Goal: Task Accomplishment & Management: Use online tool/utility

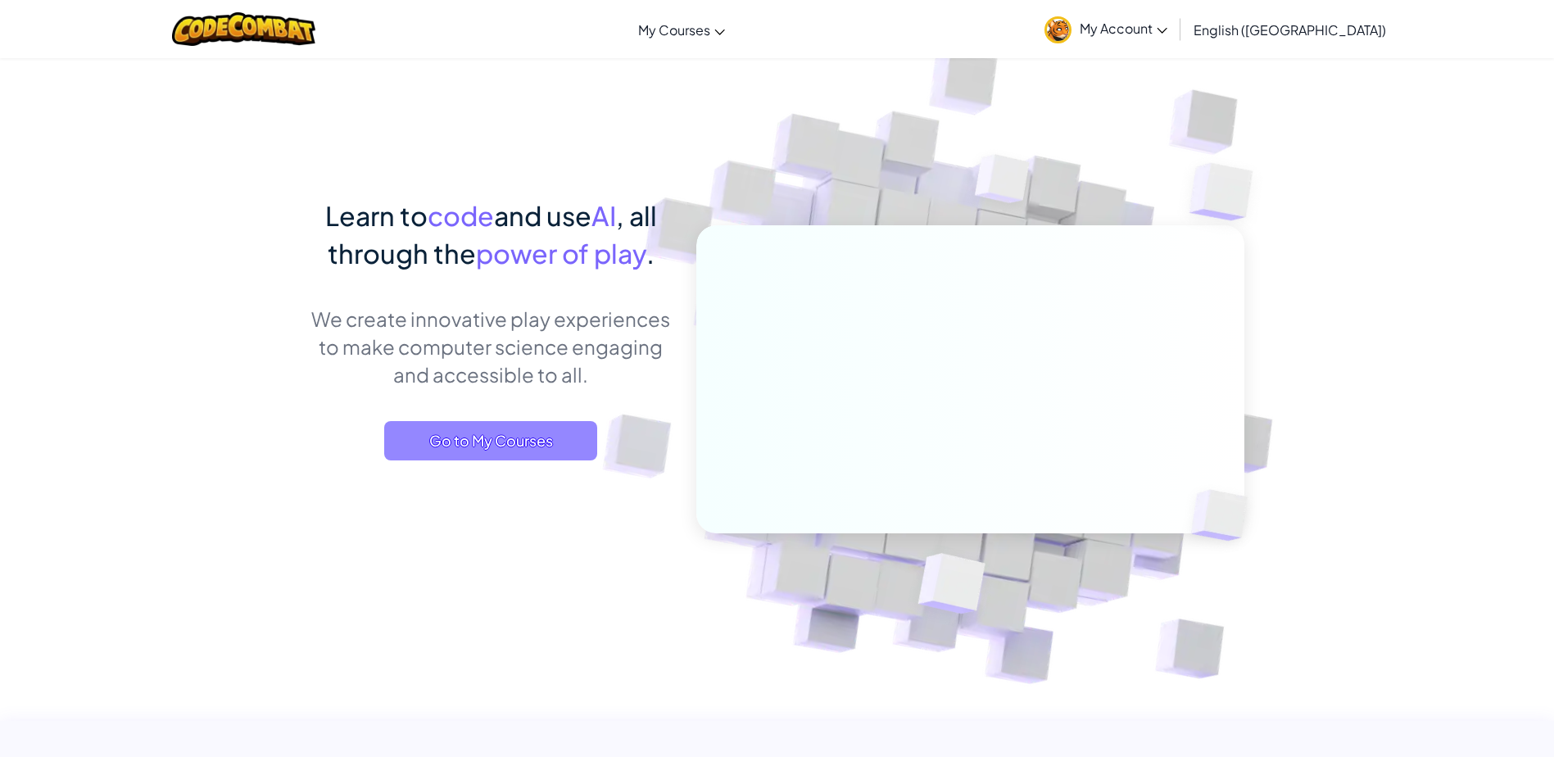
click at [507, 447] on span "Go to My Courses" at bounding box center [490, 440] width 213 height 39
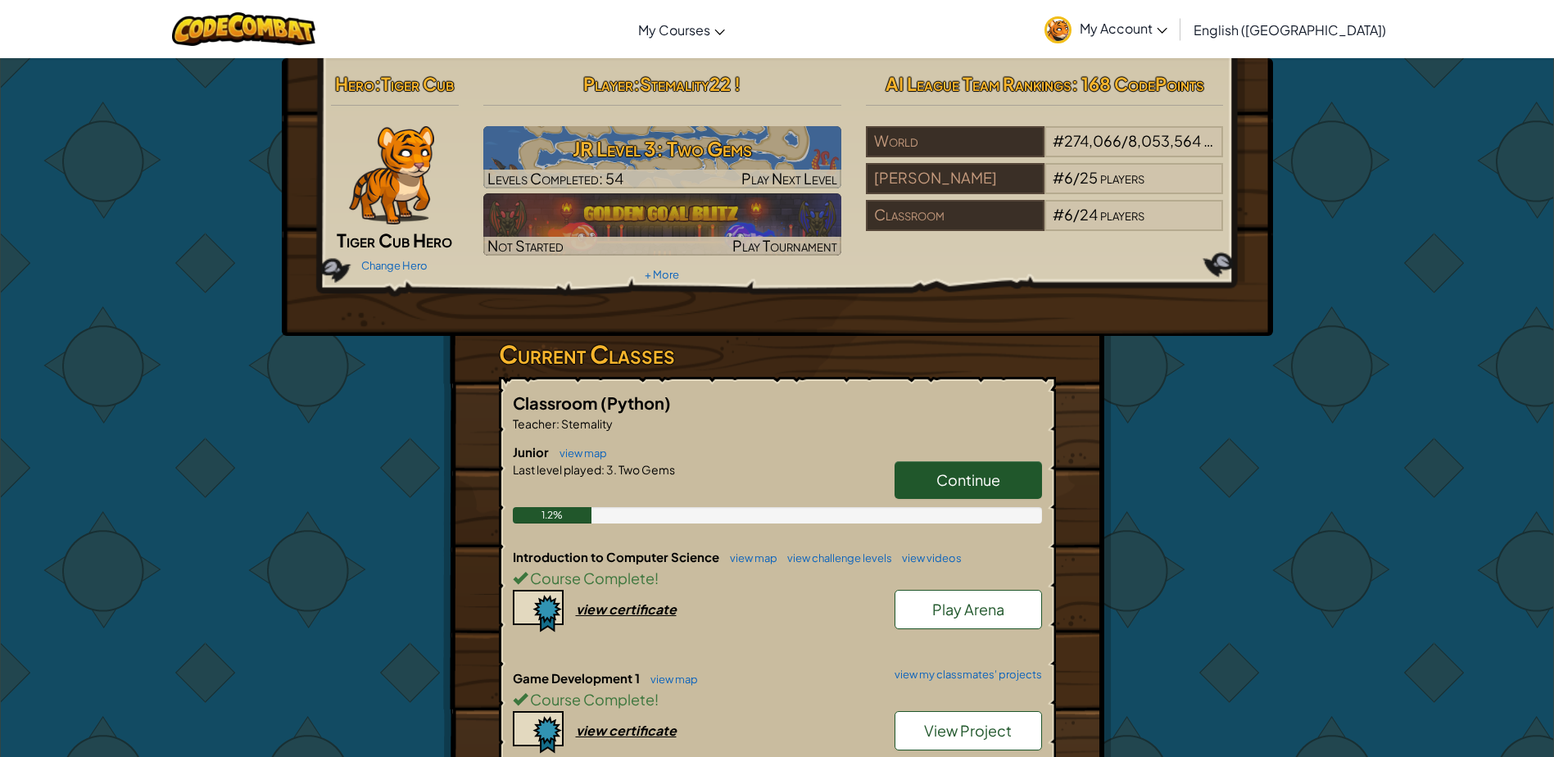
click at [989, 473] on span "Continue" at bounding box center [968, 479] width 64 height 19
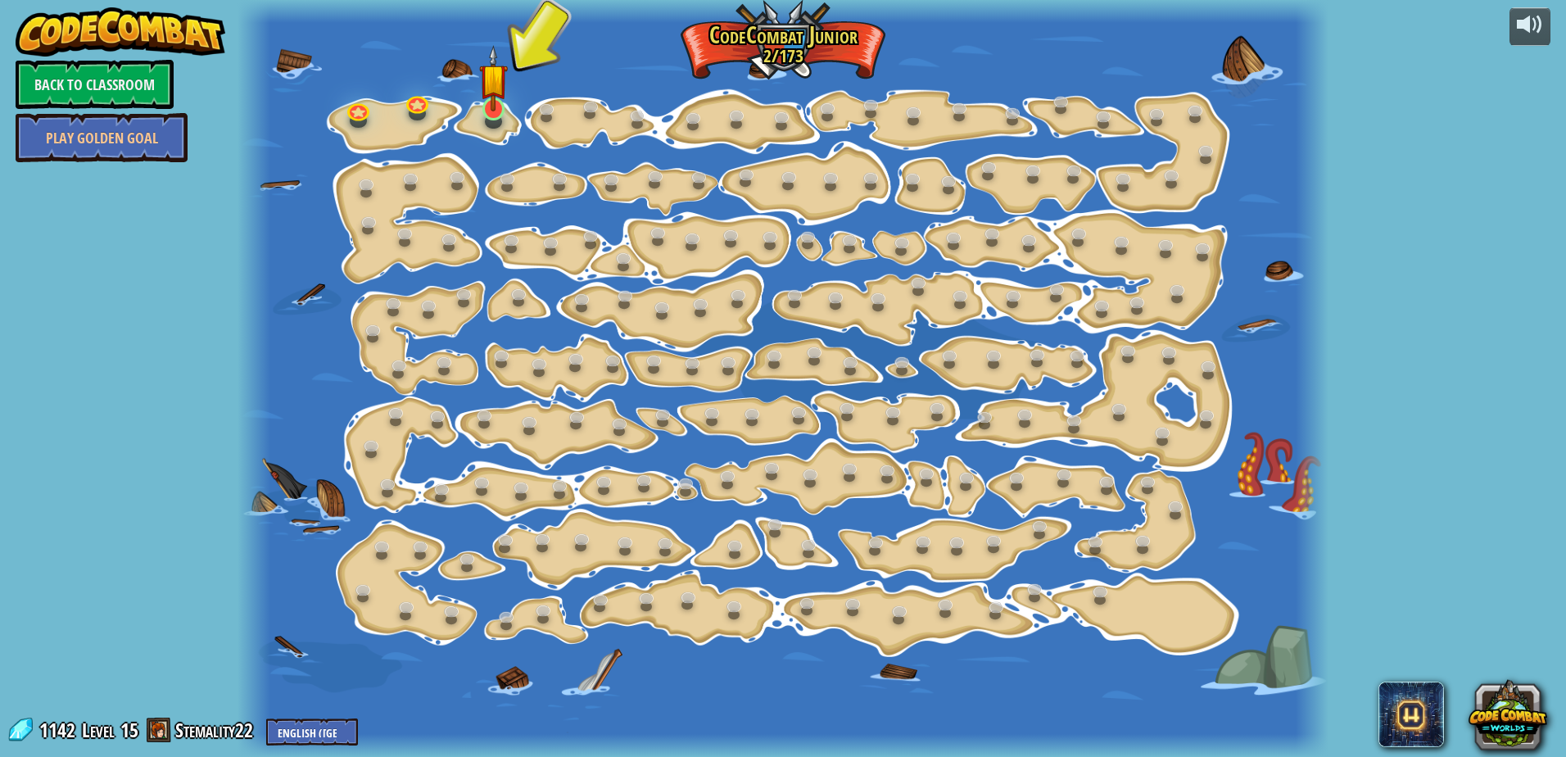
click at [501, 120] on div at bounding box center [493, 122] width 17 height 14
click at [482, 102] on img at bounding box center [493, 78] width 29 height 66
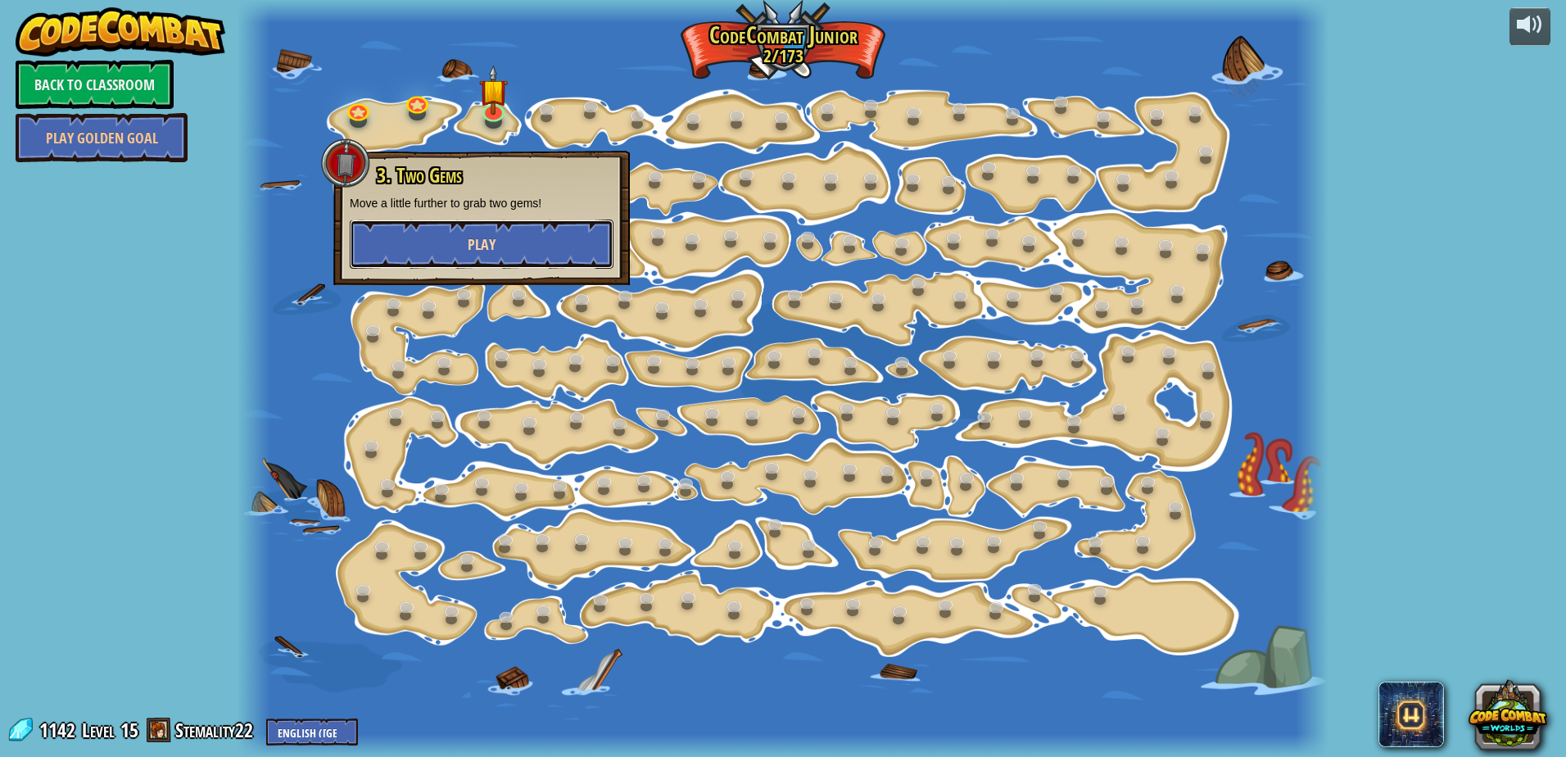
click at [519, 247] on button "Play" at bounding box center [482, 244] width 264 height 49
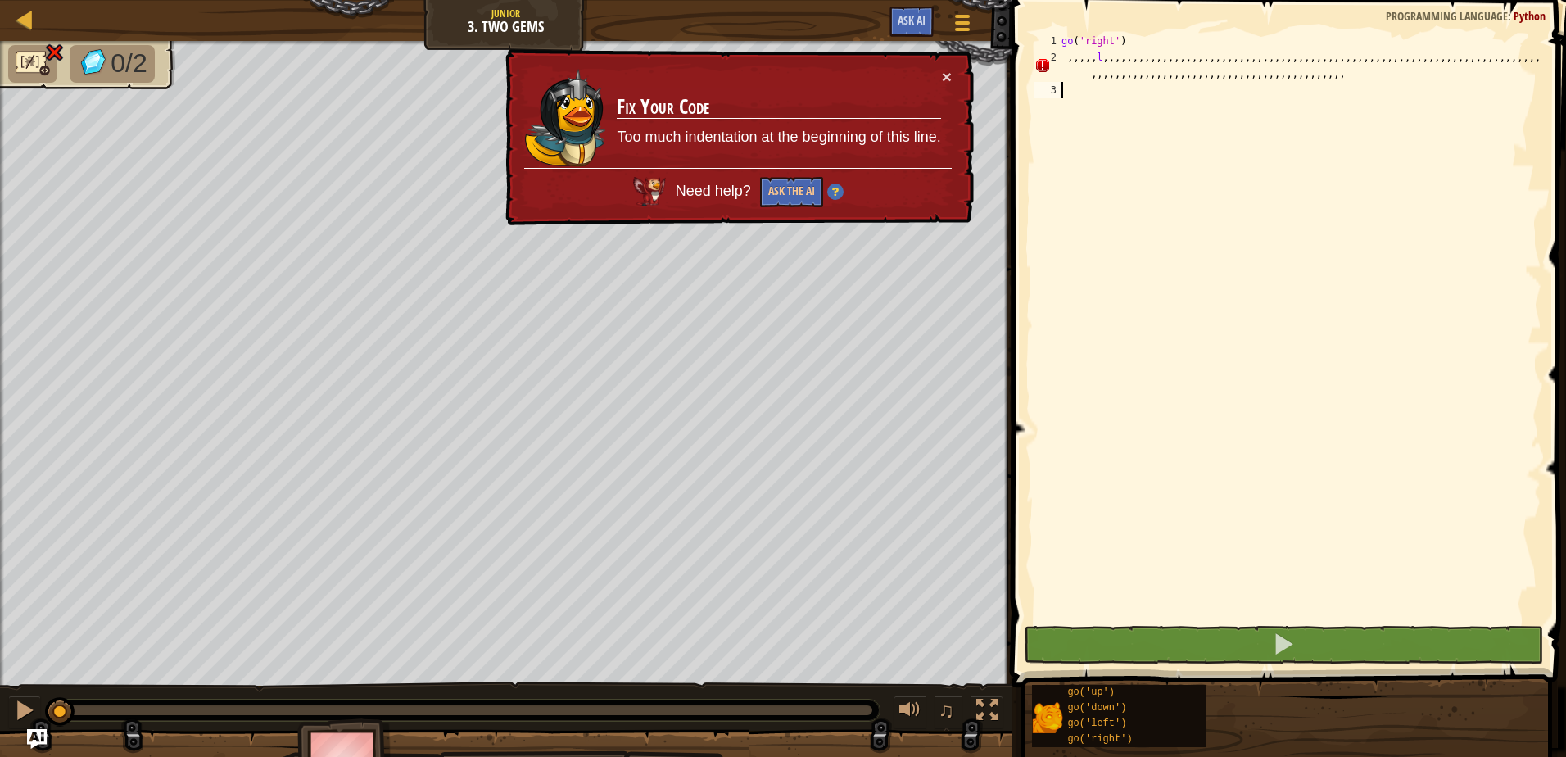
click at [1332, 93] on div "go ( 'right' ) ,,,,, l ,,,,,,,,,,,,,,,,,,,,,,,,,,,,,,,,,,,,,,,,,,,,,,,,,,,,,,,,…" at bounding box center [1299, 344] width 483 height 623
click at [1331, 72] on div "go ( 'right' ) ,,,,, l ,,,,,,,,,,,,,,,,,,,,,,,,,,,,,,,,,,,,,,,,,,,,,,,,,,,,,,,,…" at bounding box center [1299, 344] width 483 height 623
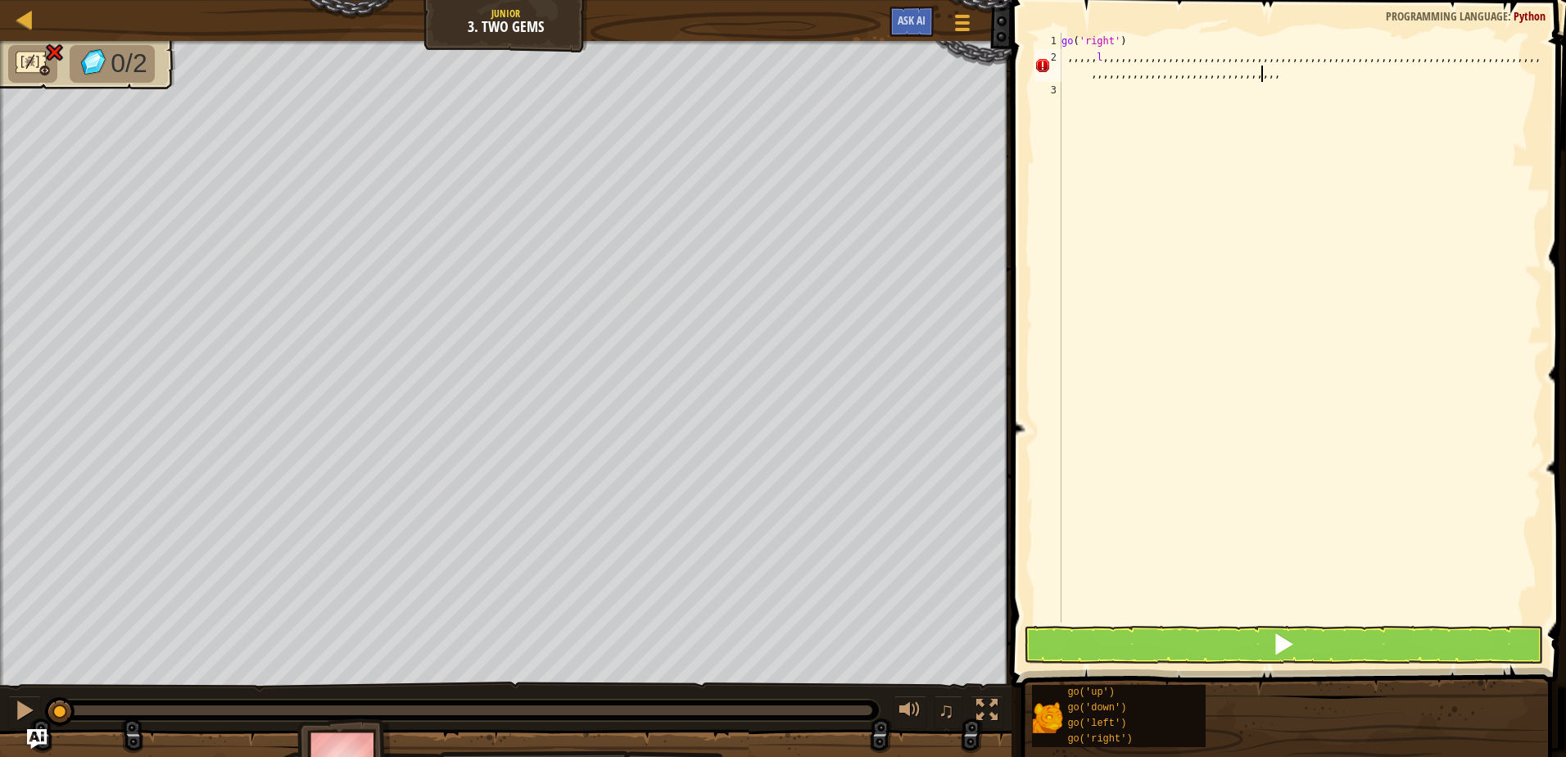
type textarea ",,,,,l,,,,,,,,,,,,,,,,,,,,,,,,,,,,,,,,,,,,,,,,,,,,,,,,,,,,,,,,,,,,,,,,,,,,,,,,,…"
type textarea ",,,,,l,,,,,,,,,"
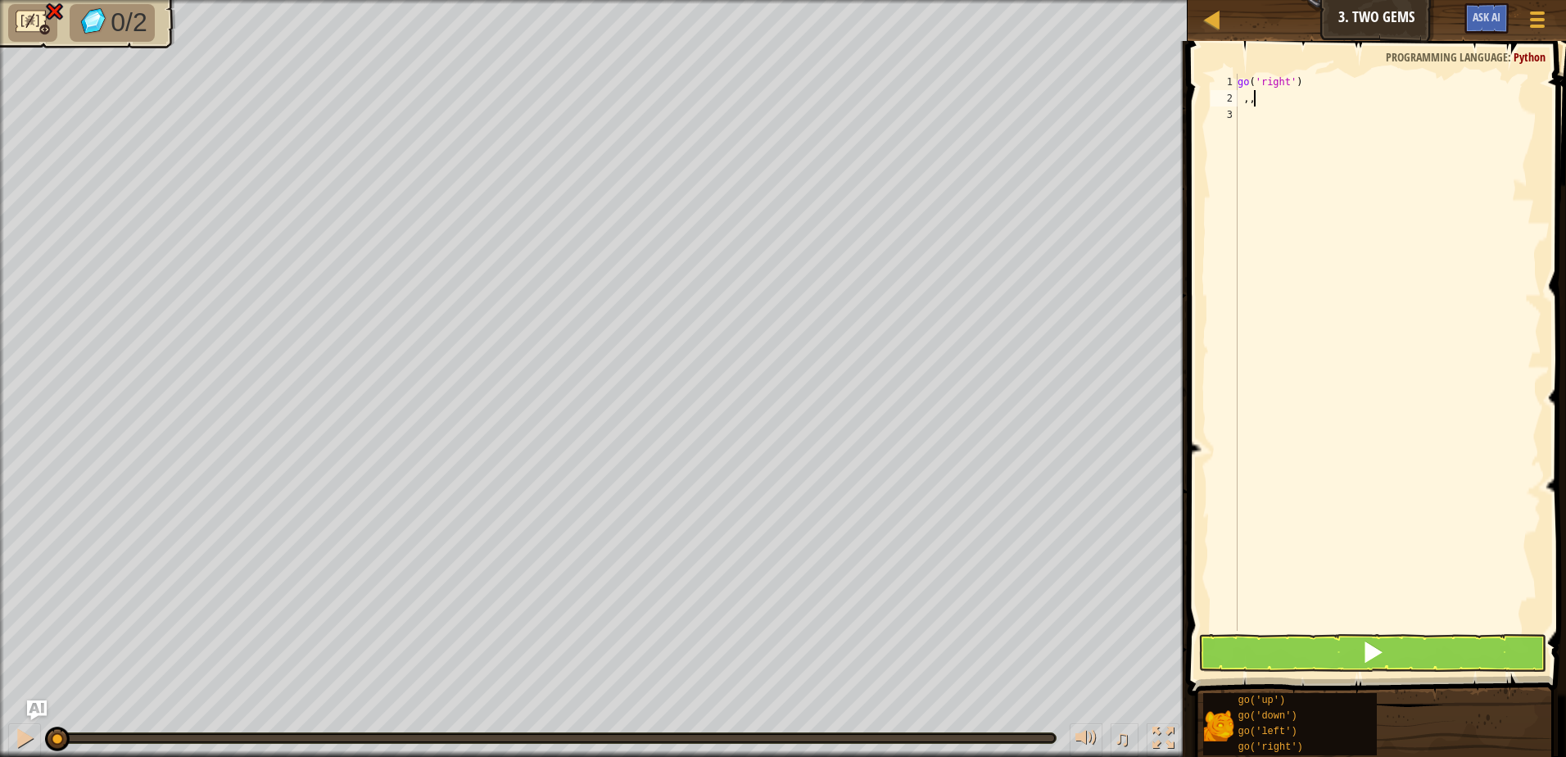
type textarea ","
click at [1328, 655] on button at bounding box center [1373, 653] width 348 height 38
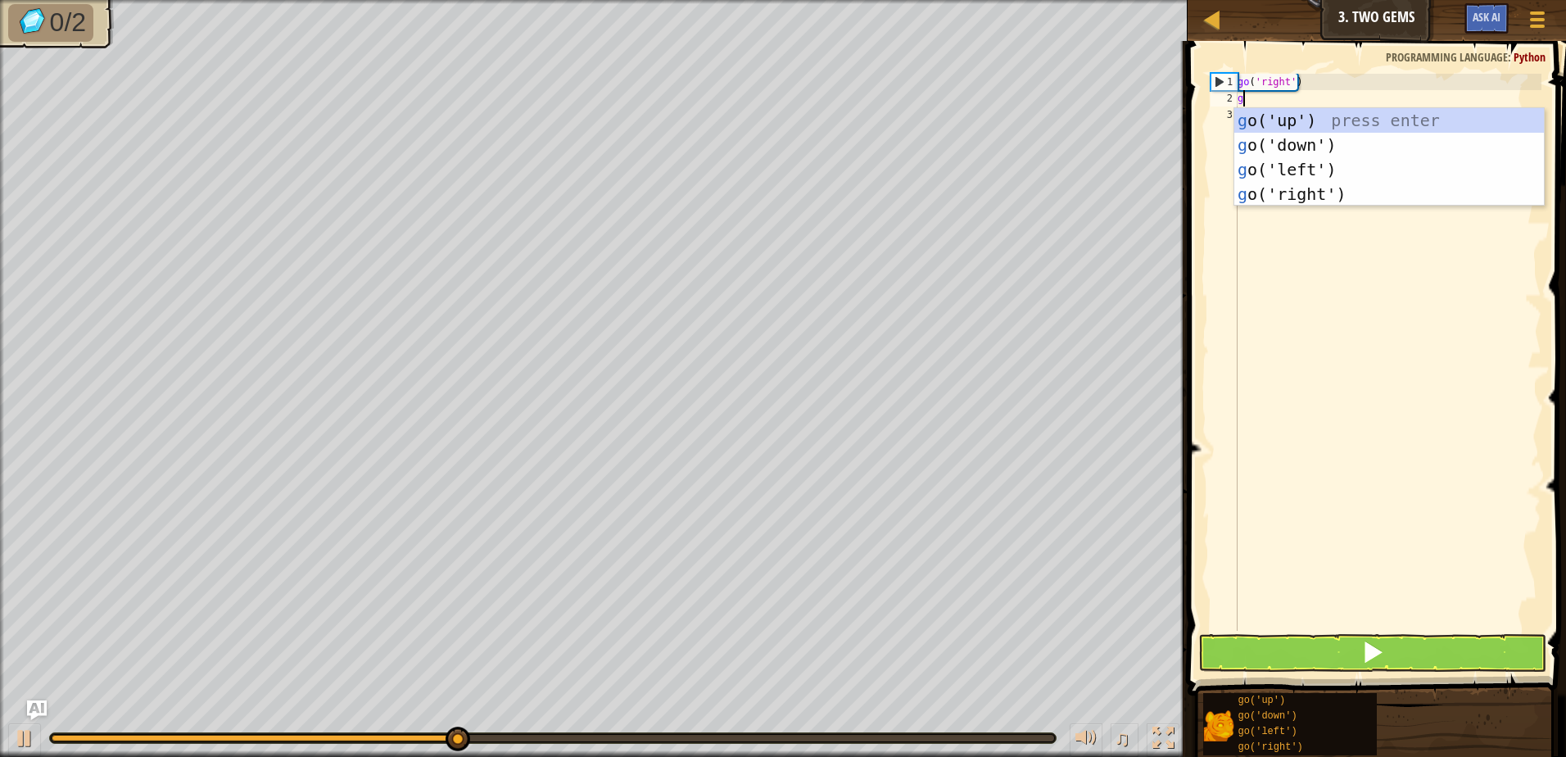
type textarea "go"
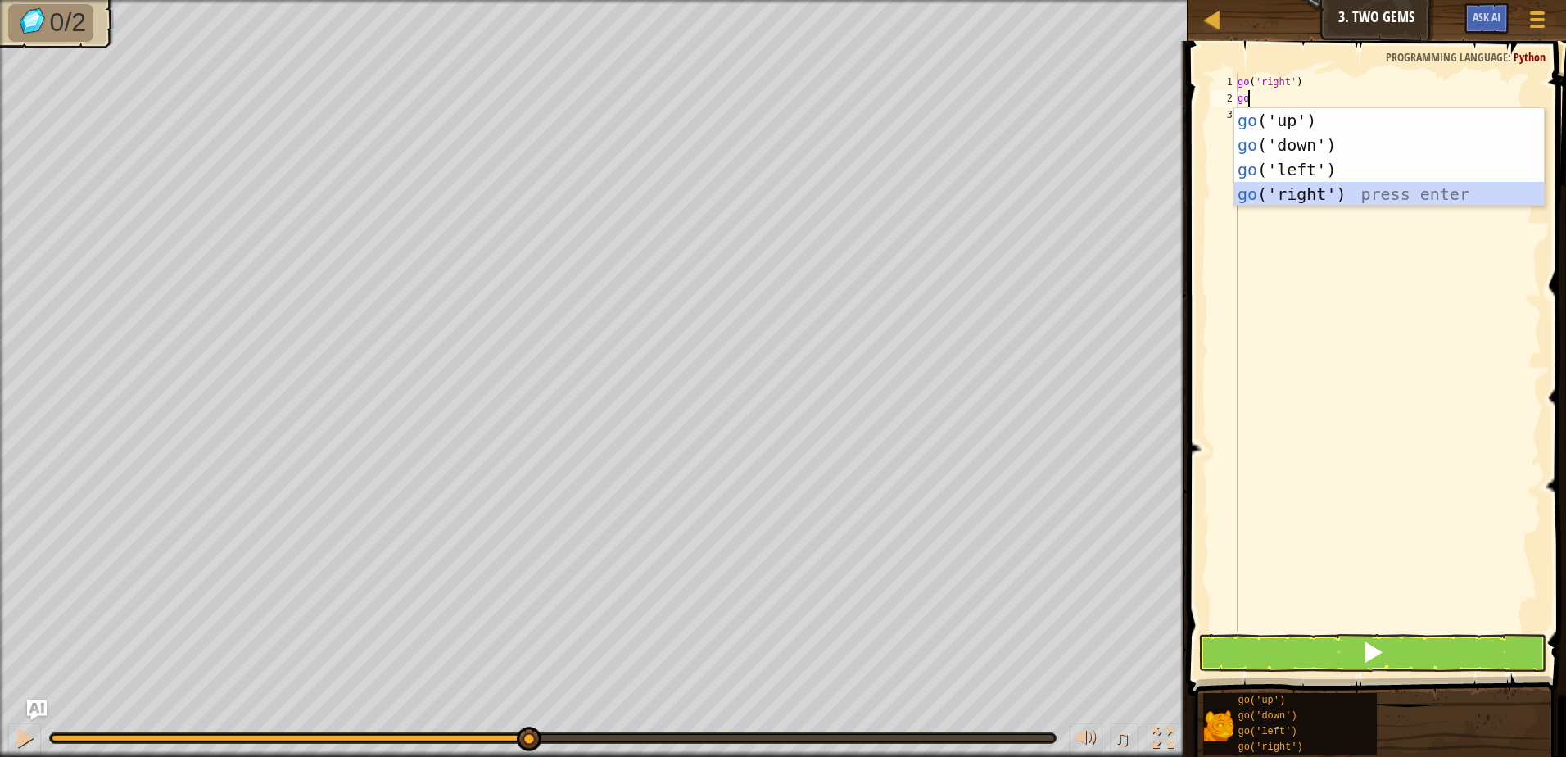
click at [1268, 196] on div "go ('up') press enter go ('down') press enter go ('left') press enter go ('righ…" at bounding box center [1390, 181] width 310 height 147
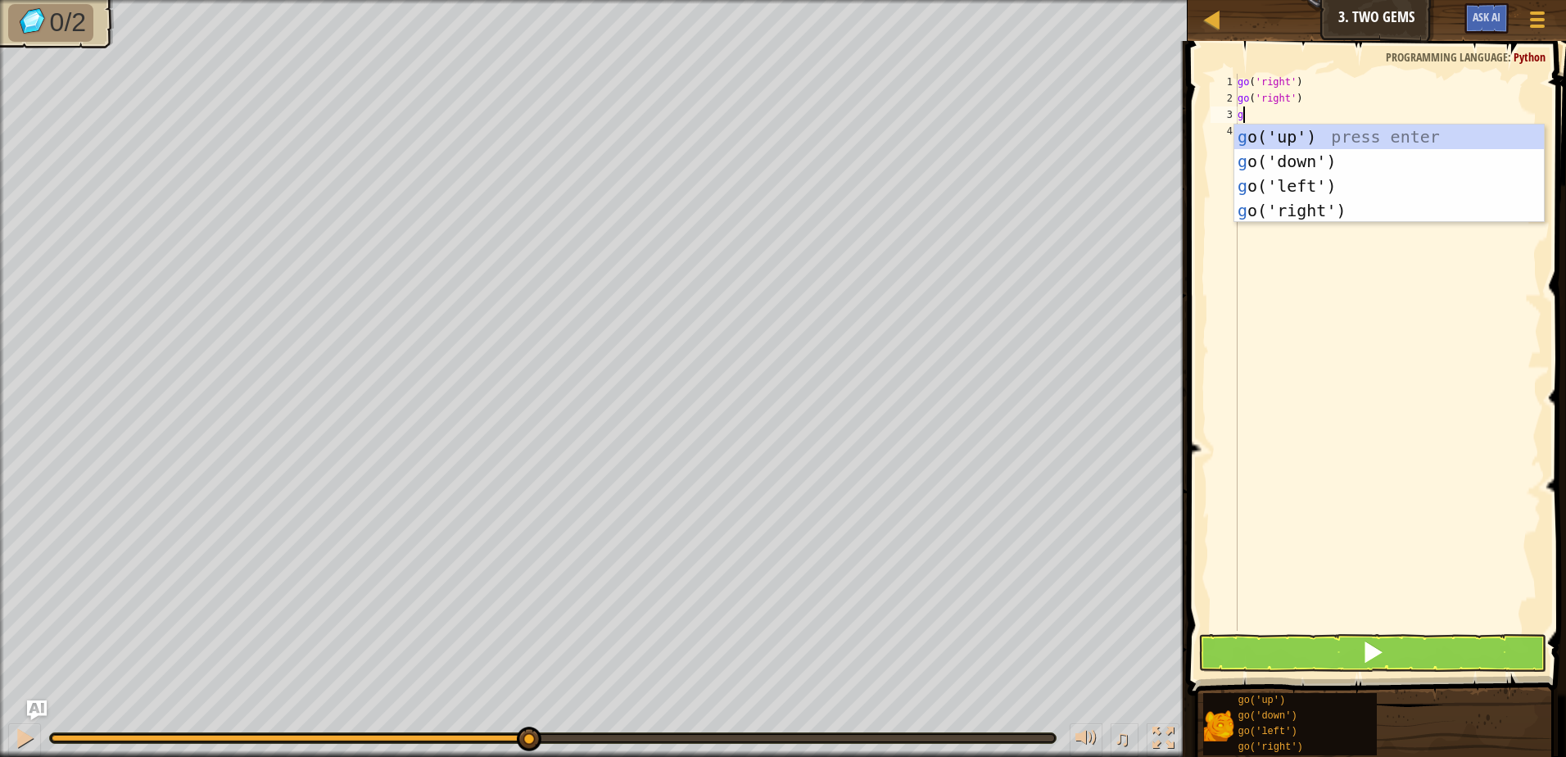
type textarea "go"
click at [1285, 199] on div "go ('up') press enter go ('down') press enter go ('left') press enter go ('righ…" at bounding box center [1390, 198] width 310 height 147
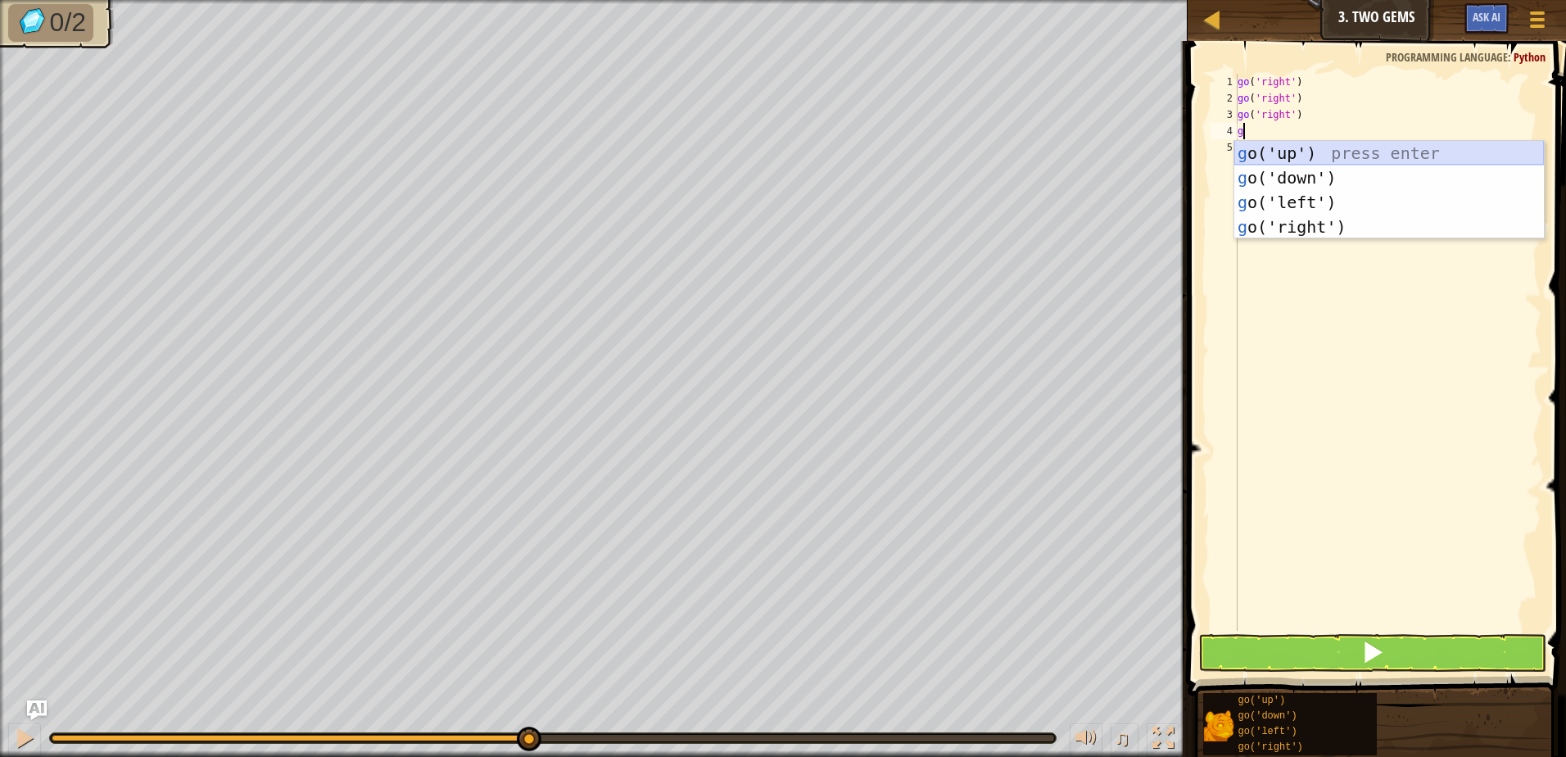
type textarea "go"
click at [1241, 161] on div "go ('up') press enter go ('down') press enter go ('left') press enter go ('righ…" at bounding box center [1390, 214] width 310 height 147
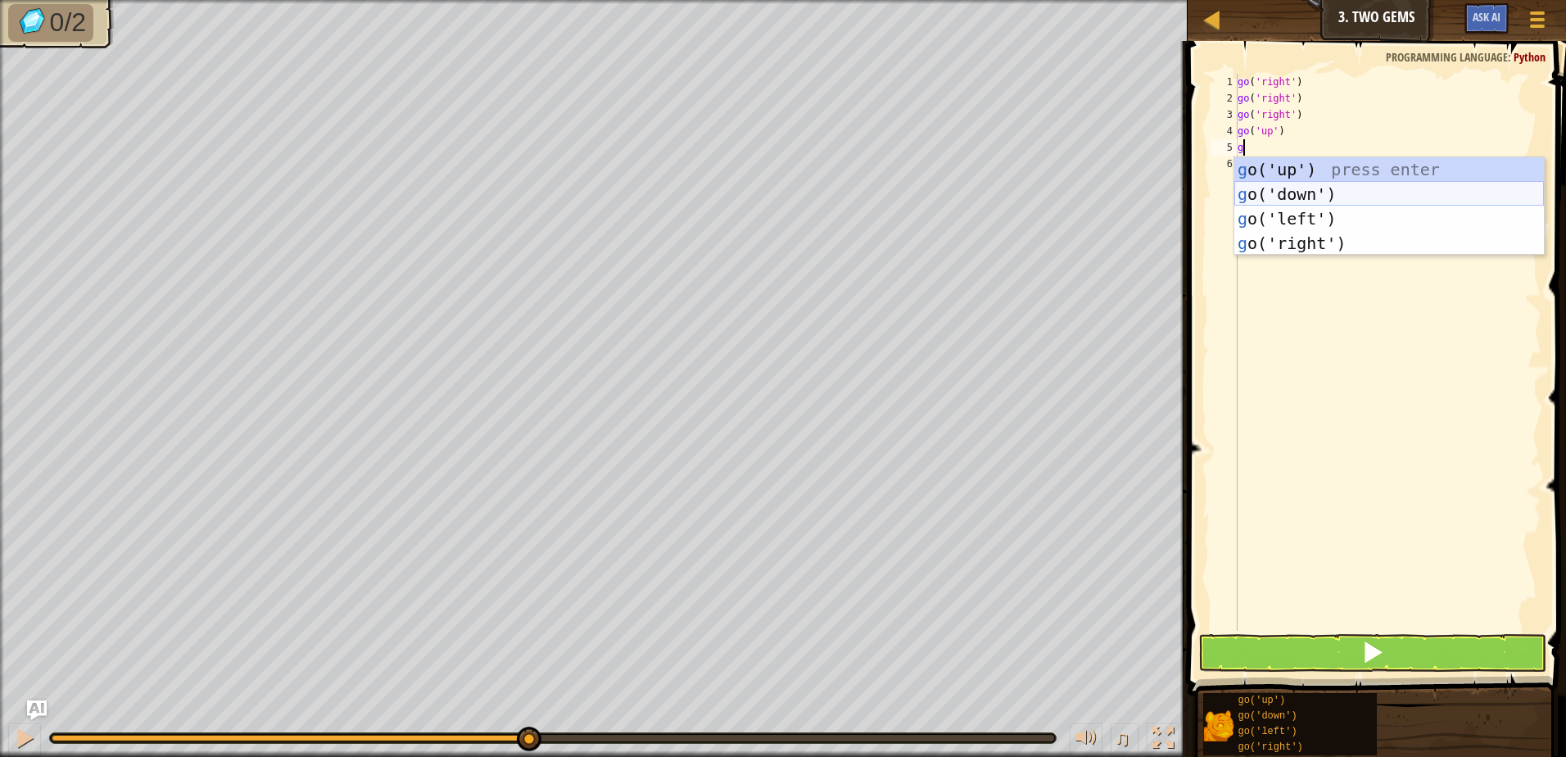
type textarea "go"
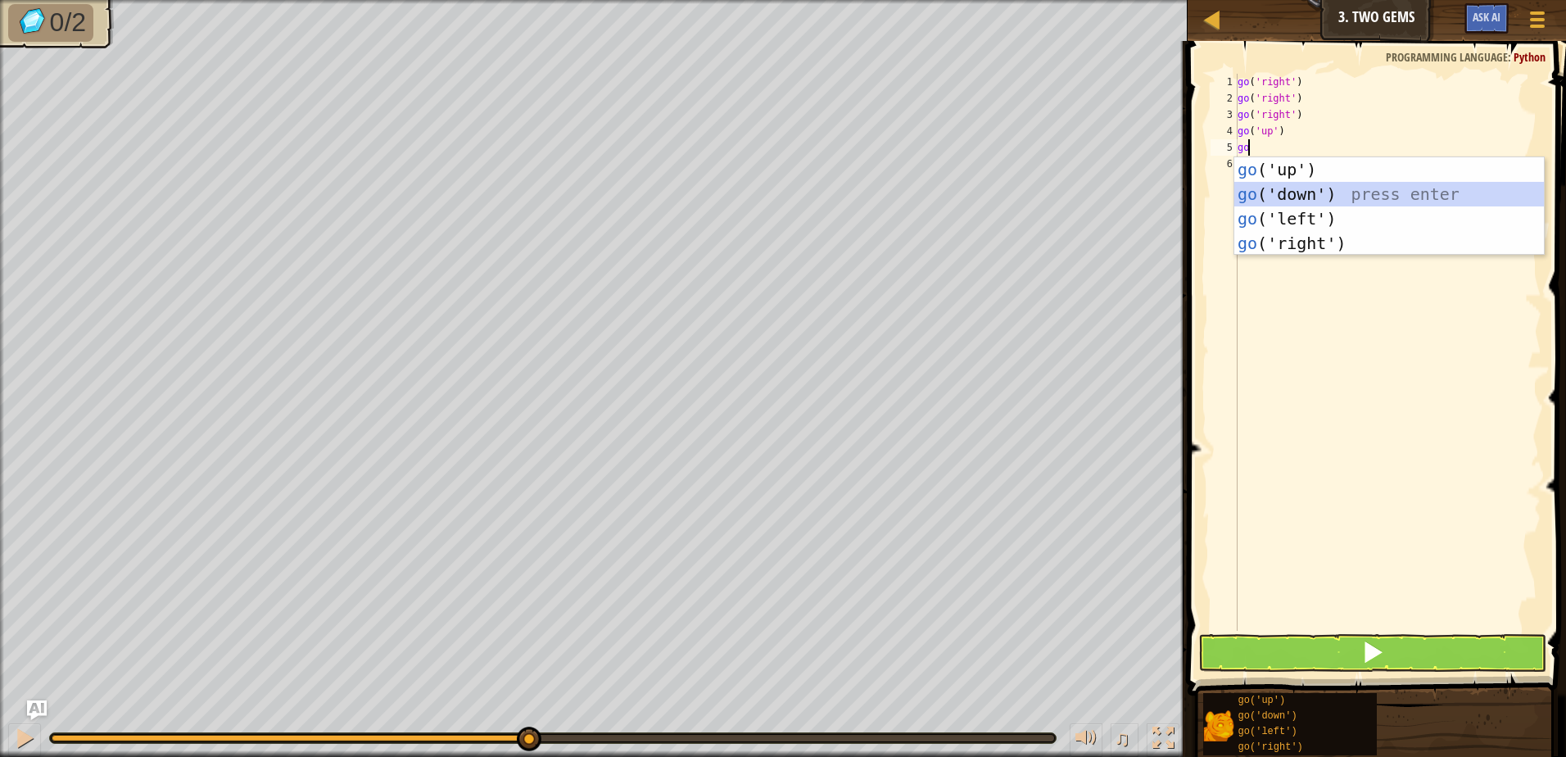
click at [1344, 191] on div "go ('up') press enter go ('down') press enter go ('left') press enter go ('righ…" at bounding box center [1390, 230] width 310 height 147
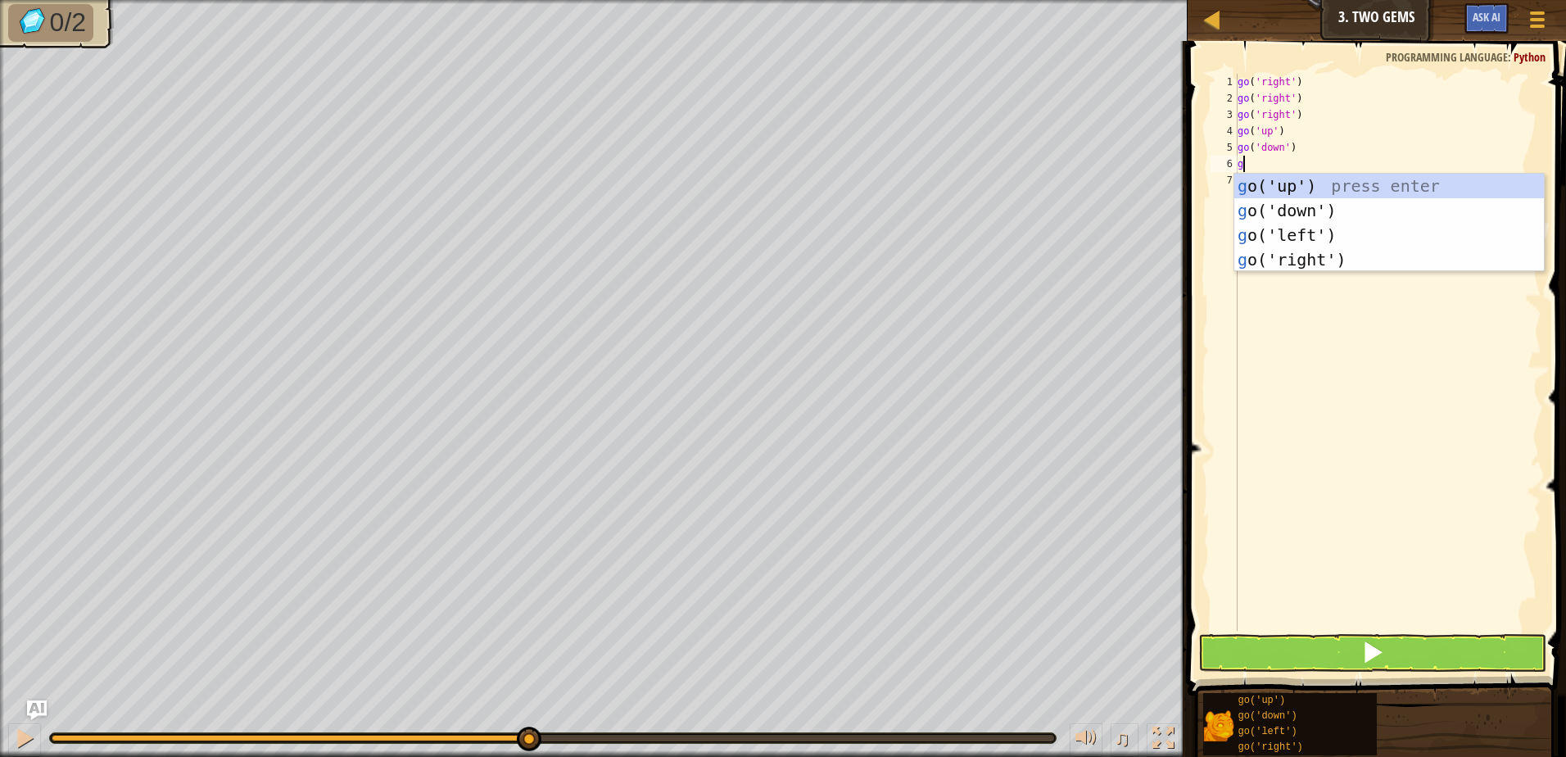
type textarea "go"
click at [1258, 212] on div "go ('up') press enter go ('down') press enter go ('left') press enter go ('righ…" at bounding box center [1390, 247] width 310 height 147
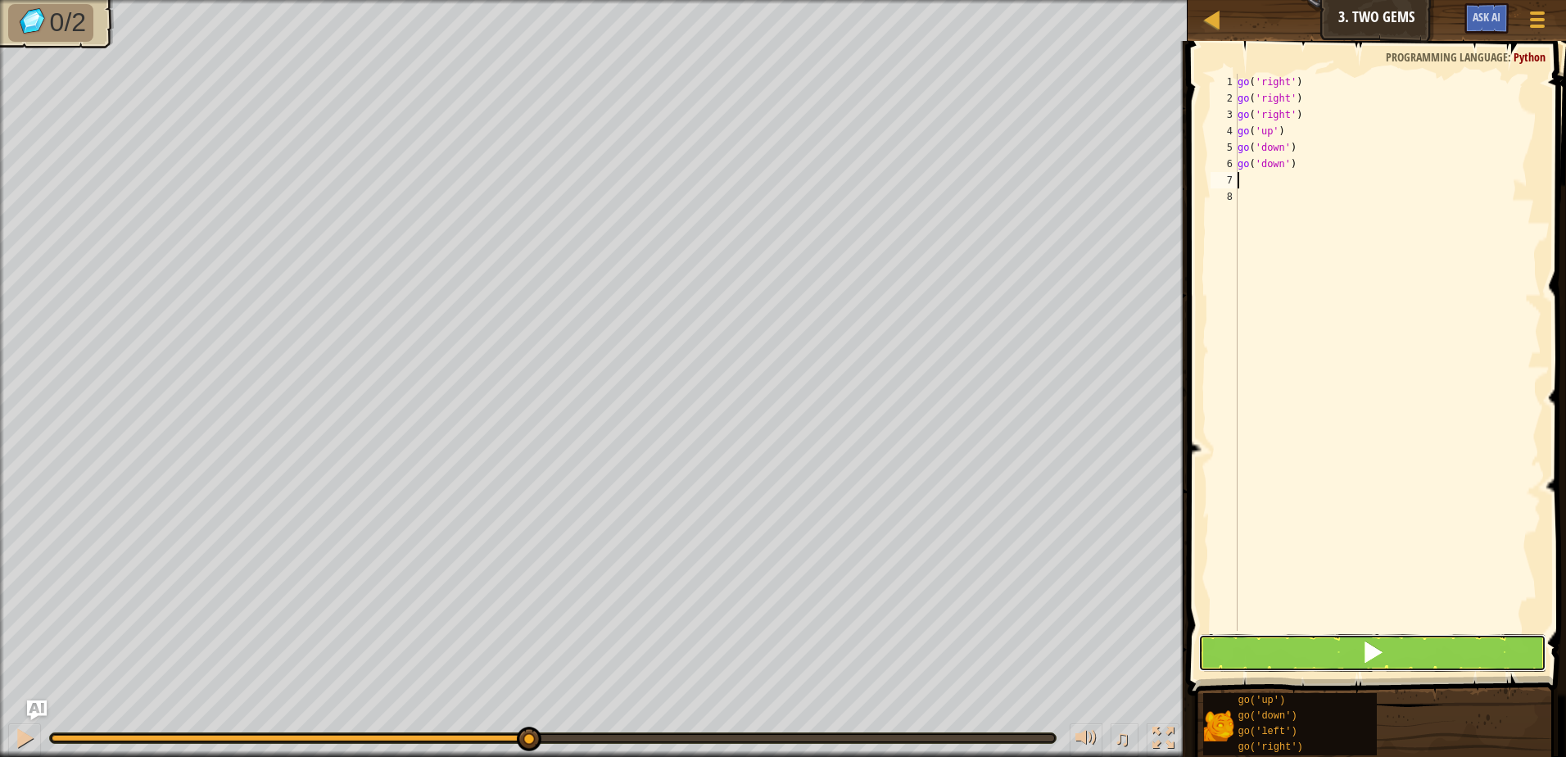
click at [1320, 654] on button at bounding box center [1373, 653] width 348 height 38
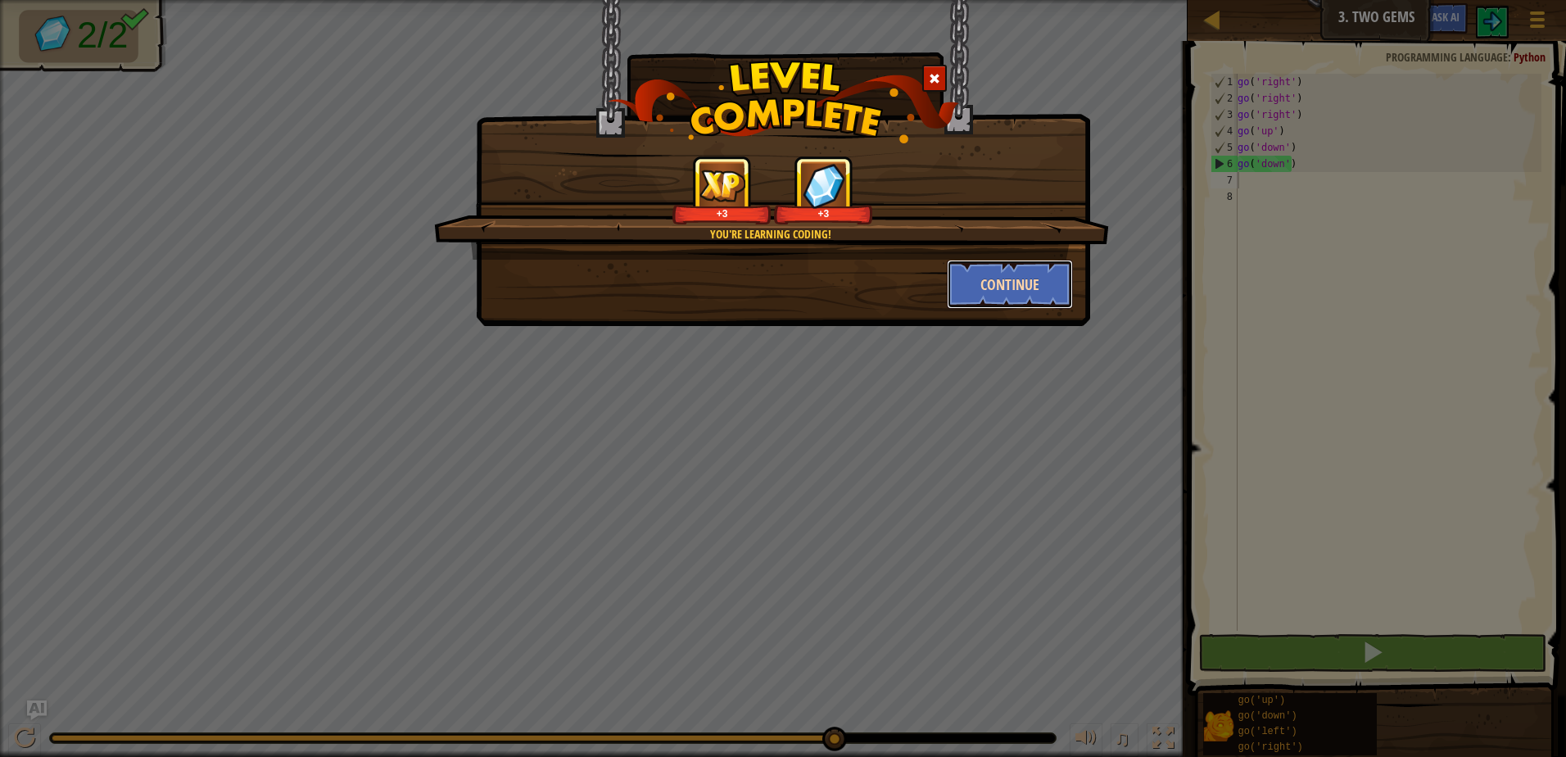
click at [992, 301] on button "Continue" at bounding box center [1010, 284] width 127 height 49
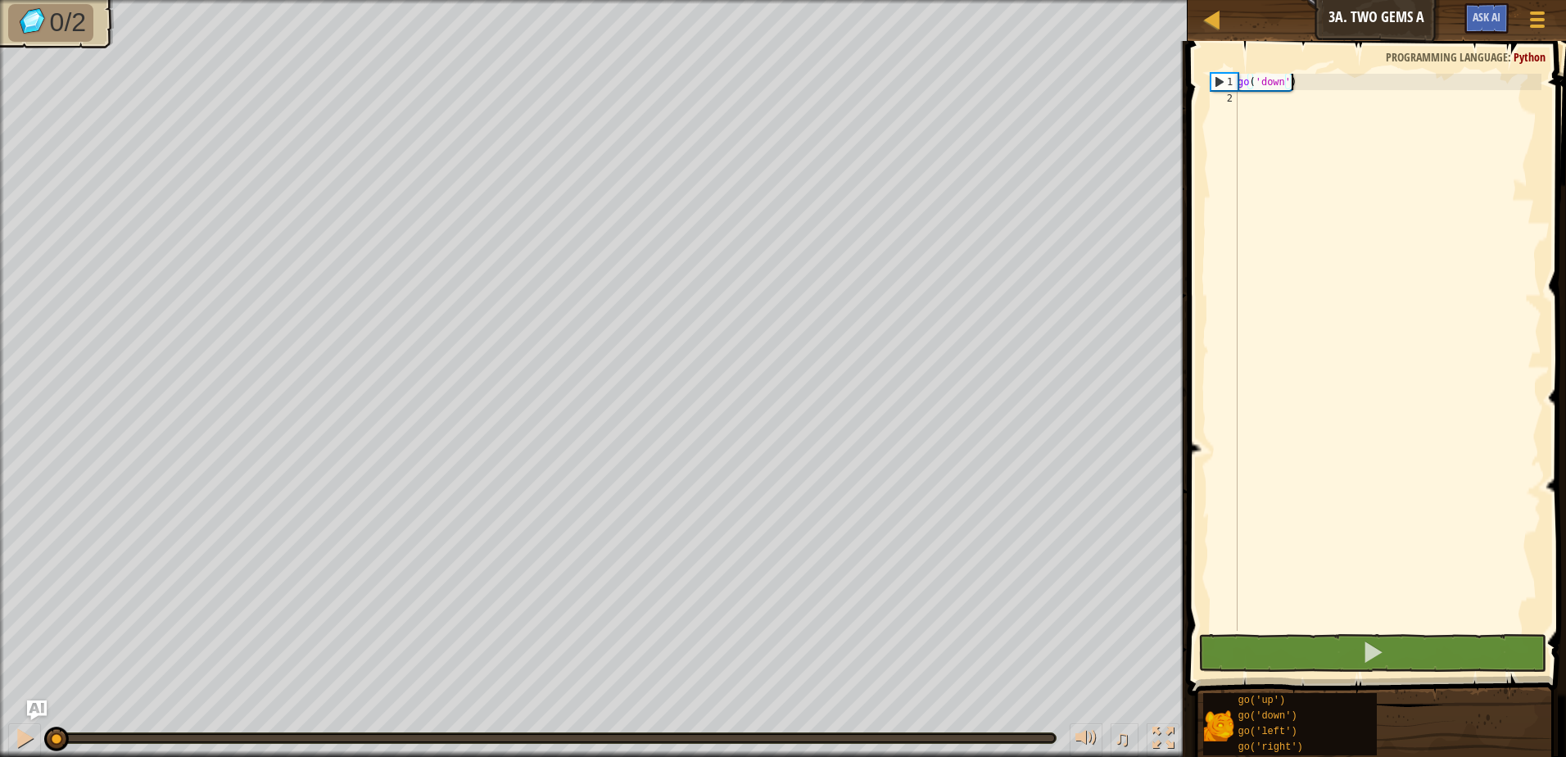
drag, startPoint x: 1384, startPoint y: 84, endPoint x: 1384, endPoint y: 95, distance: 11.5
click at [1384, 95] on div "go ( 'down' )" at bounding box center [1388, 369] width 307 height 590
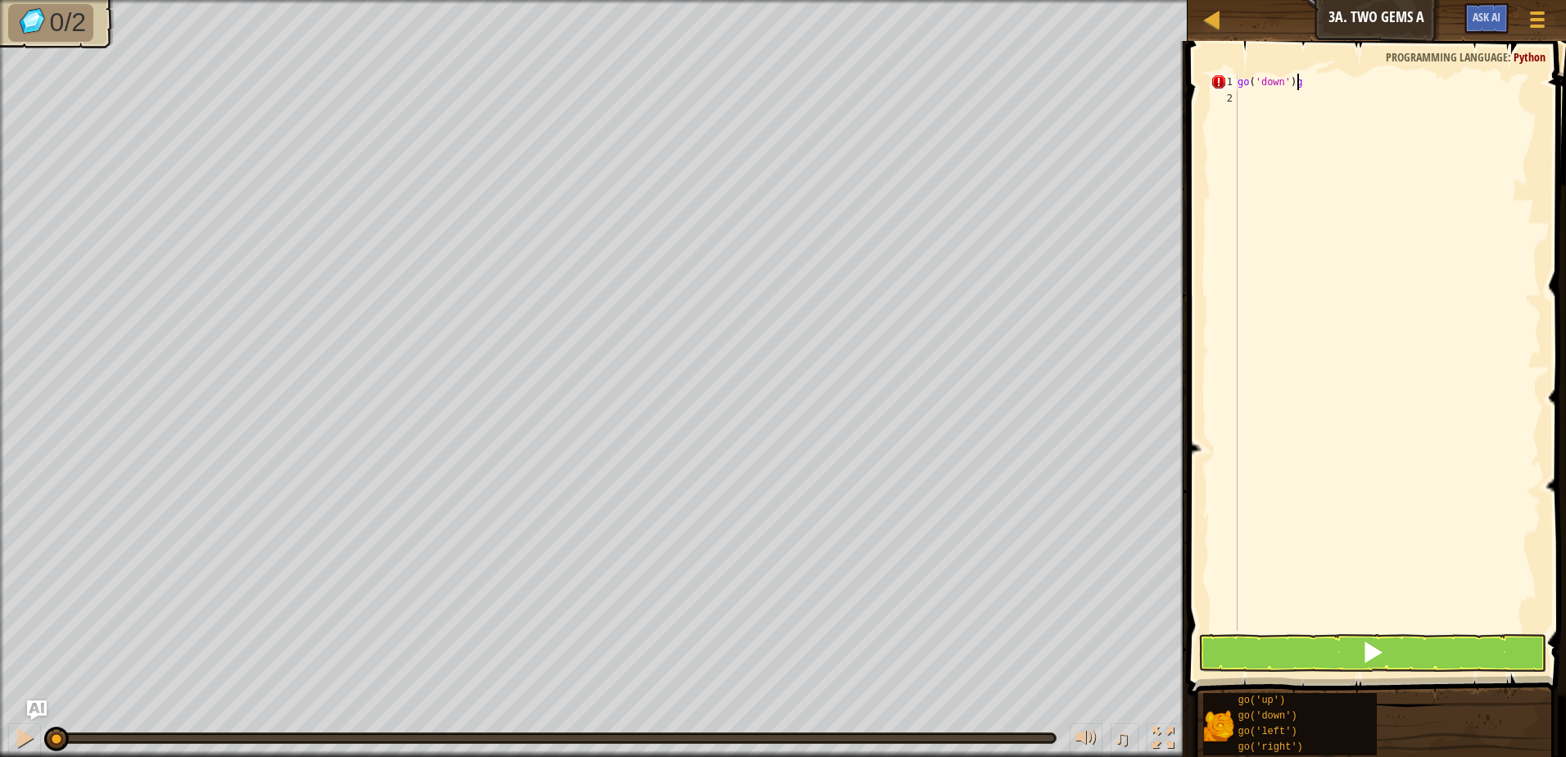
type textarea "go('down')"
click at [1244, 90] on div "go ( 'down' )" at bounding box center [1388, 369] width 307 height 590
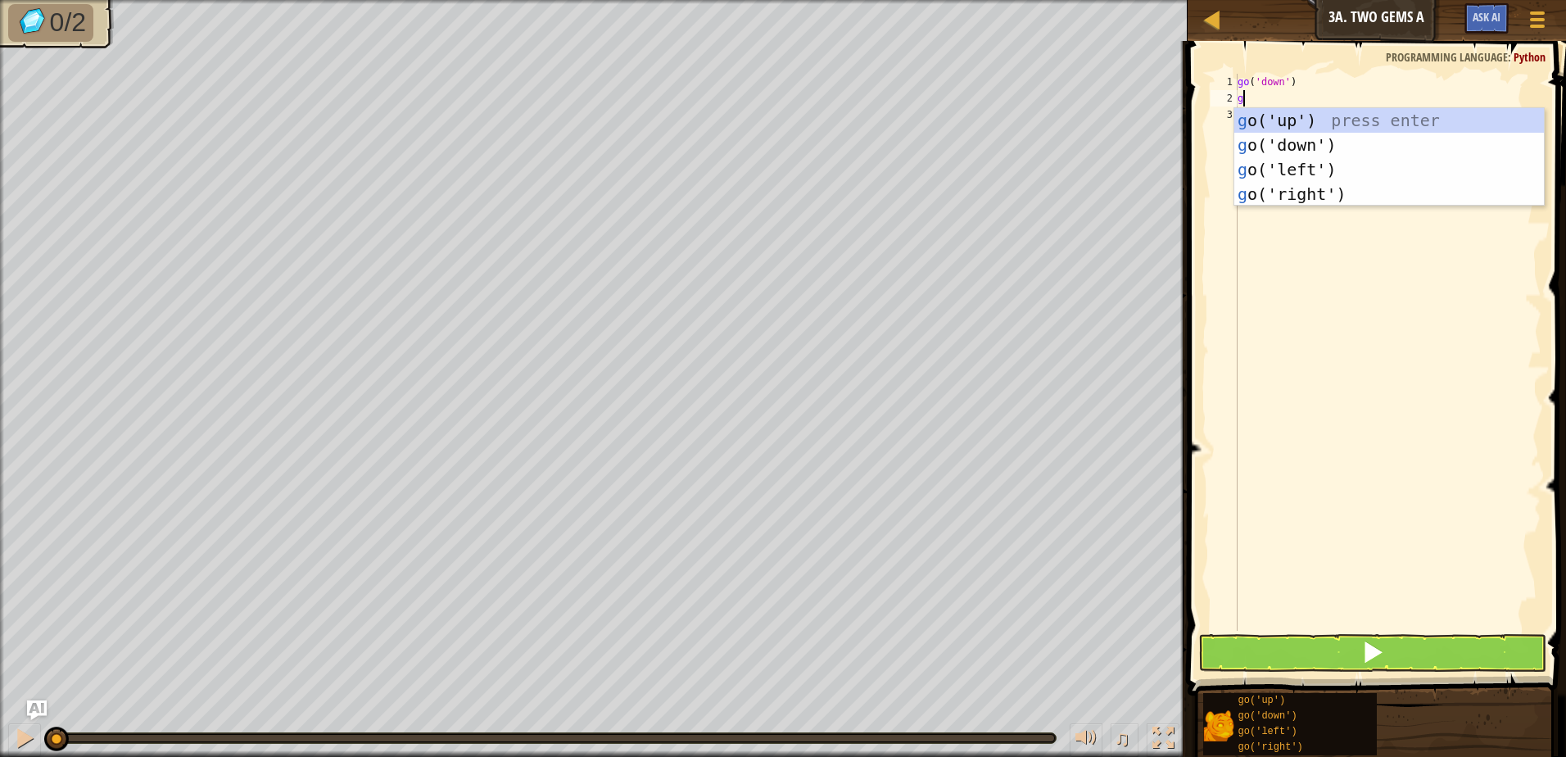
type textarea "go"
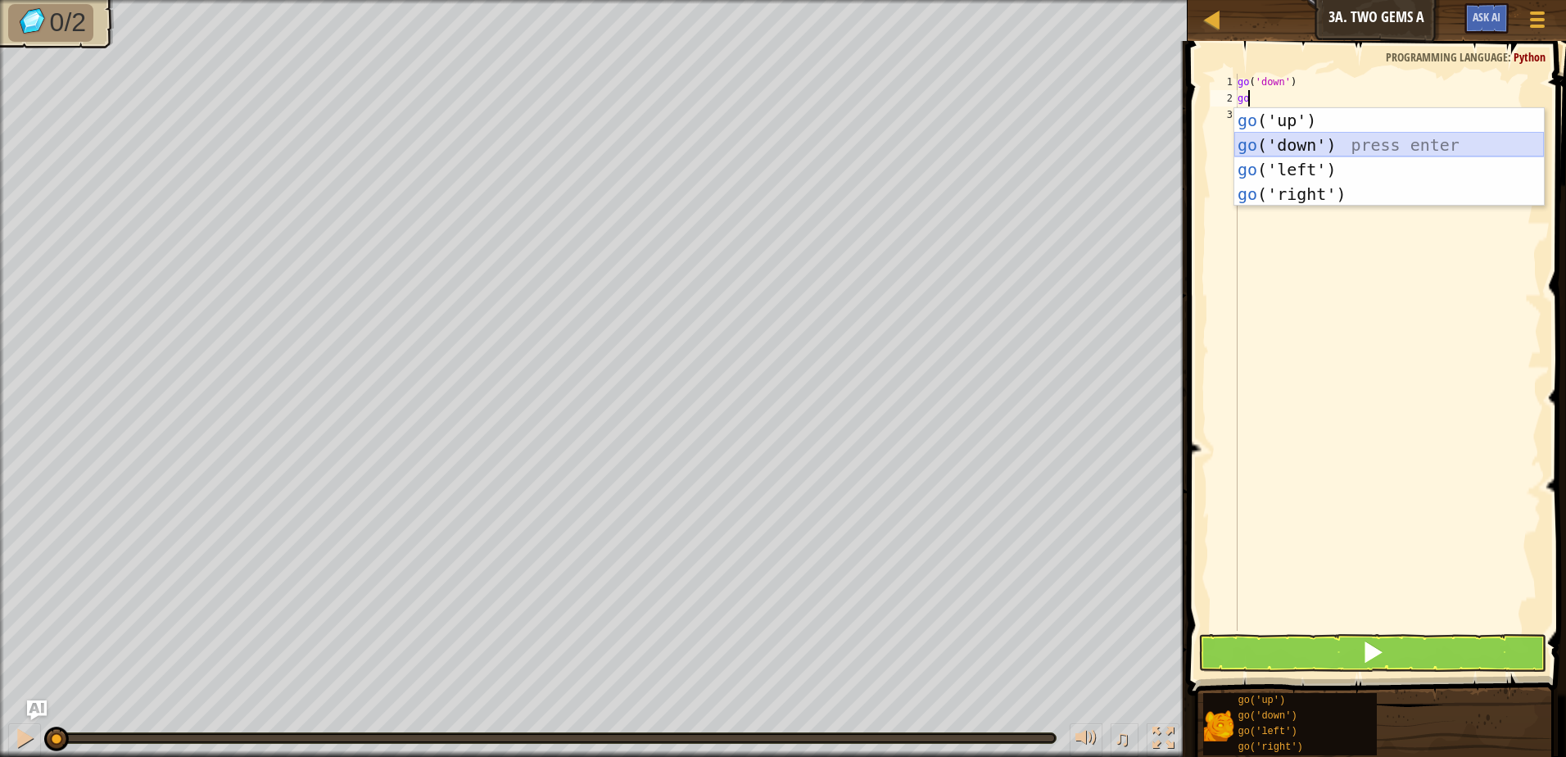
click at [1299, 145] on div "go ('up') press enter go ('down') press enter go ('left') press enter go ('righ…" at bounding box center [1390, 181] width 310 height 147
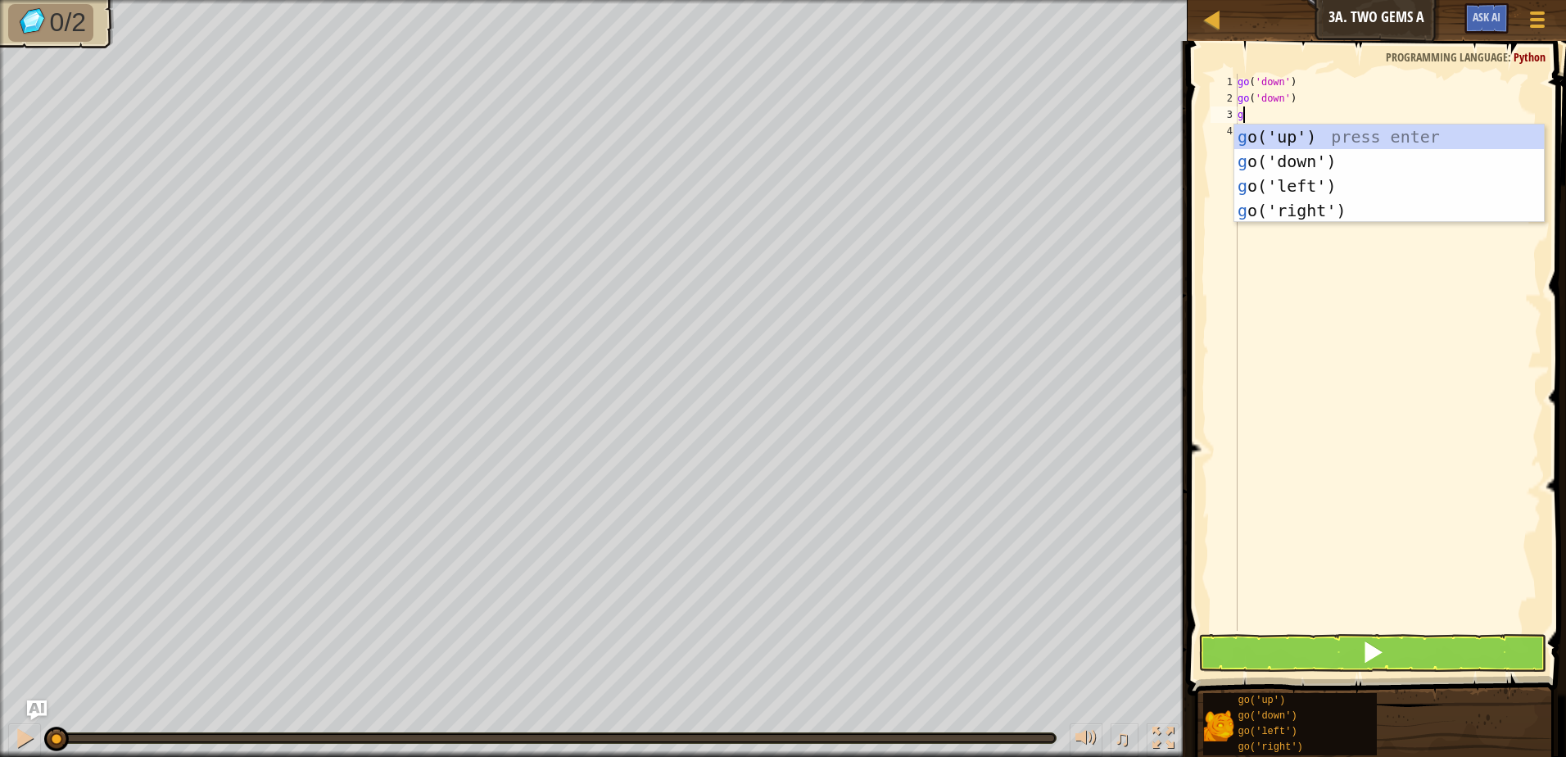
type textarea "go"
click at [1331, 161] on div "go ('up') press enter go ('down') press enter go ('left') press enter go ('righ…" at bounding box center [1390, 198] width 310 height 147
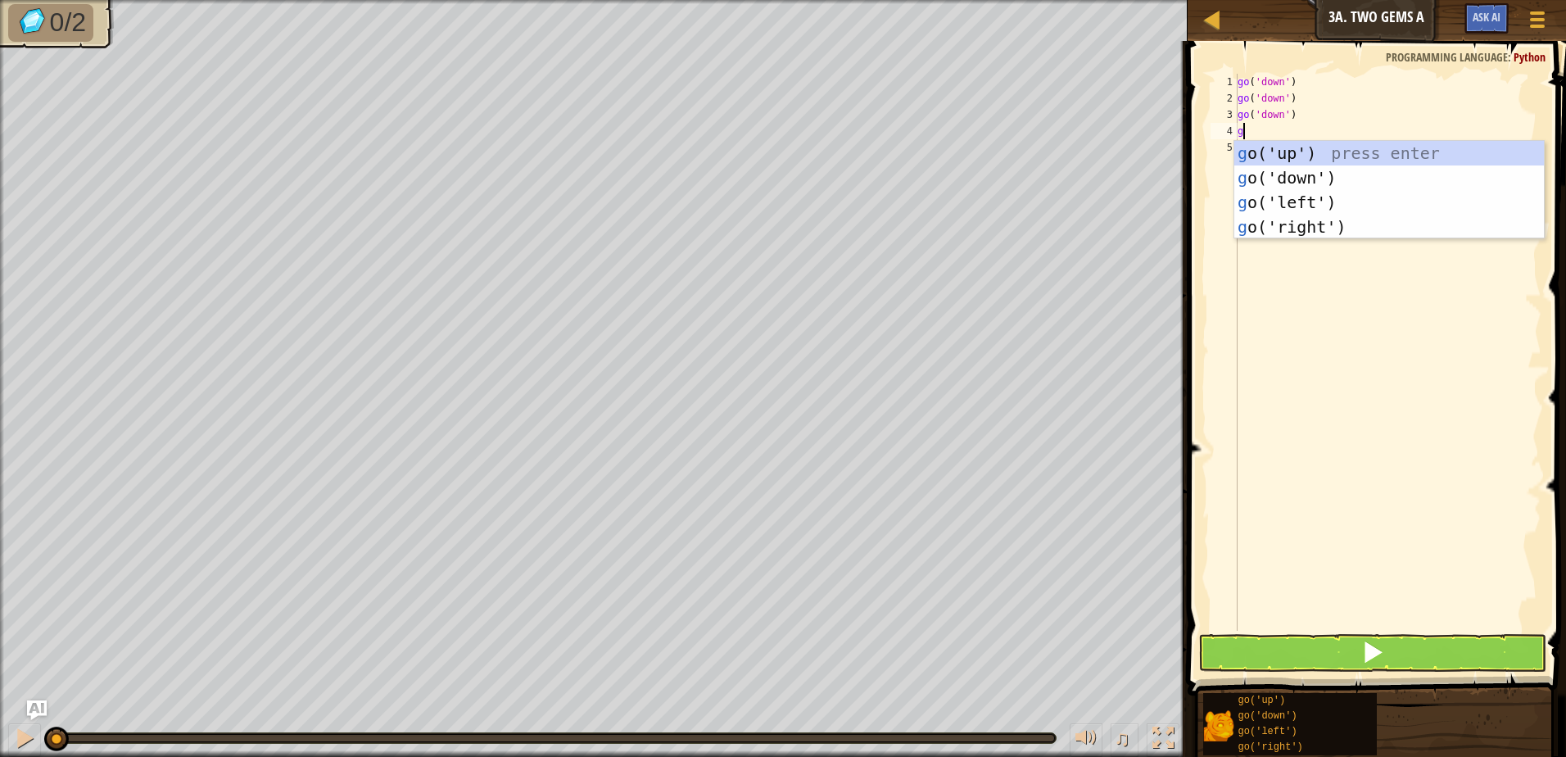
type textarea "go"
click at [1303, 190] on div "go ('up') press enter go ('down') press enter go ('left') press enter go ('righ…" at bounding box center [1390, 214] width 310 height 147
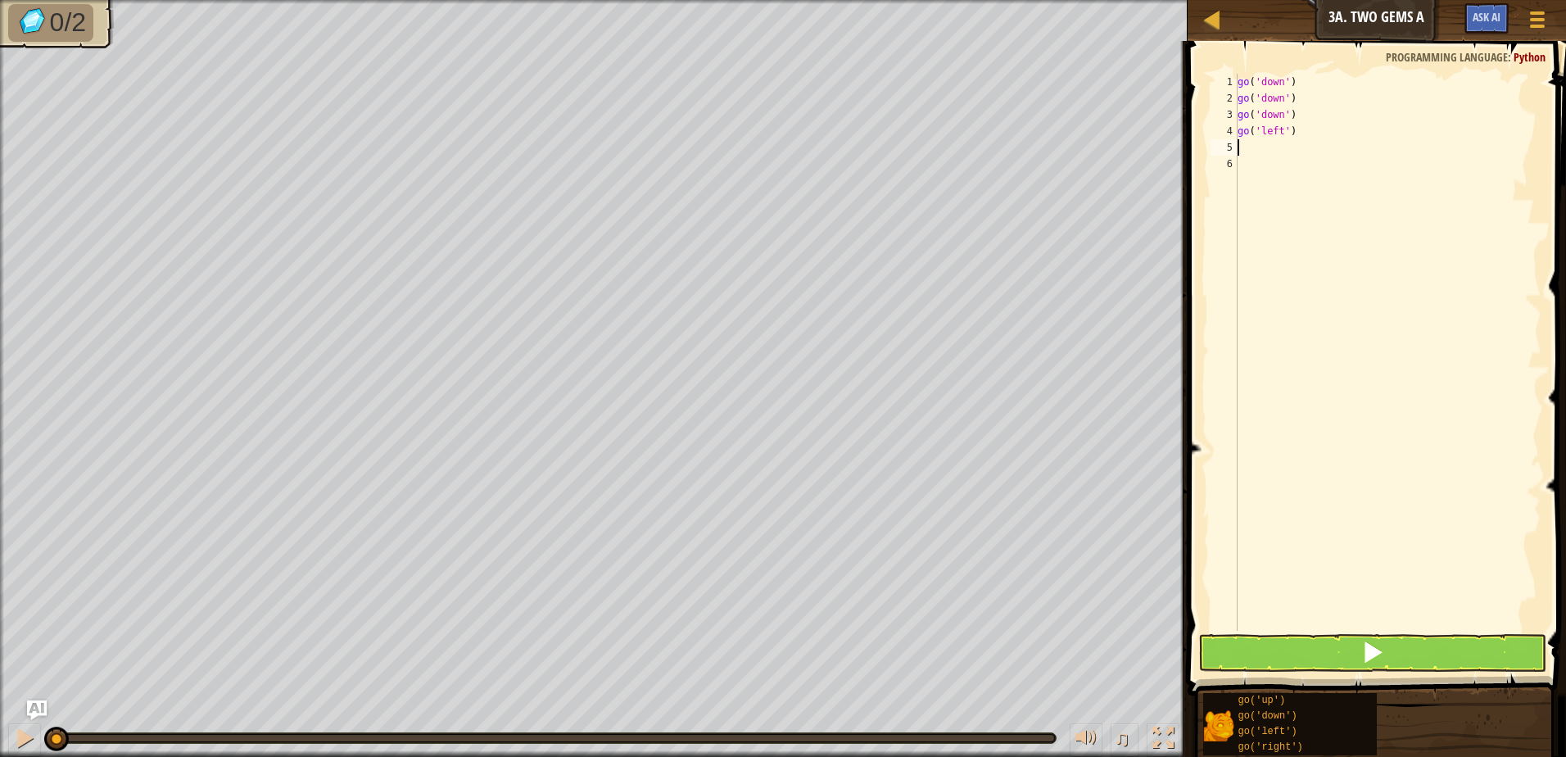
type textarea "go"
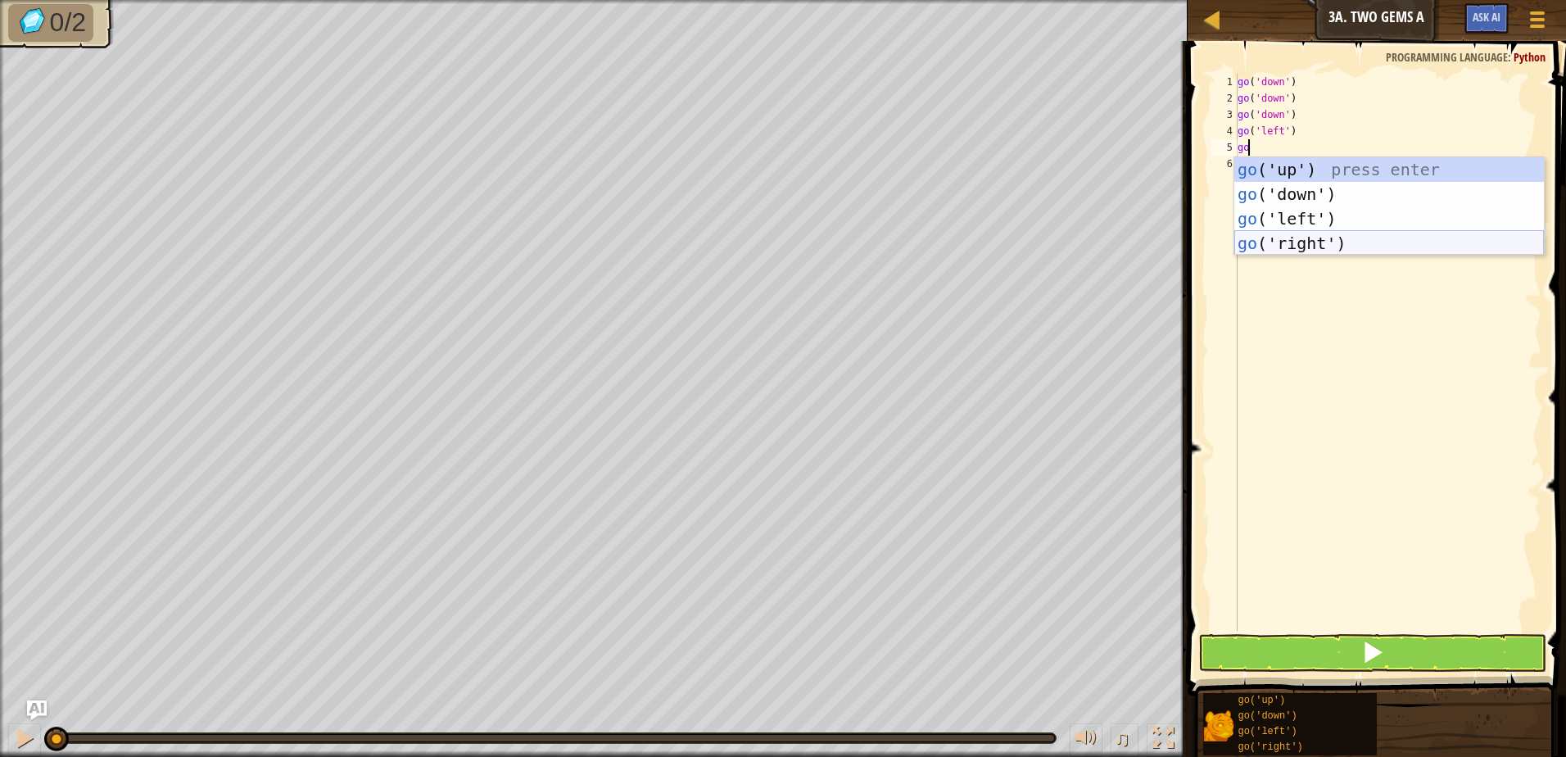
click at [1297, 238] on div "go ('up') press enter go ('down') press enter go ('left') press enter go ('righ…" at bounding box center [1390, 230] width 310 height 147
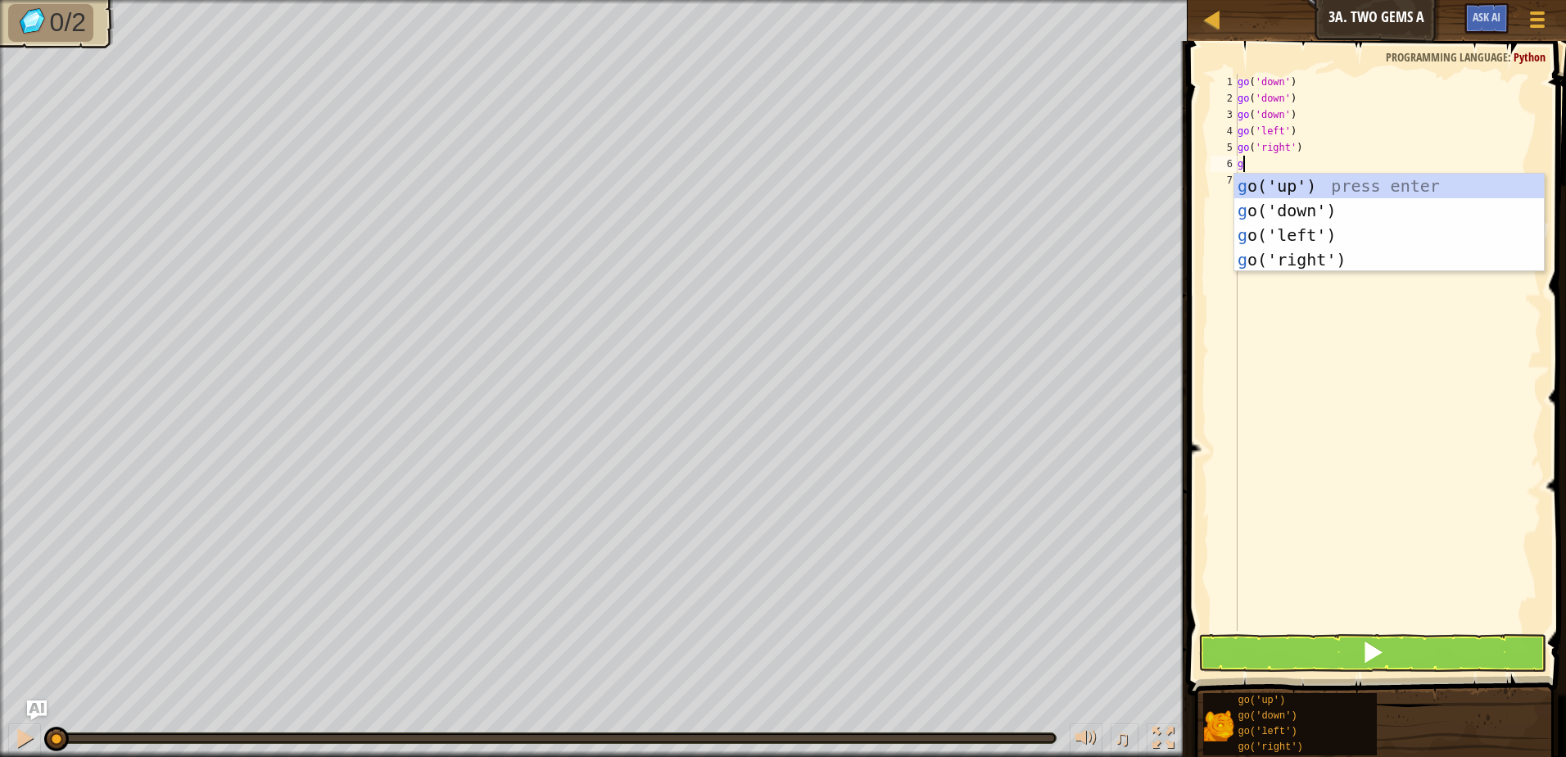
type textarea "go"
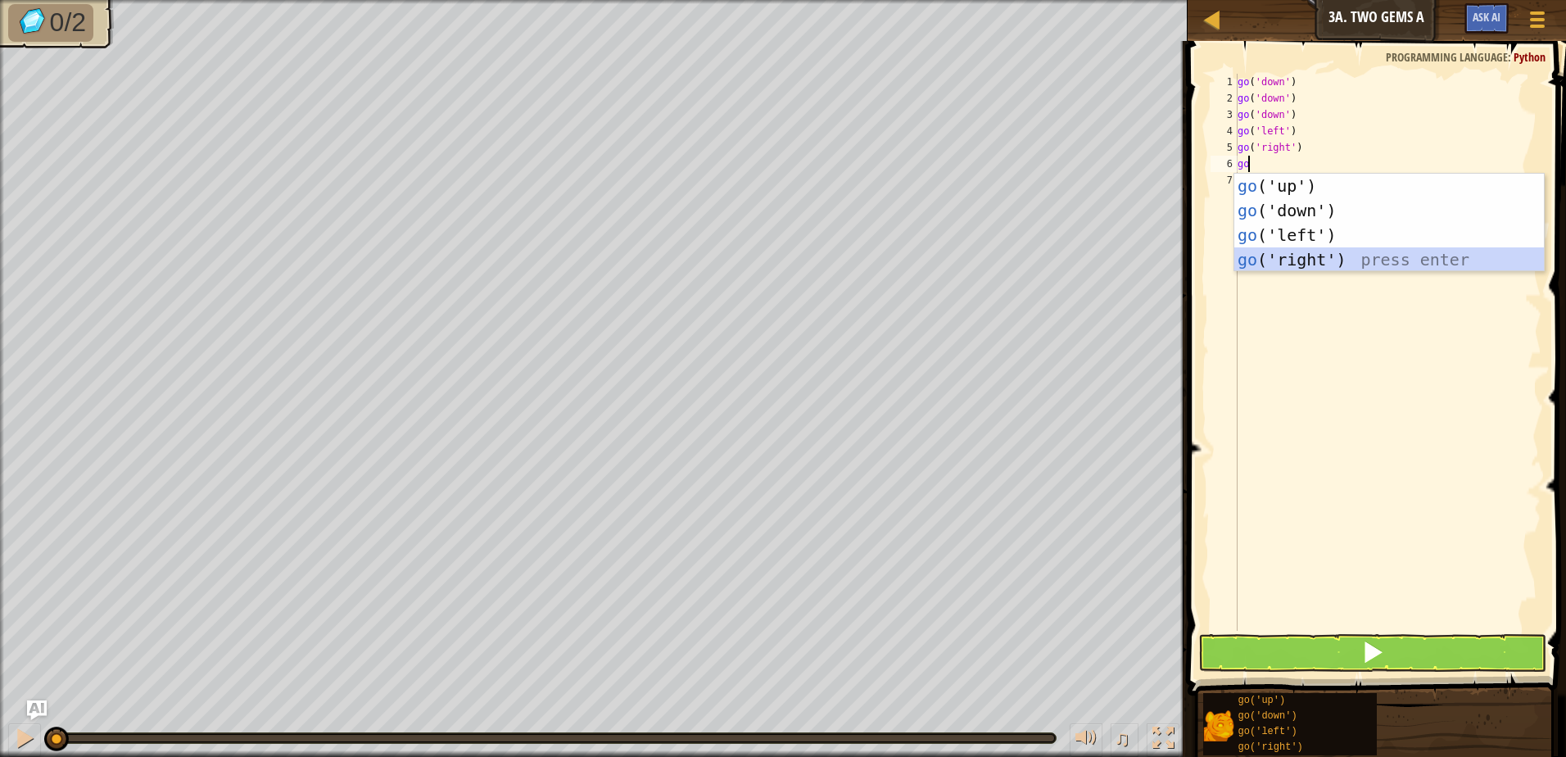
click at [1297, 259] on div "go ('up') press enter go ('down') press enter go ('left') press enter go ('righ…" at bounding box center [1390, 247] width 310 height 147
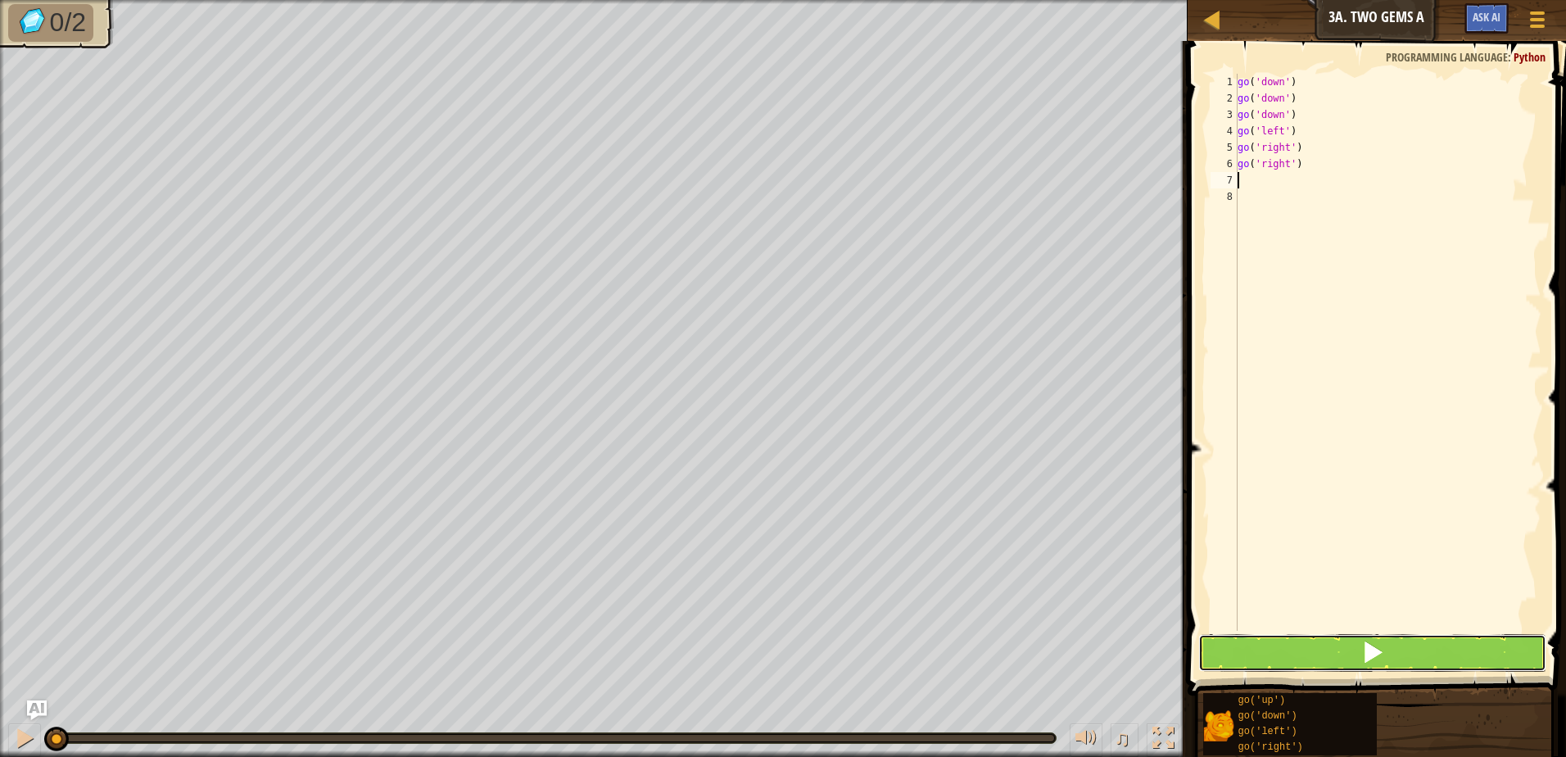
click at [1265, 659] on button at bounding box center [1373, 653] width 348 height 38
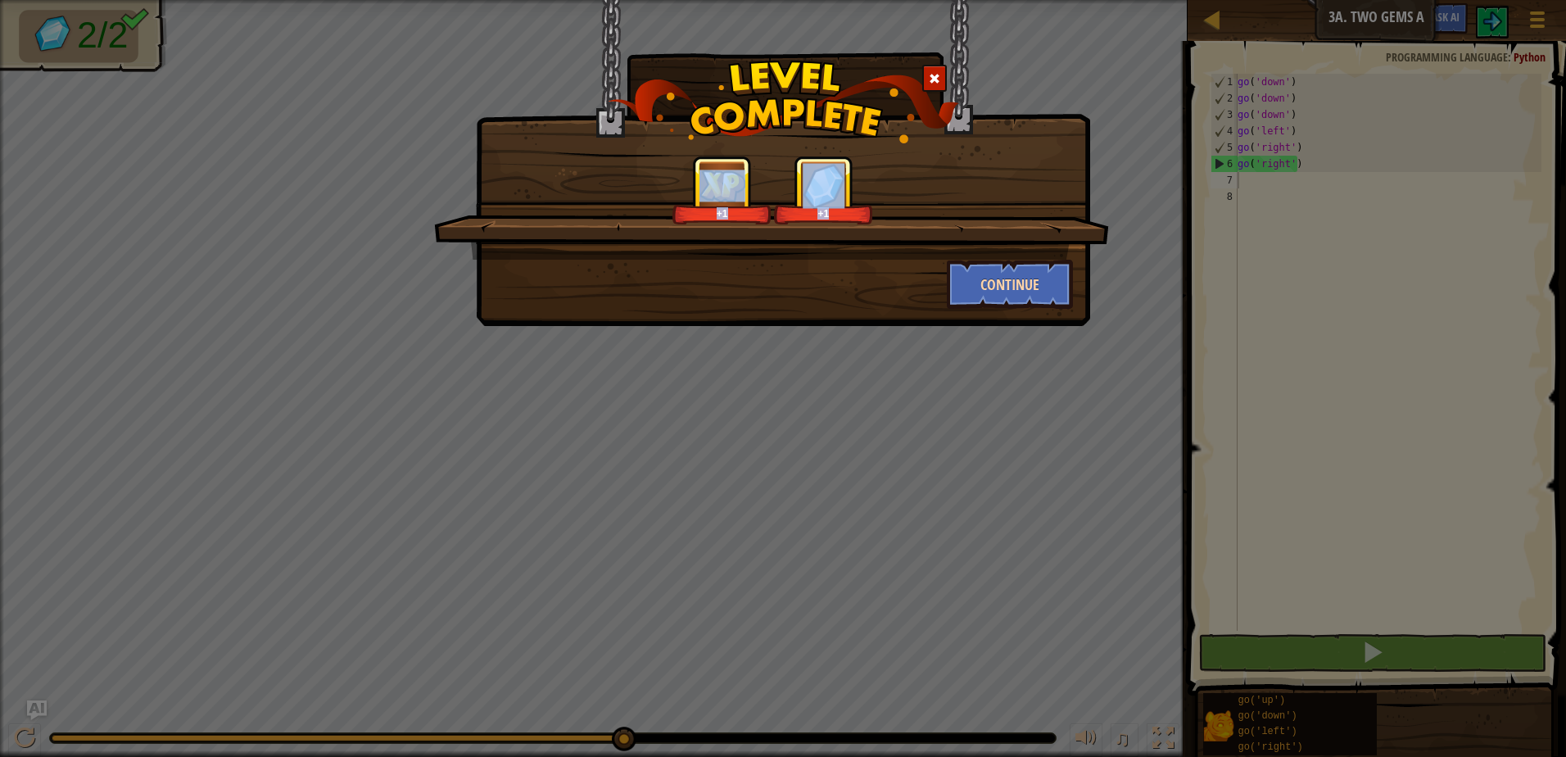
click at [1041, 261] on div "+1 +1 Continue" at bounding box center [783, 232] width 580 height 153
click at [1011, 303] on button "Continue" at bounding box center [1010, 284] width 127 height 49
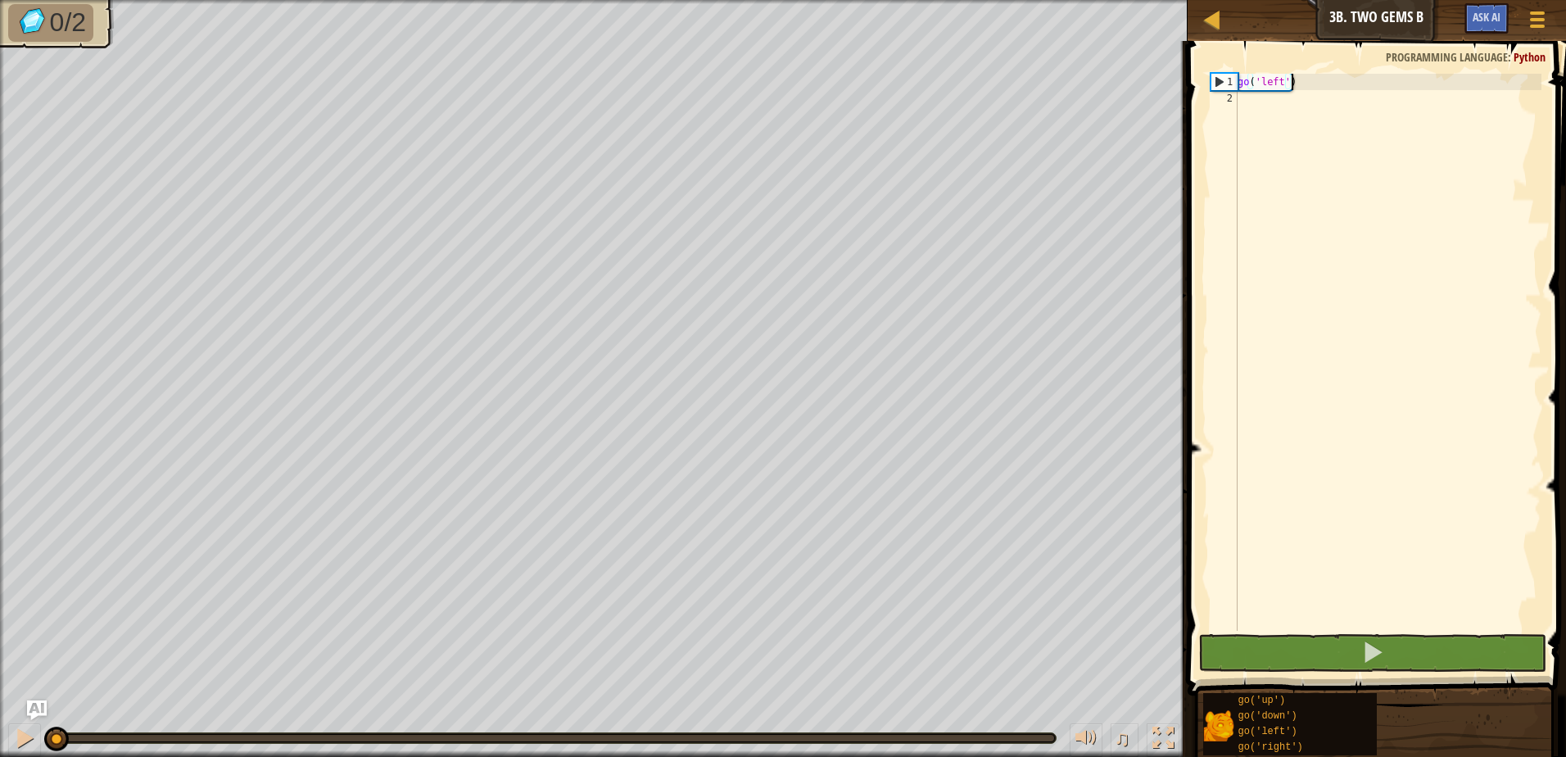
click at [1308, 107] on div "go ( 'left' )" at bounding box center [1388, 369] width 307 height 590
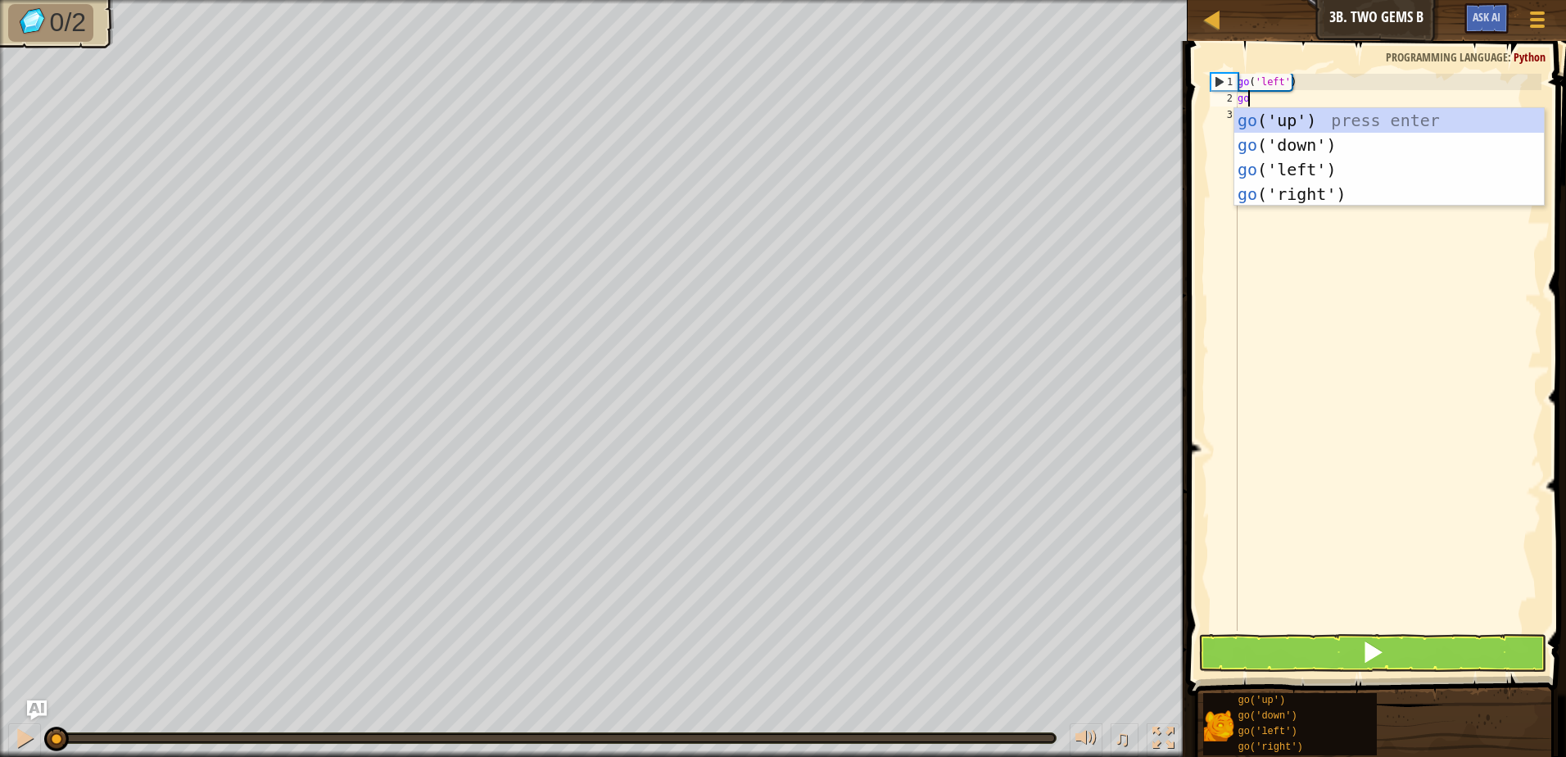
type textarea "go"
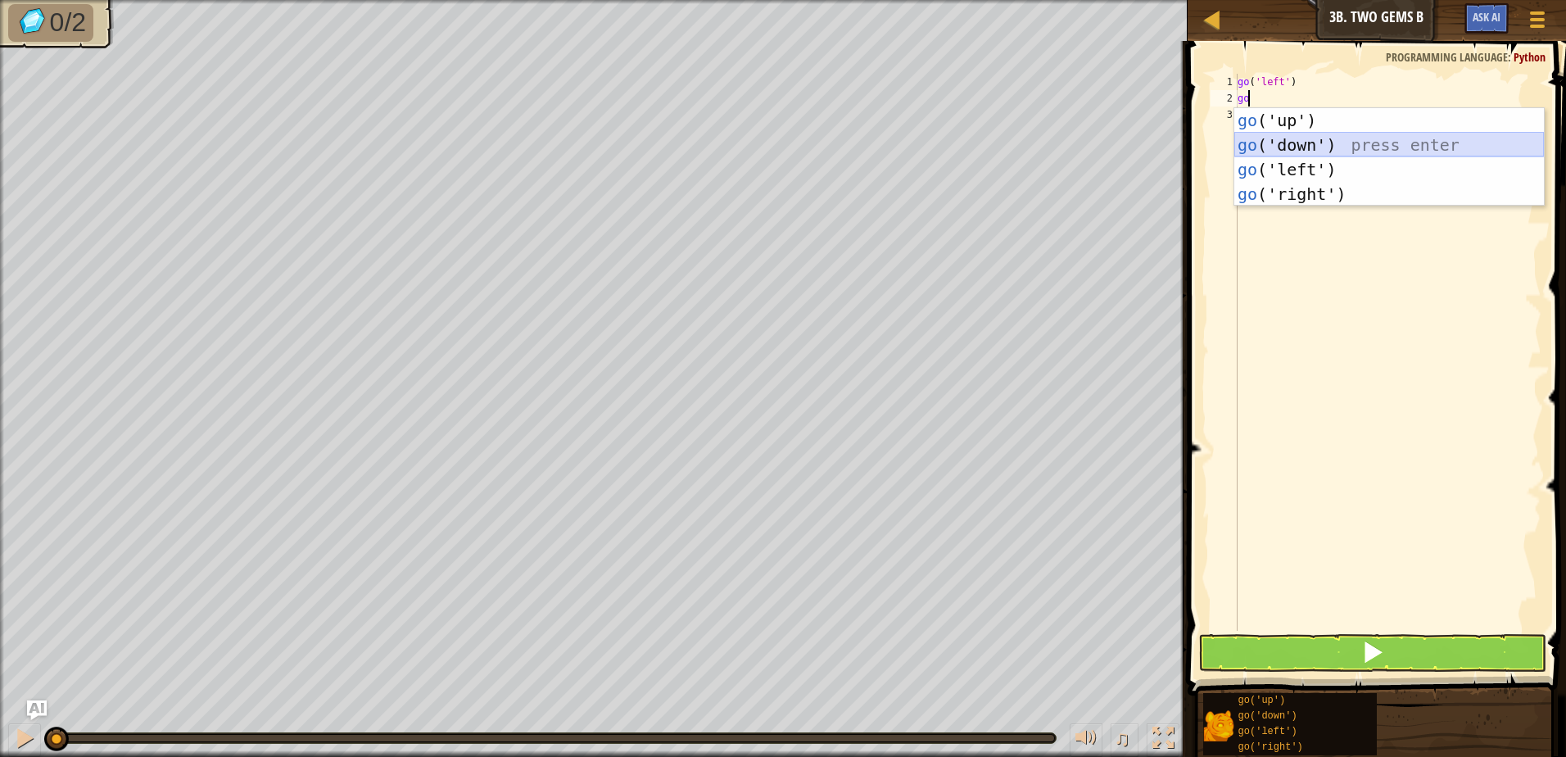
click at [1351, 154] on div "go ('up') press enter go ('down') press enter go ('left') press enter go ('righ…" at bounding box center [1390, 181] width 310 height 147
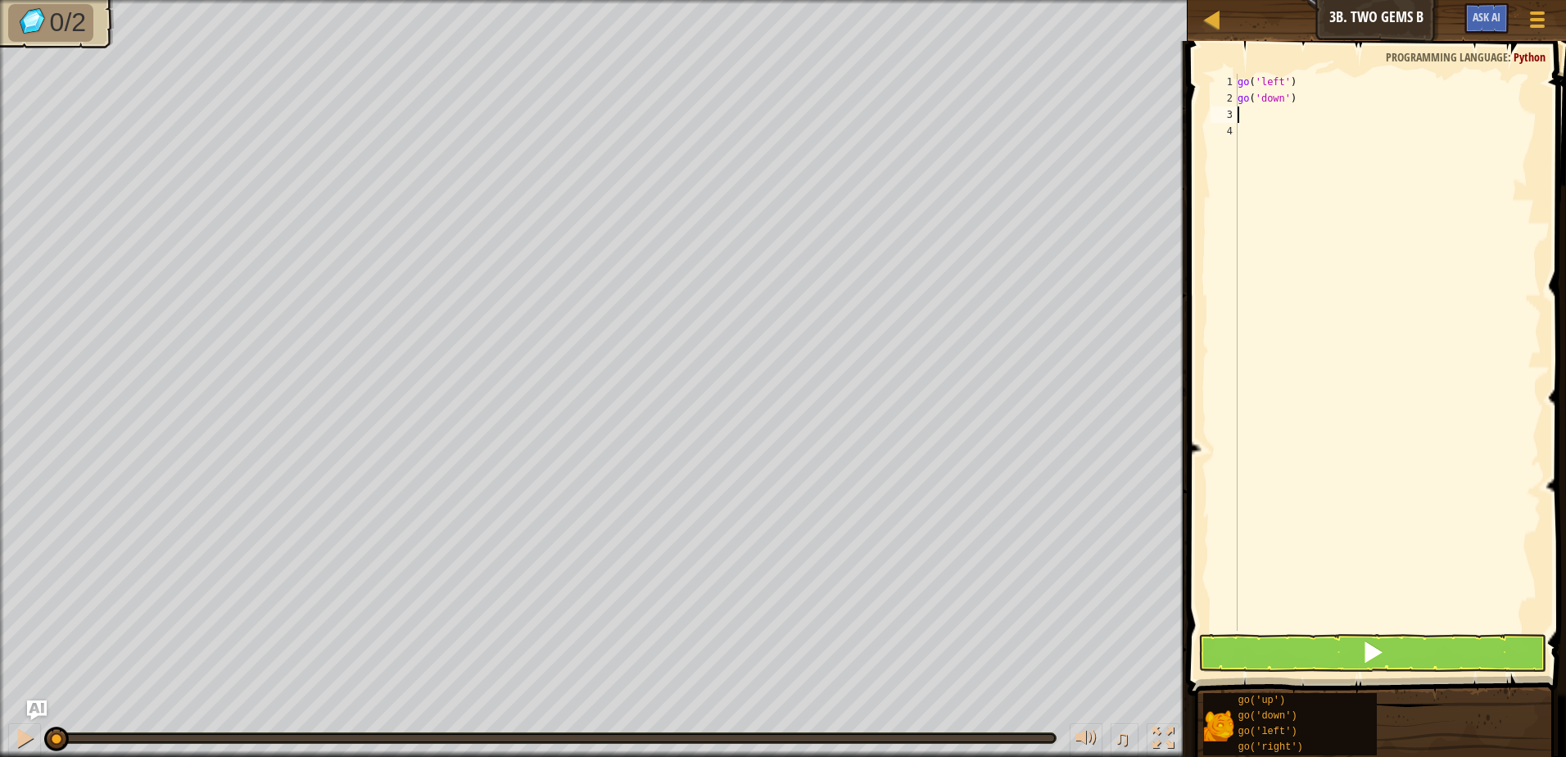
click at [1330, 87] on div "go ( 'left' ) go ( 'down' )" at bounding box center [1388, 369] width 307 height 590
type textarea "go('left')"
click at [1326, 116] on div "go ( 'left' ) go ( 'down' )" at bounding box center [1388, 369] width 307 height 590
click at [1329, 107] on div "go ( 'left' ) go ( 'down' )" at bounding box center [1388, 369] width 307 height 590
click at [1279, 99] on div "go ( 'left' ) go ( 'down' )" at bounding box center [1388, 369] width 307 height 590
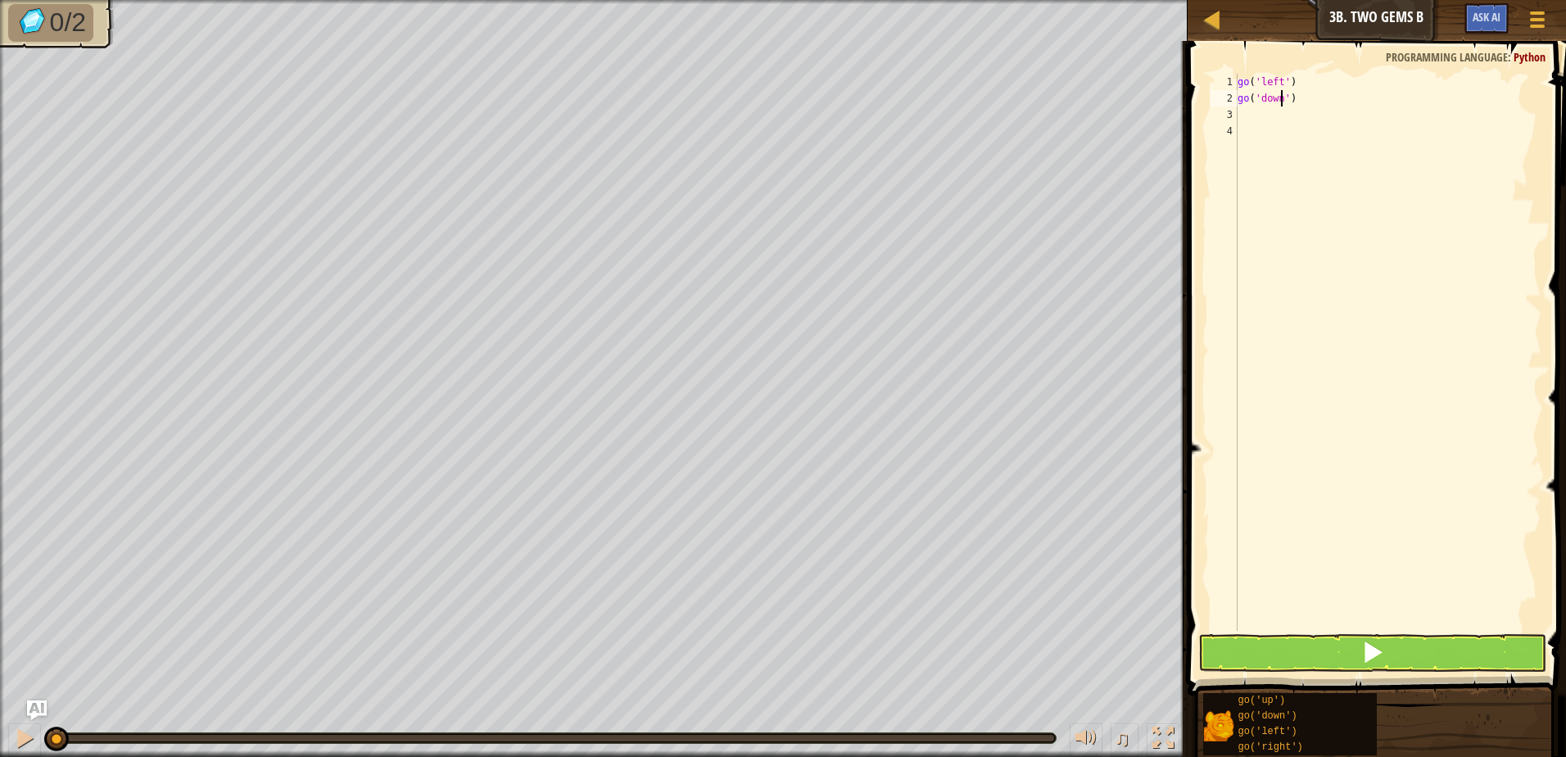
type textarea "go('down')"
click at [1283, 97] on div "go ( 'left' ) go ( 'down' )" at bounding box center [1388, 369] width 307 height 590
type textarea "g"
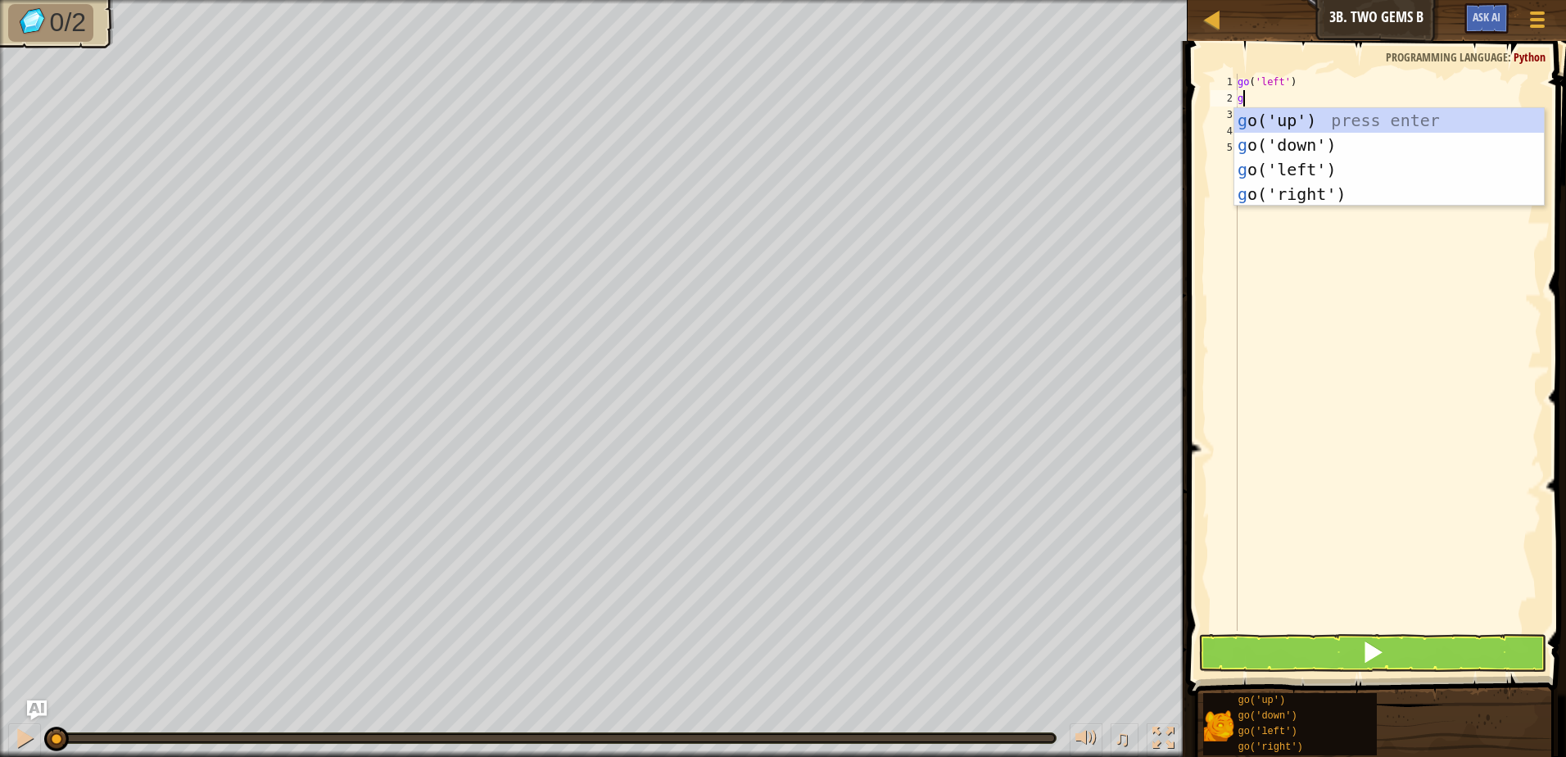
type textarea "go"
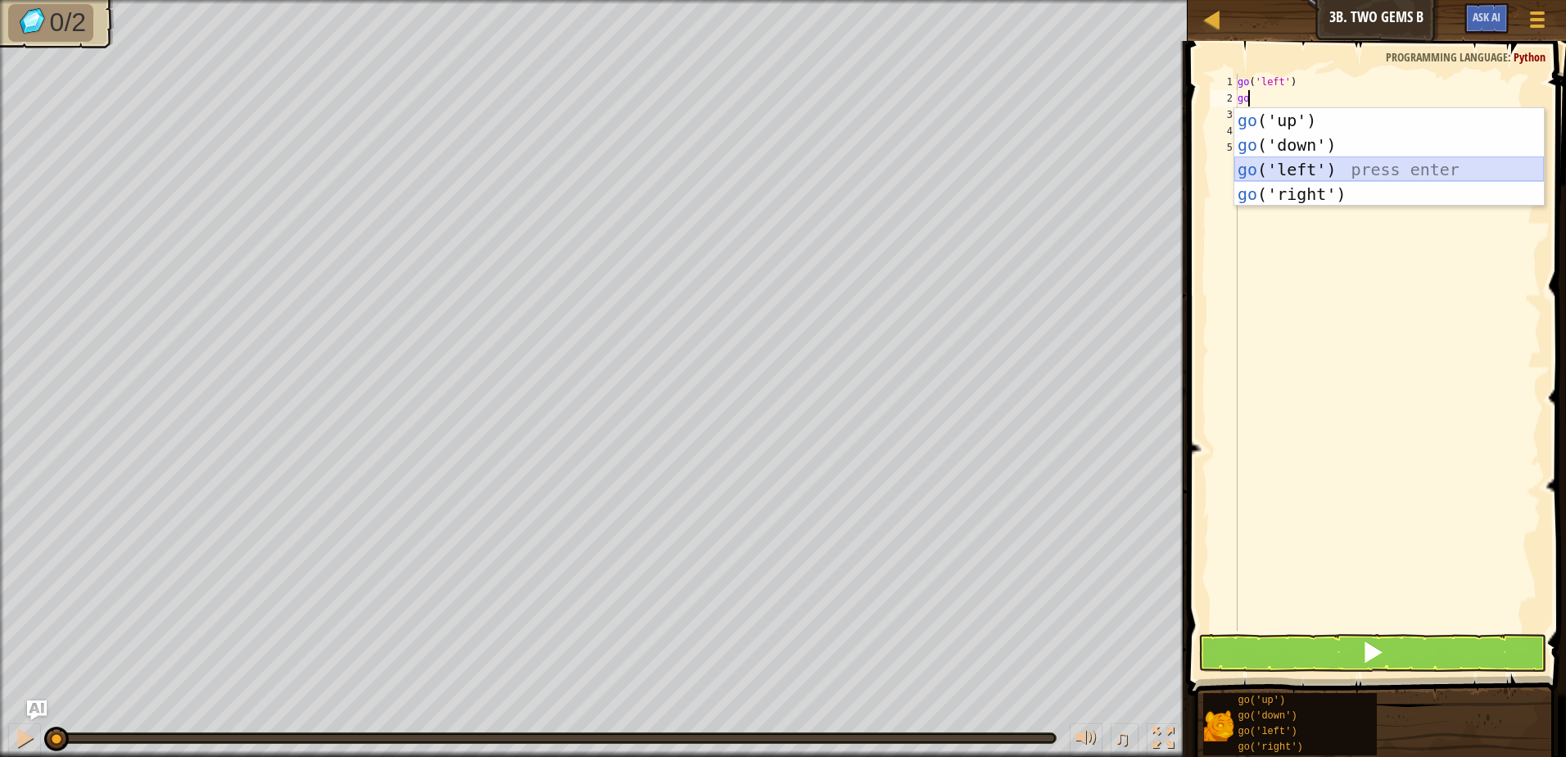
click at [1307, 174] on div "go ('up') press enter go ('down') press enter go ('left') press enter go ('righ…" at bounding box center [1390, 181] width 310 height 147
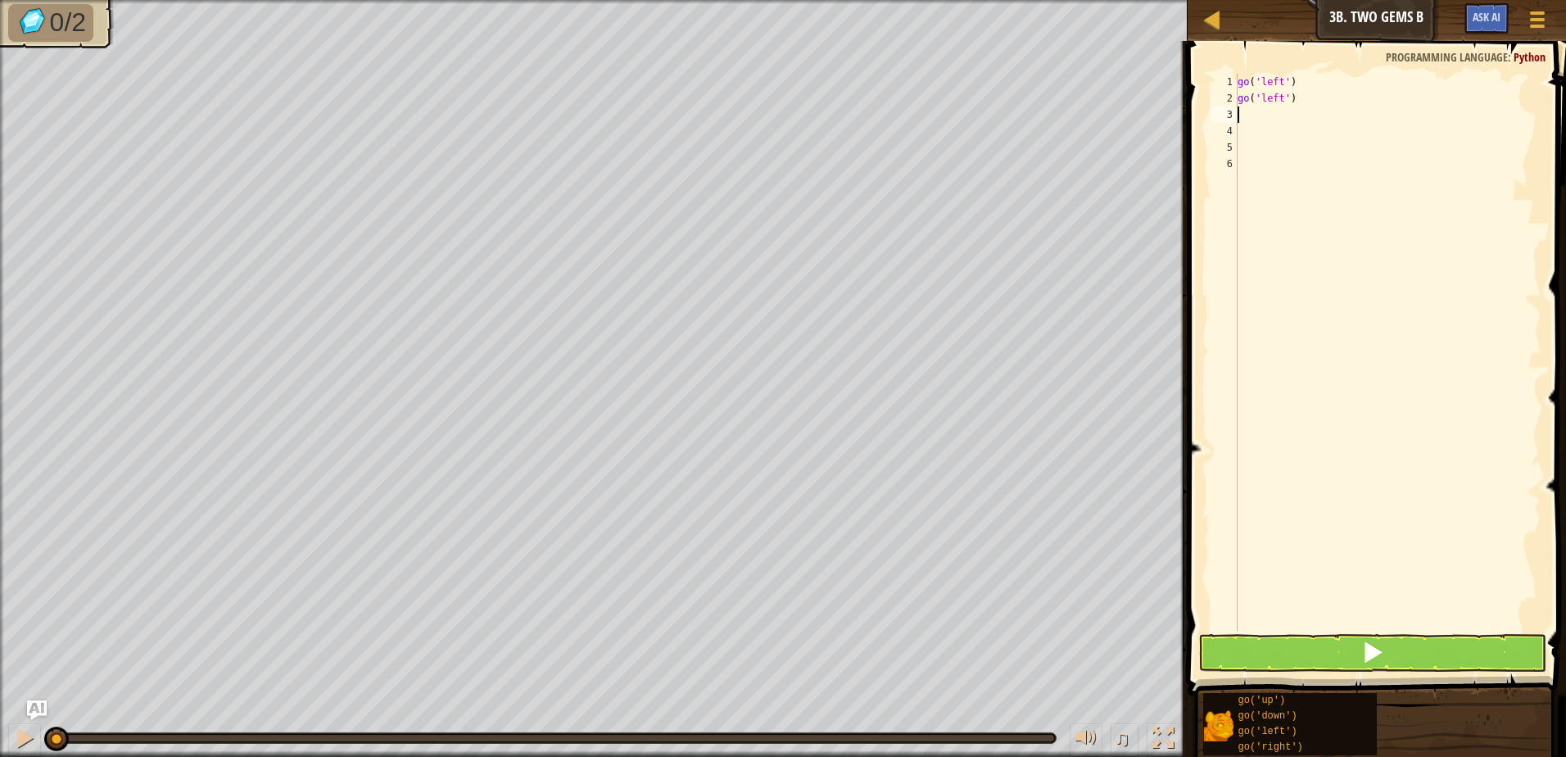
type textarea "go"
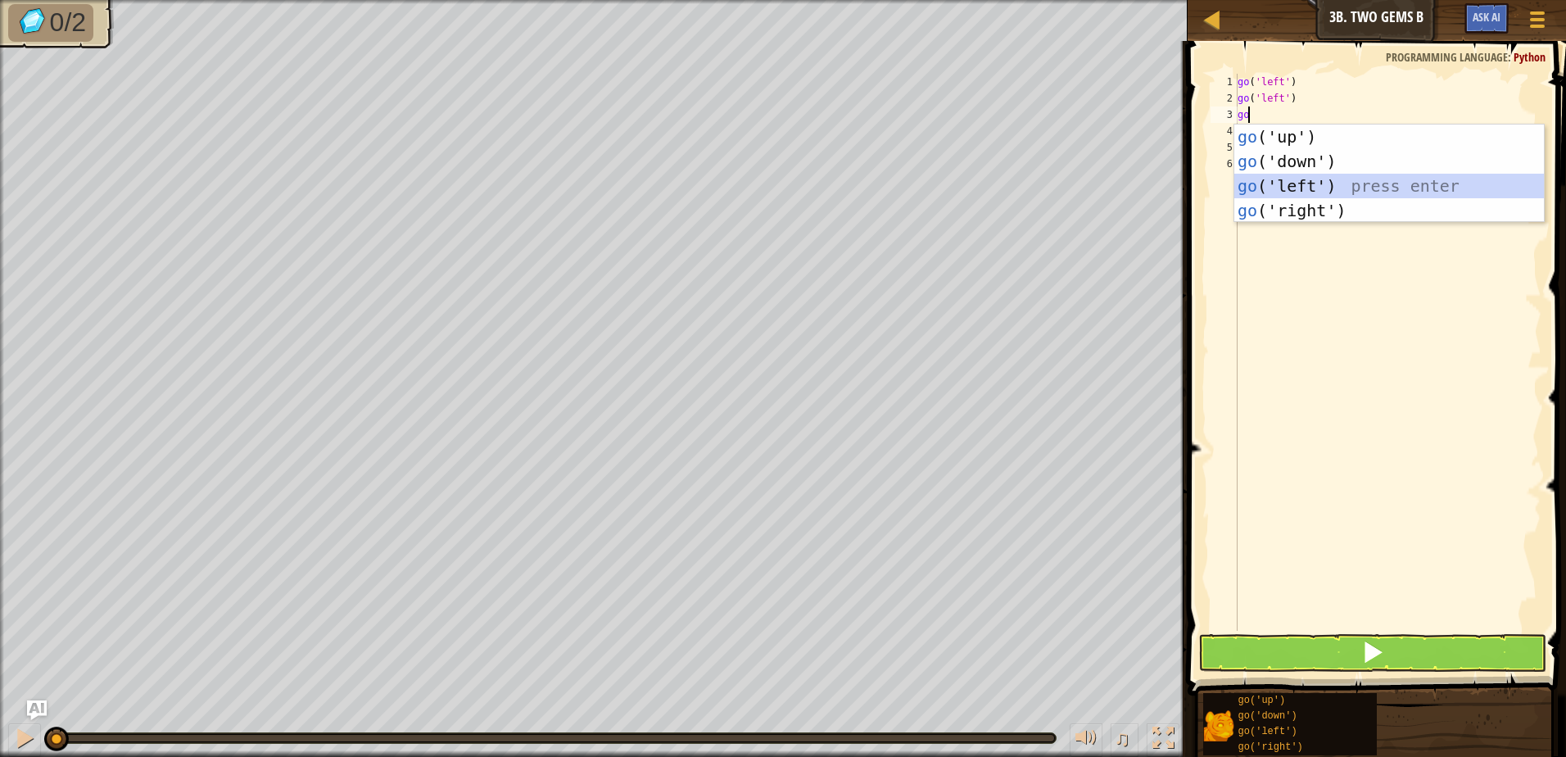
click at [1348, 179] on div "go ('up') press enter go ('down') press enter go ('left') press enter go ('righ…" at bounding box center [1390, 198] width 310 height 147
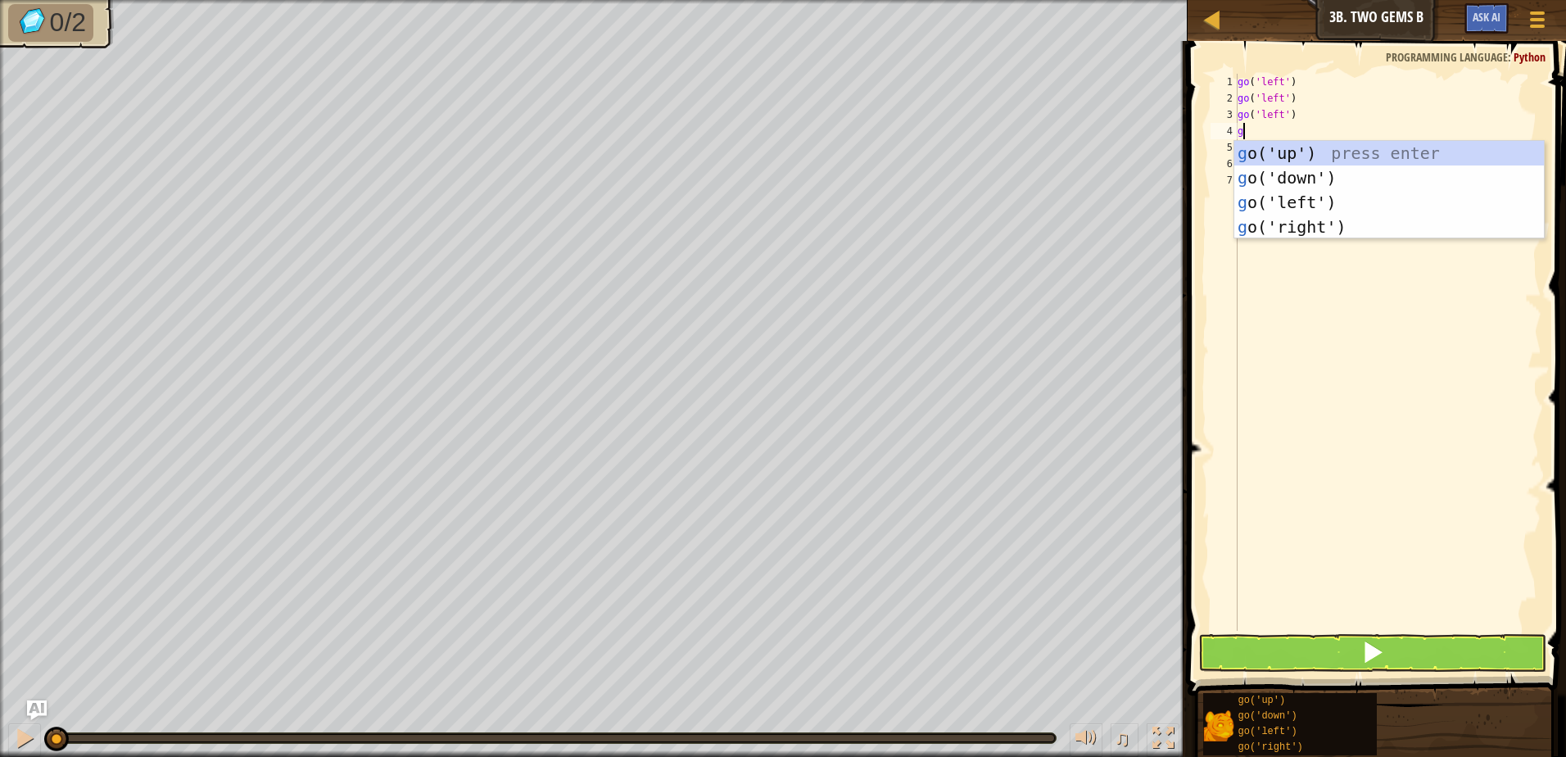
type textarea "go"
click at [1312, 147] on div "go ('up') press enter go ('down') press enter go ('left') press enter go ('righ…" at bounding box center [1390, 214] width 310 height 147
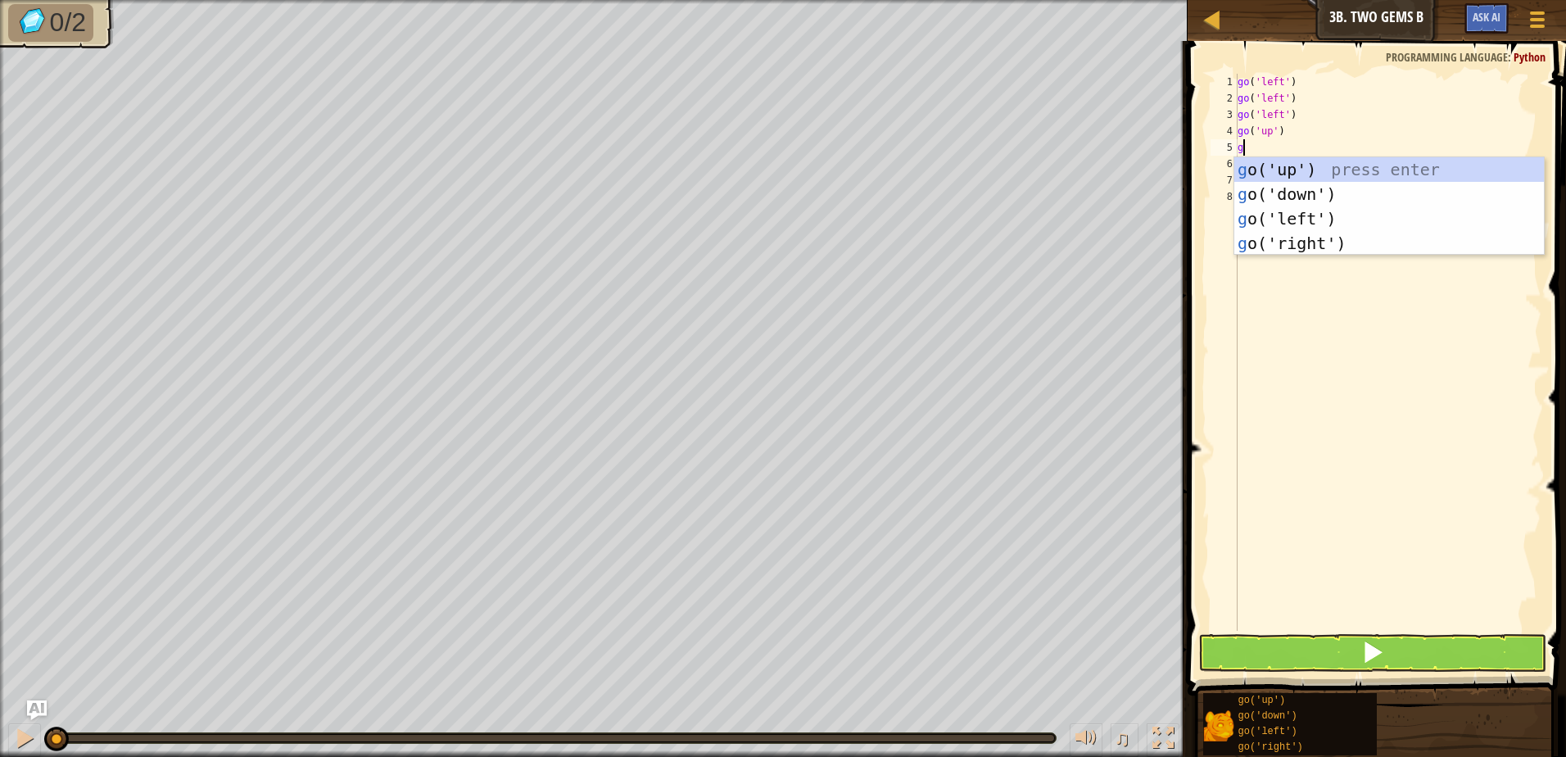
type textarea "go"
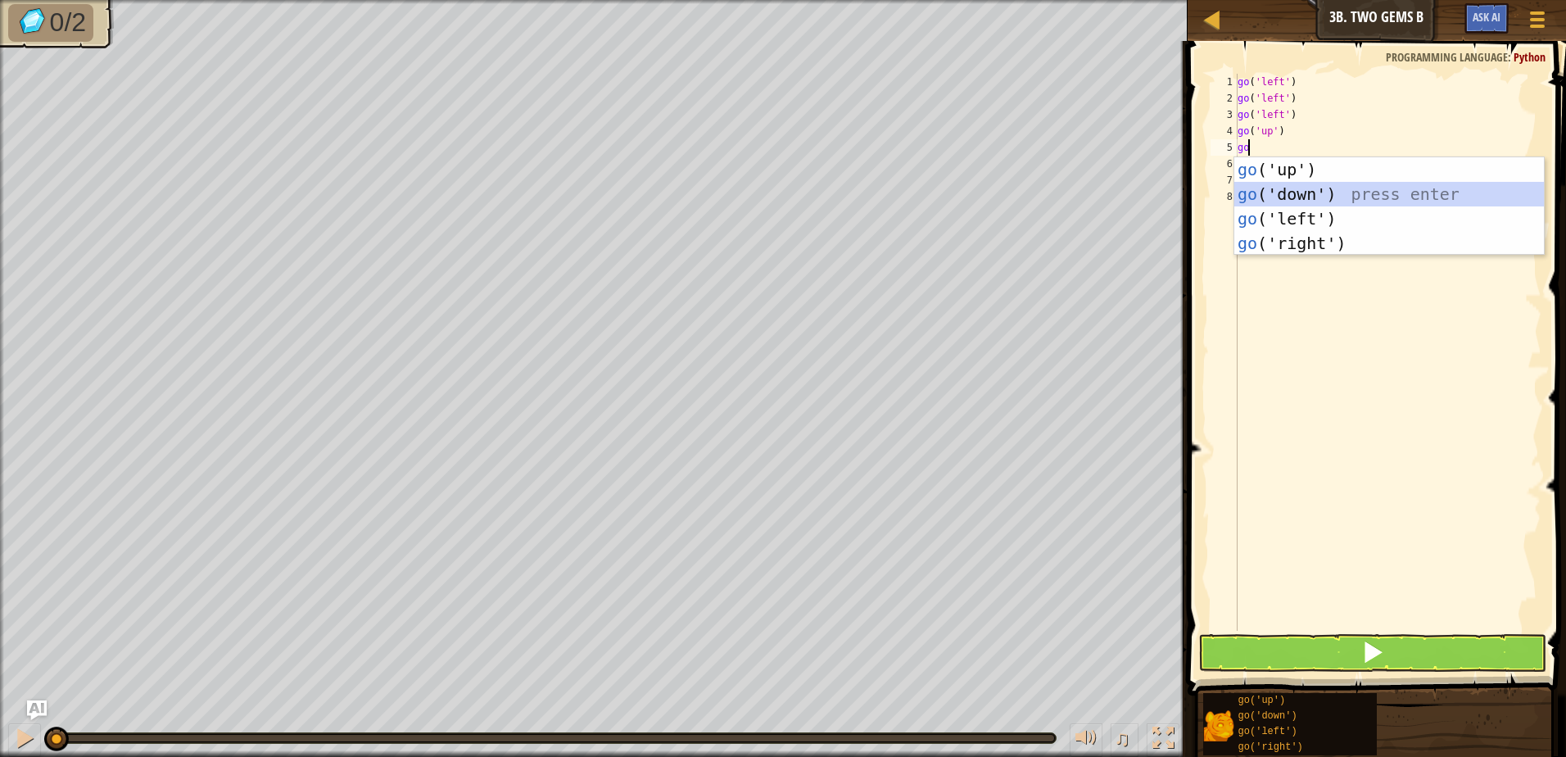
click at [1246, 193] on div "go ('up') press enter go ('down') press enter go ('left') press enter go ('righ…" at bounding box center [1390, 230] width 310 height 147
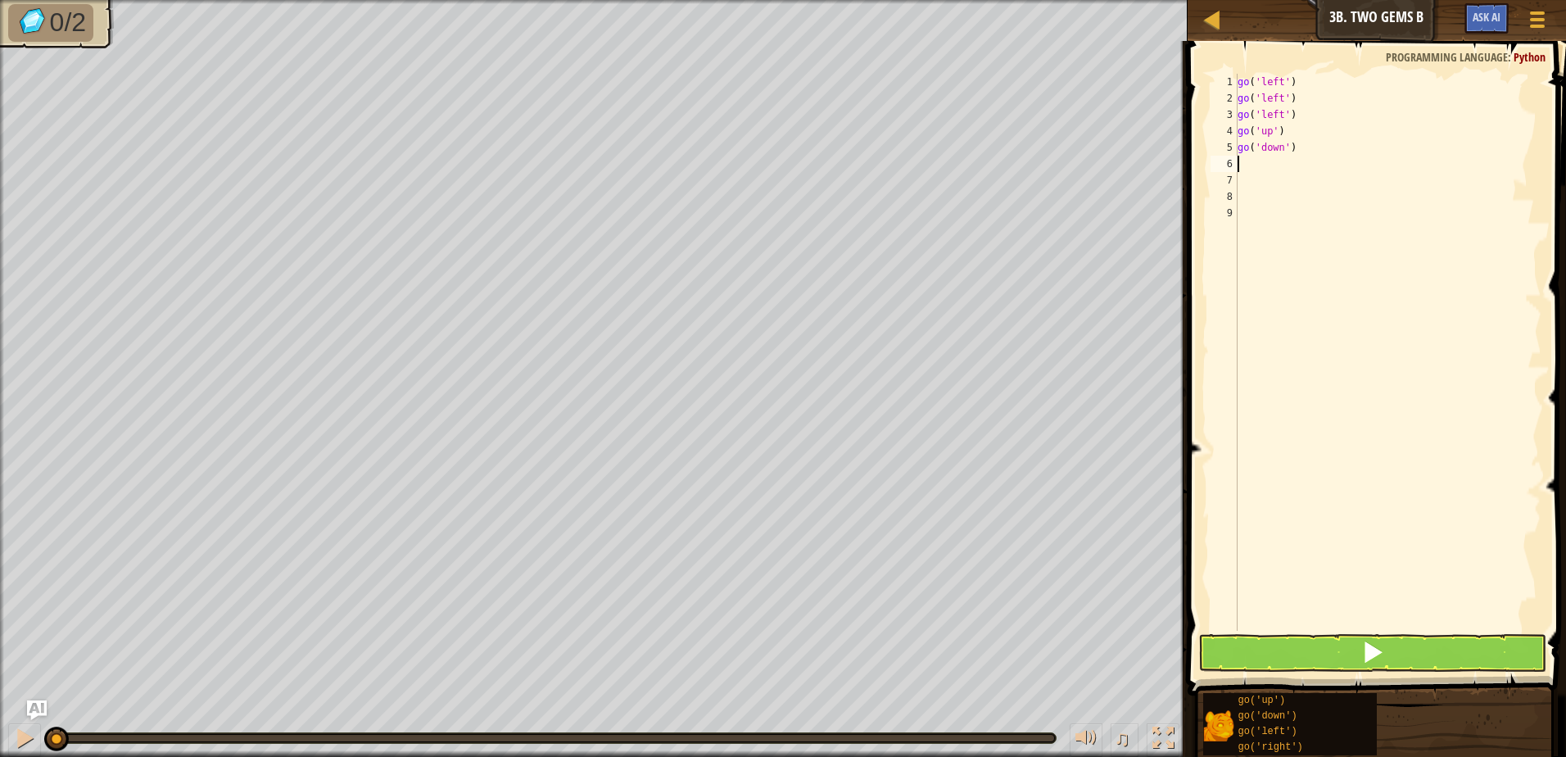
type textarea "go"
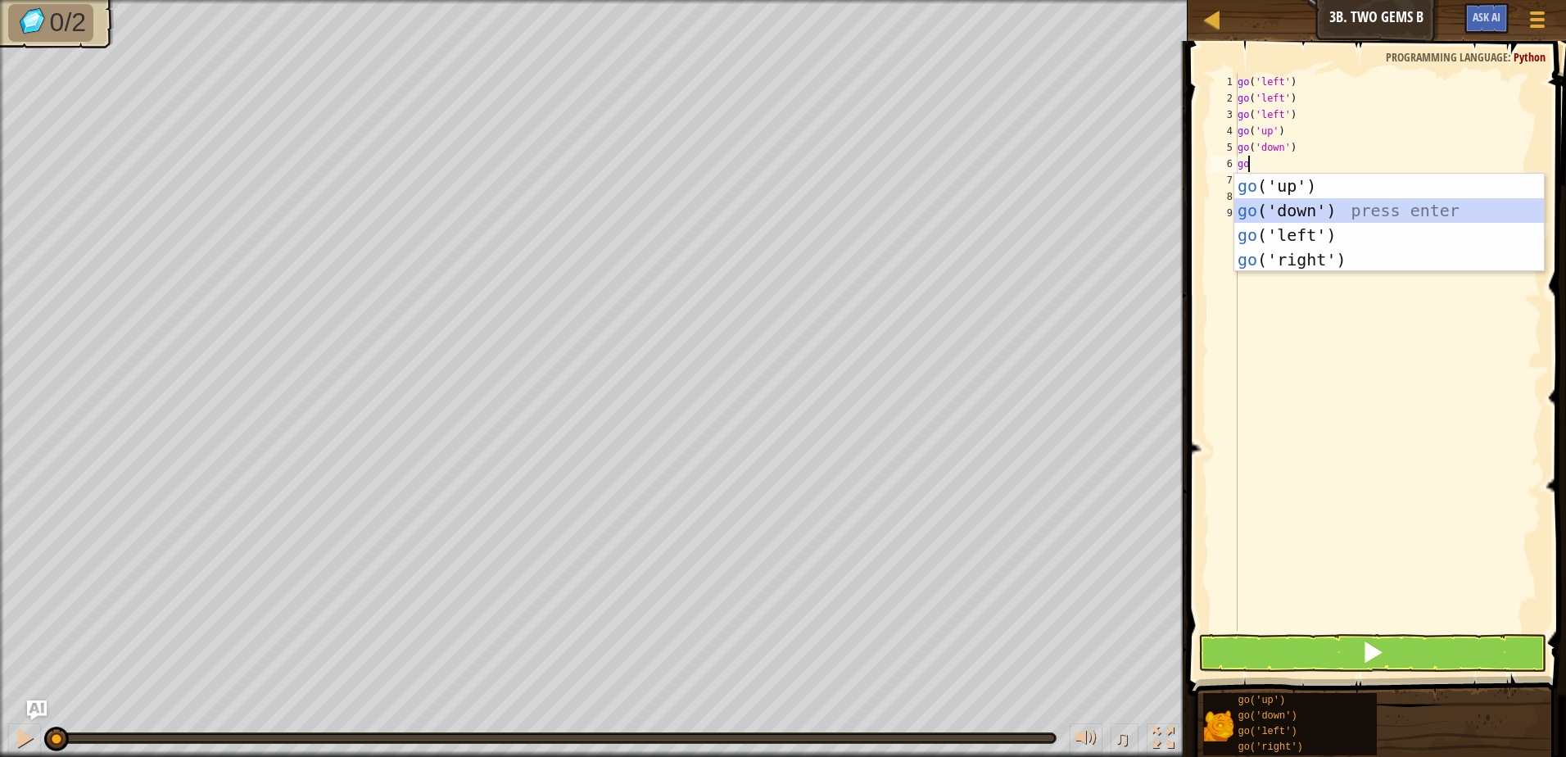
click at [1284, 202] on div "go ('up') press enter go ('down') press enter go ('left') press enter go ('righ…" at bounding box center [1390, 247] width 310 height 147
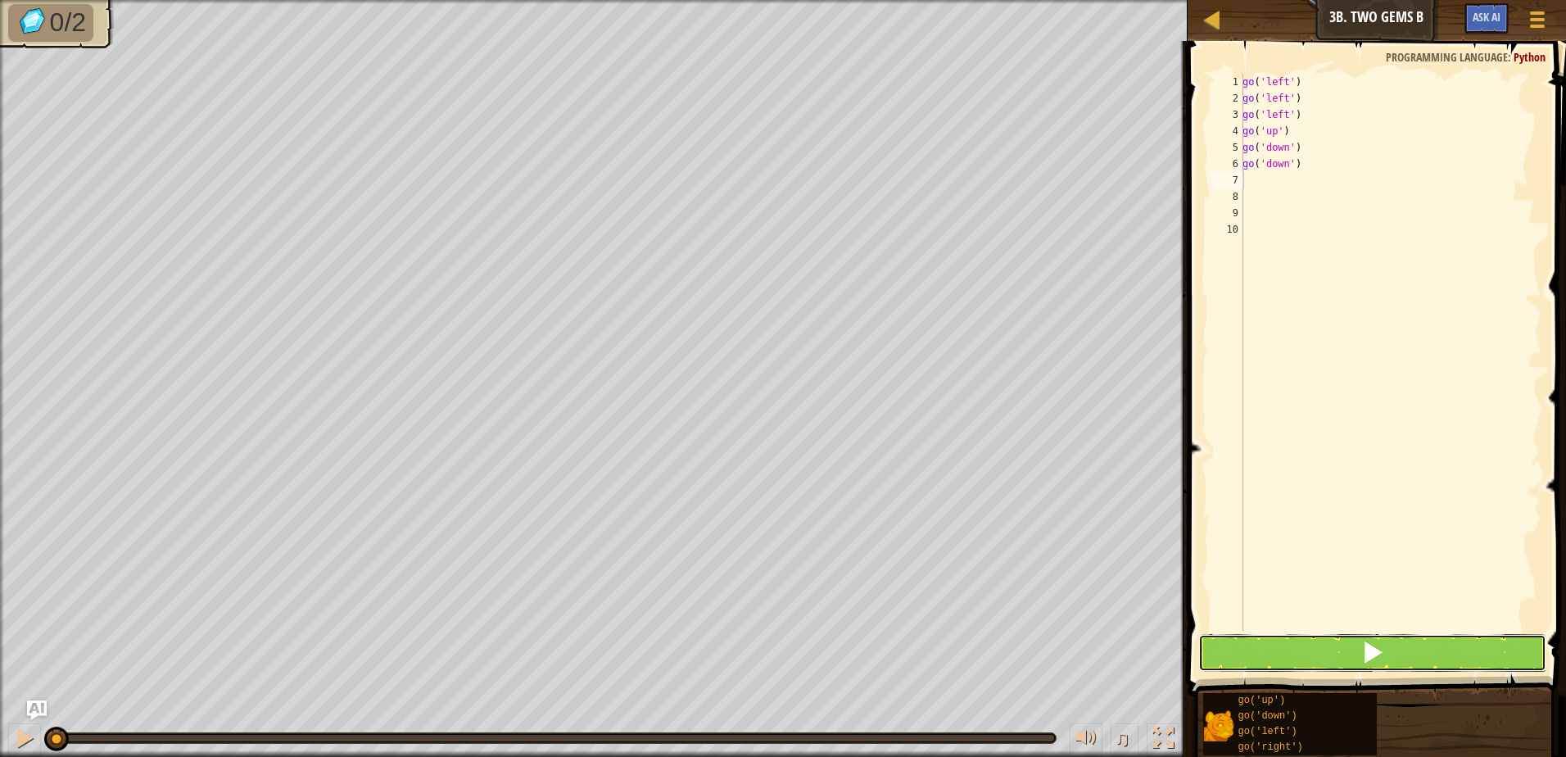
click at [1330, 646] on button at bounding box center [1373, 653] width 348 height 38
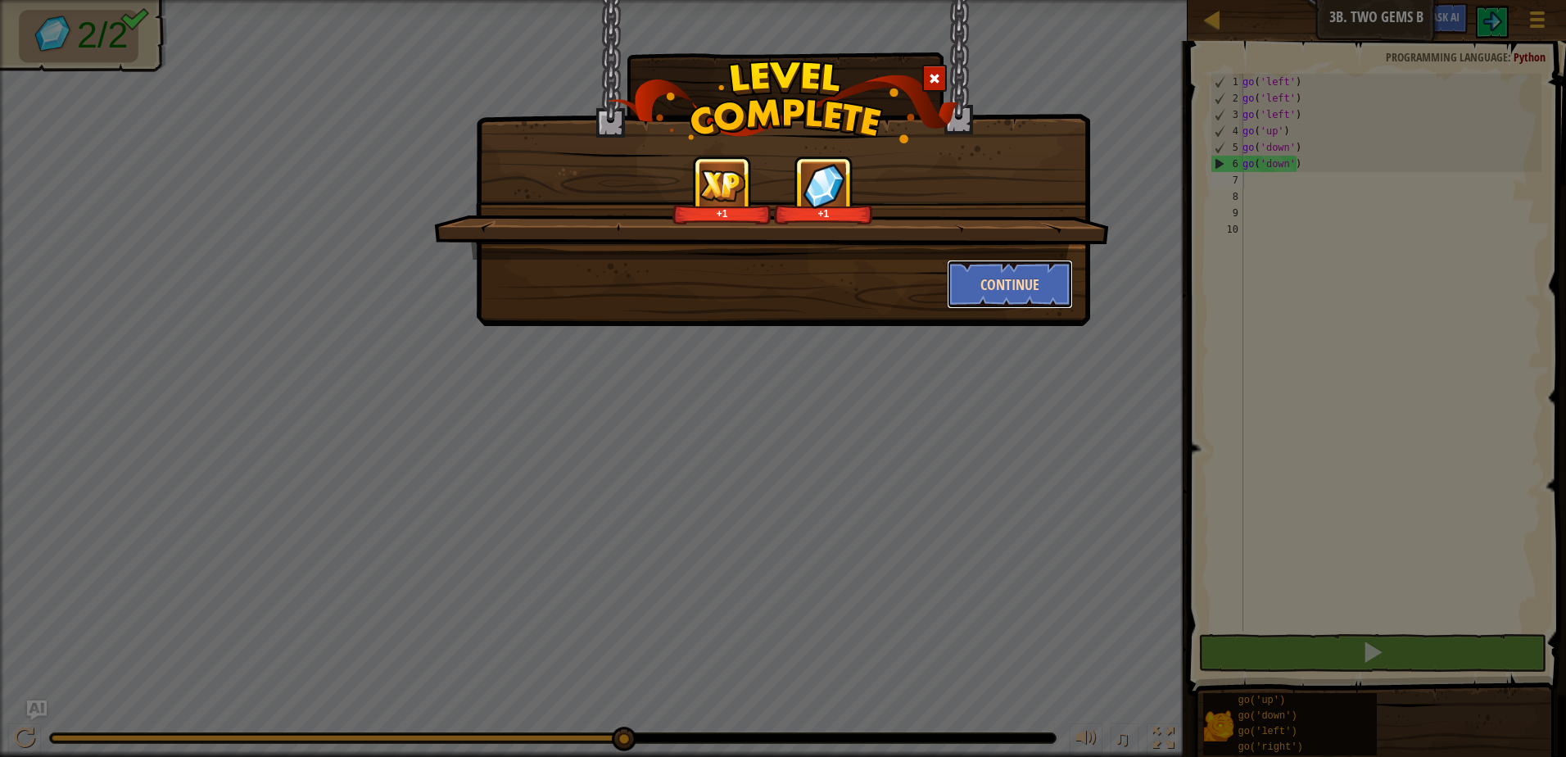
click at [999, 299] on button "Continue" at bounding box center [1010, 284] width 127 height 49
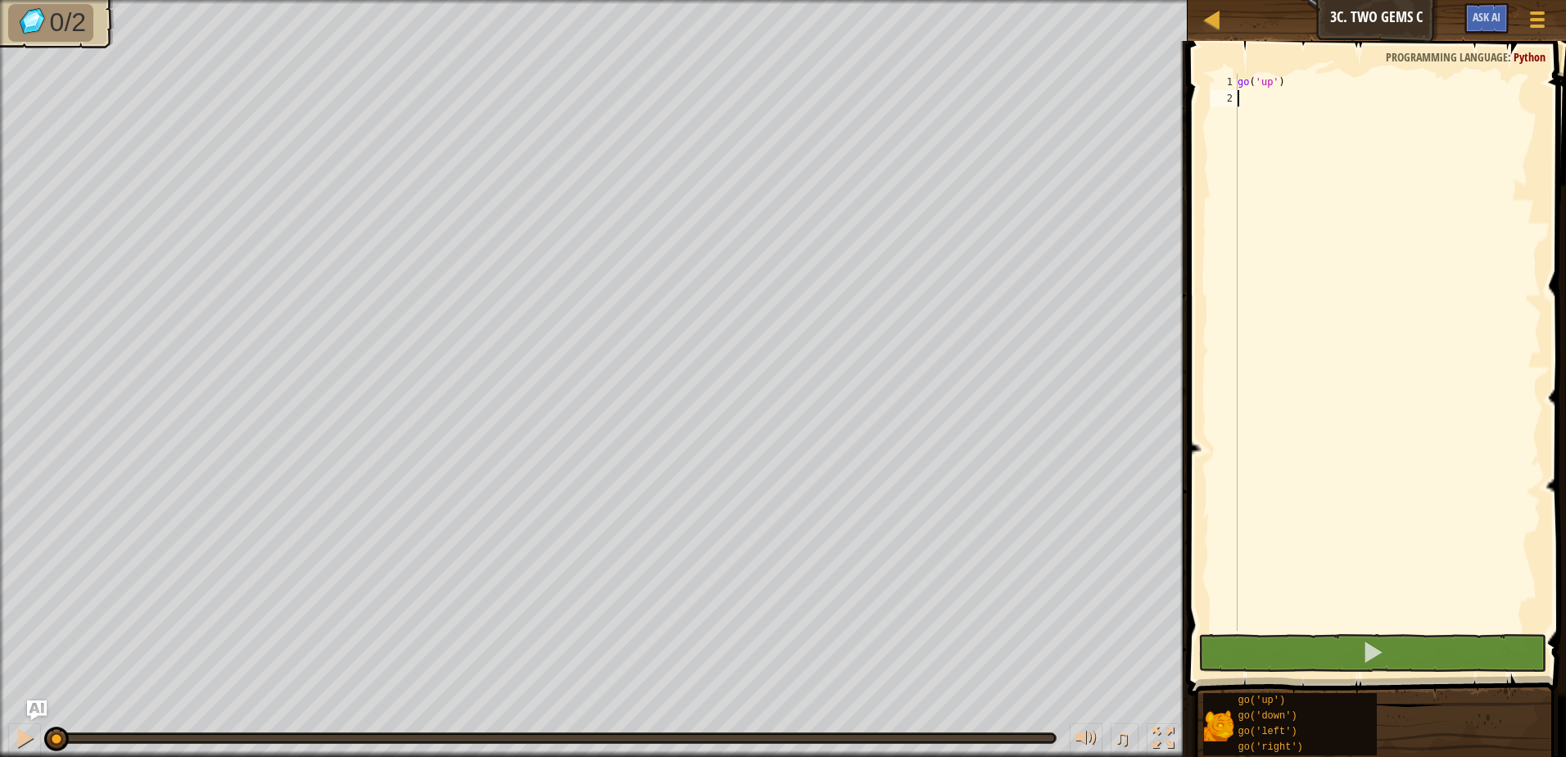
click at [1266, 101] on div "go ( 'up' )" at bounding box center [1388, 369] width 307 height 590
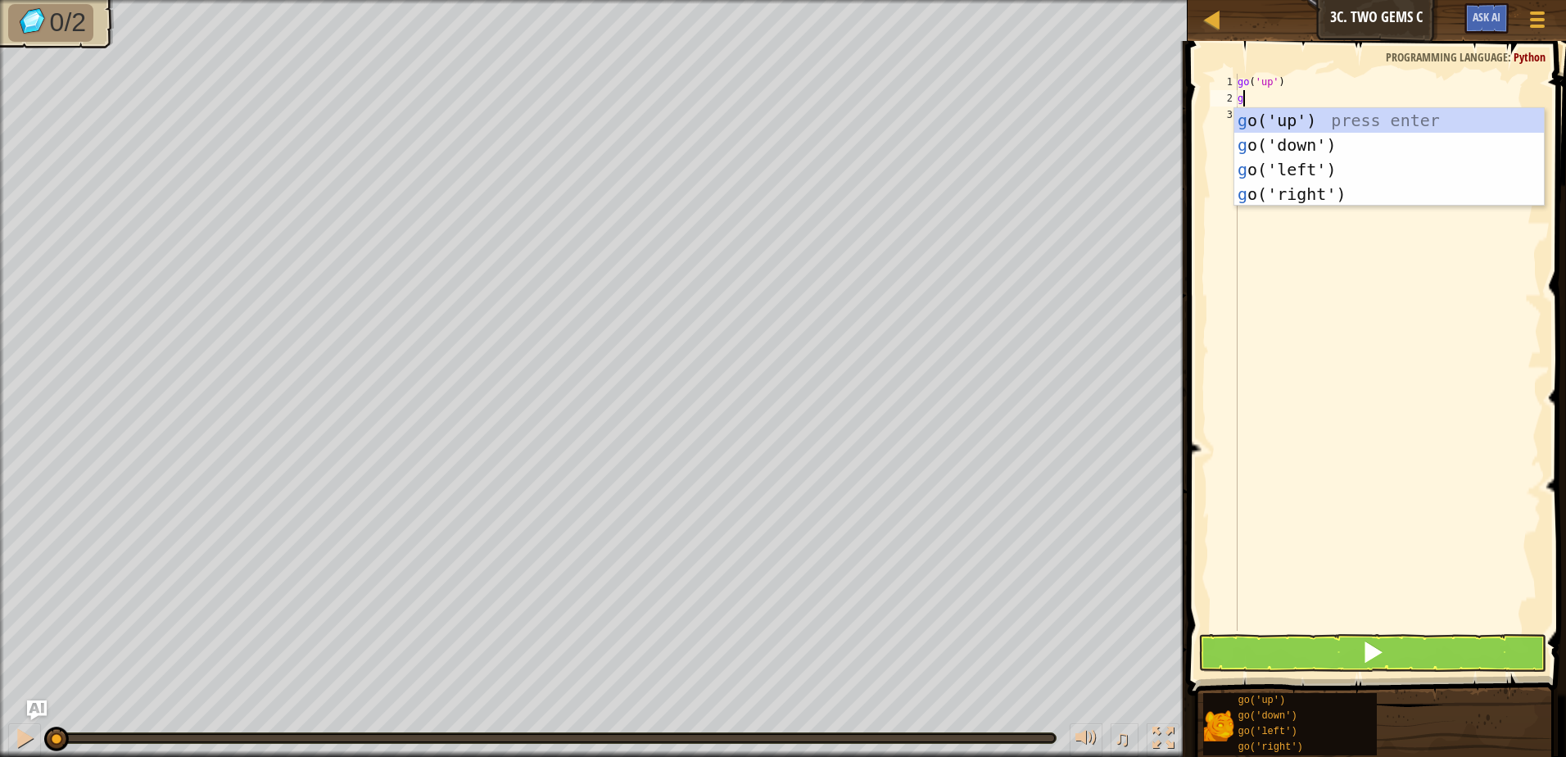
scroll to position [7, 0]
type textarea "go"
click at [1378, 112] on div "go ('up') press enter go ('down') press enter go ('left') press enter go ('righ…" at bounding box center [1390, 181] width 310 height 147
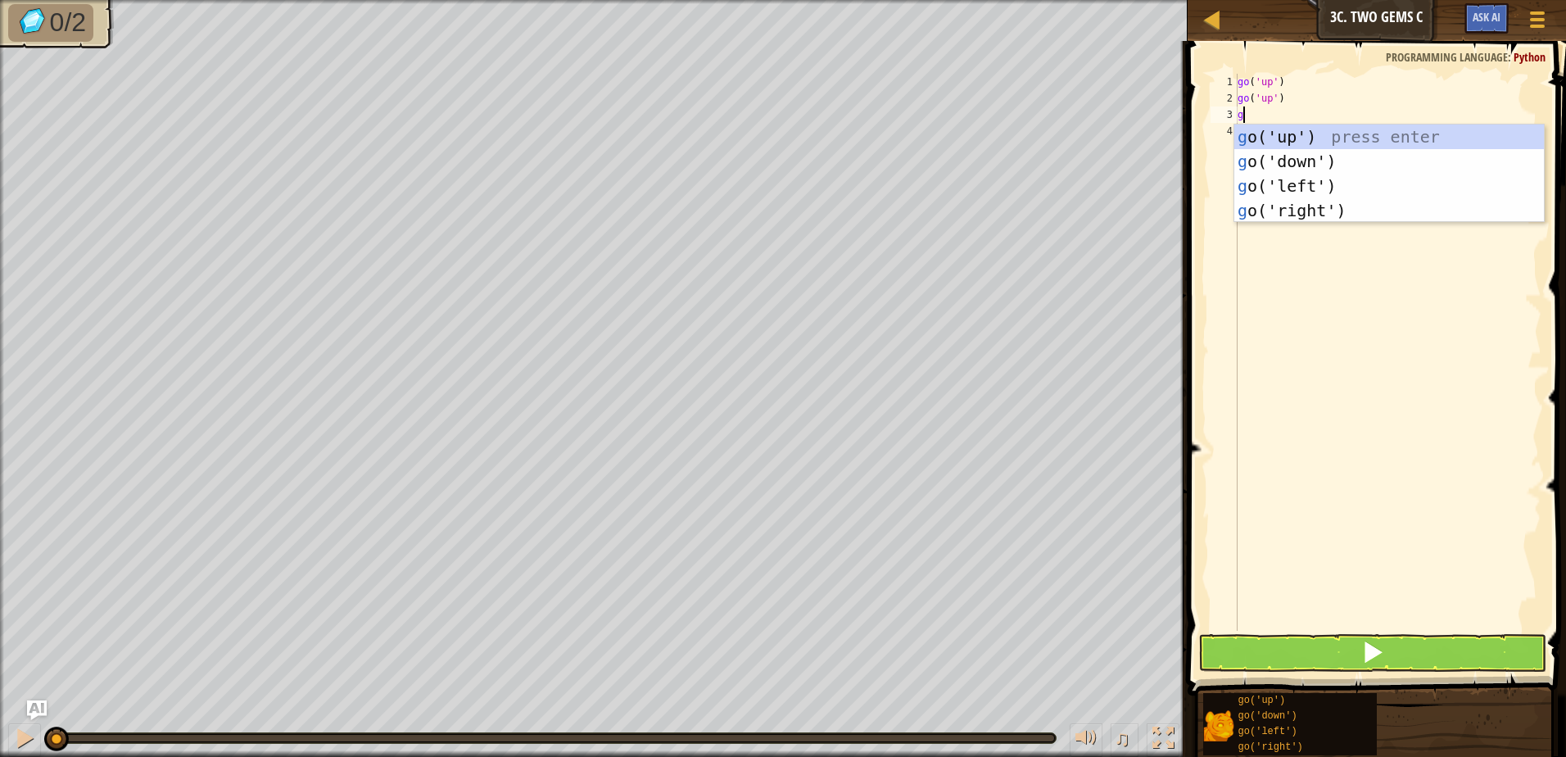
type textarea "go"
click at [1314, 129] on div "go ('up') press enter go ('down') press enter go ('left') press enter go ('righ…" at bounding box center [1390, 198] width 310 height 147
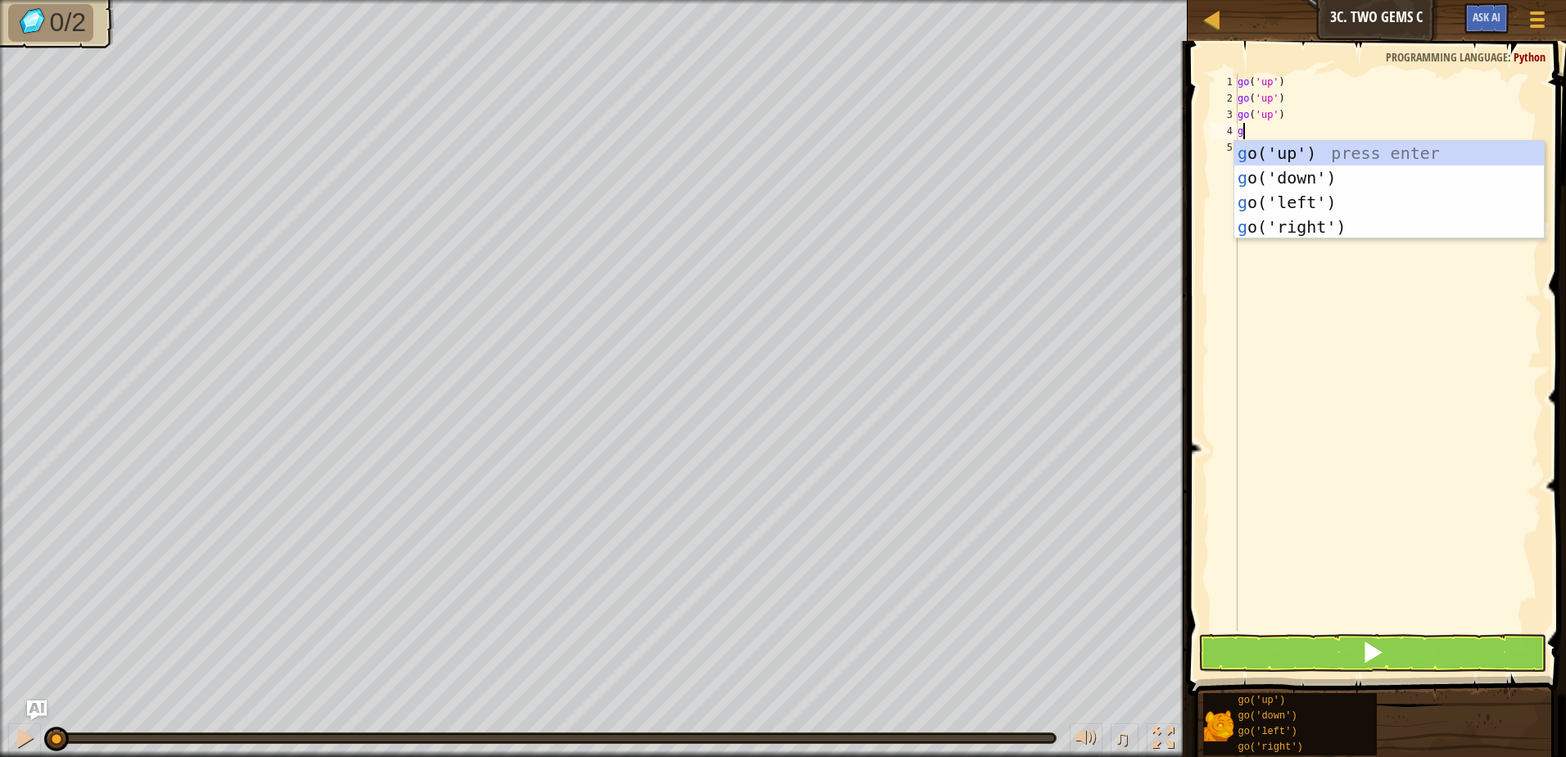
type textarea "go"
click at [1307, 194] on div "go ('up') press enter go ('down') press enter go ('left') press enter go ('righ…" at bounding box center [1390, 214] width 310 height 147
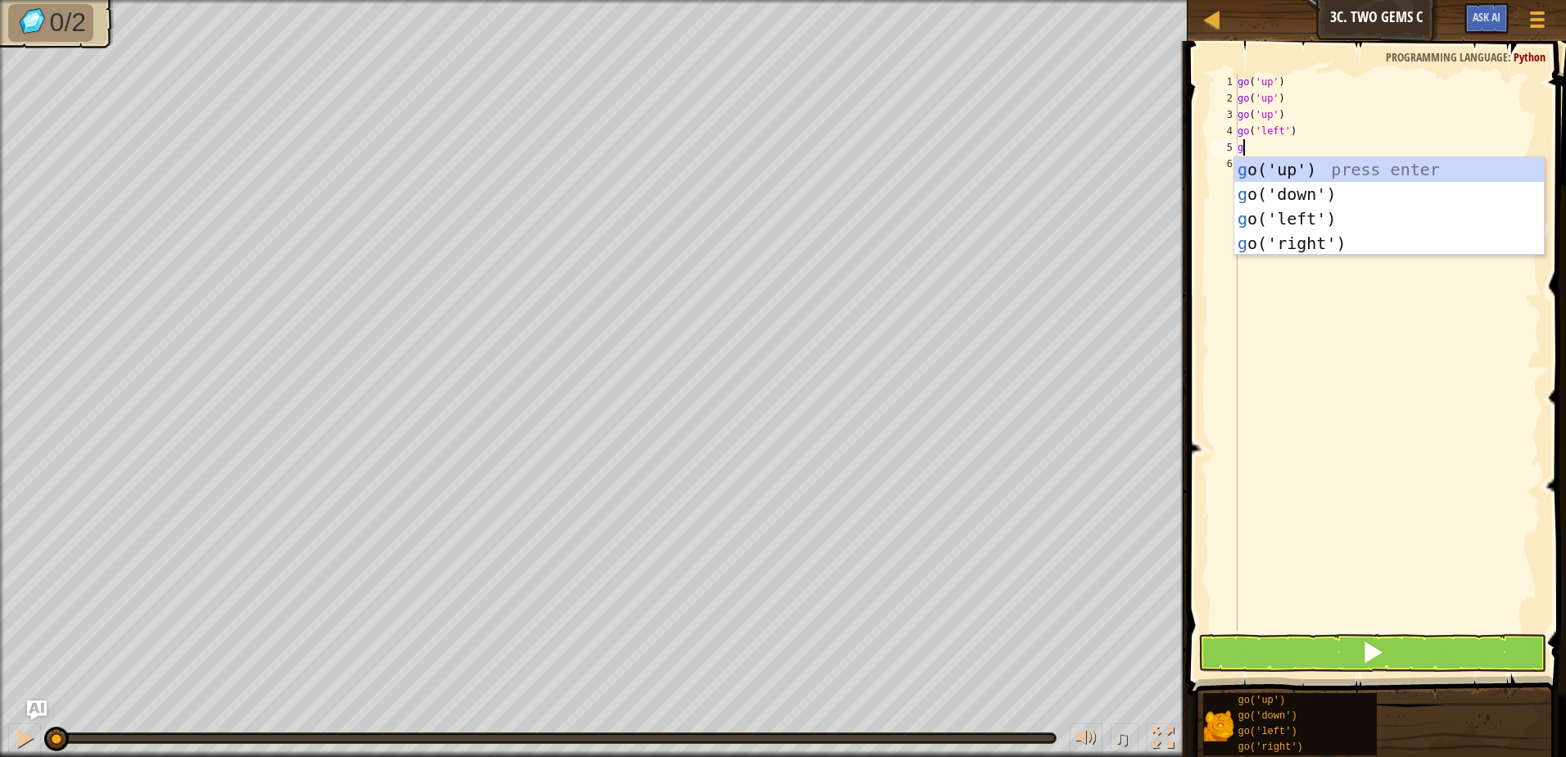
type textarea "go"
click at [1331, 235] on div "go ('up') press enter go ('down') press enter go ('left') press enter go ('righ…" at bounding box center [1390, 230] width 310 height 147
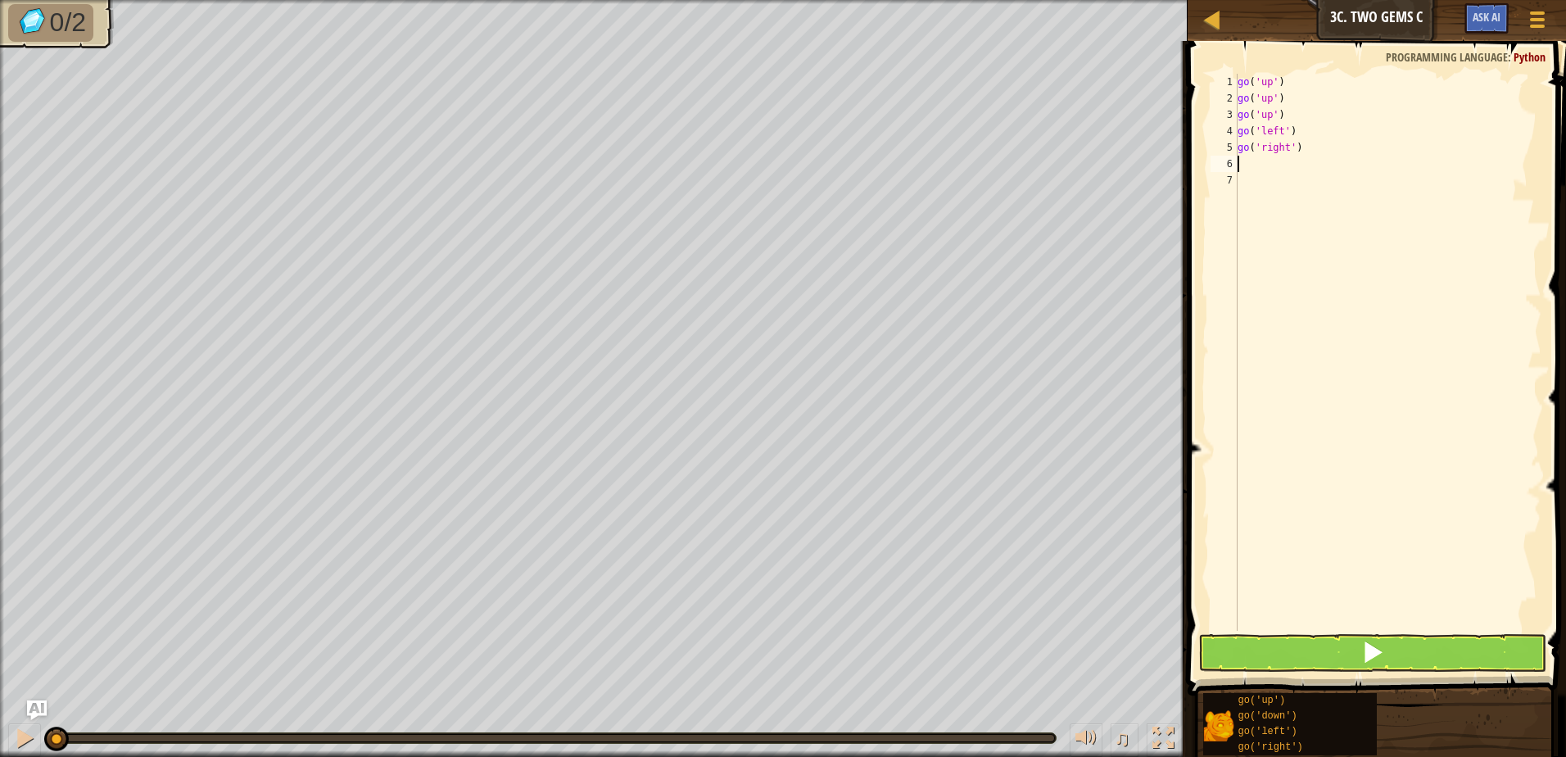
type textarea "g"
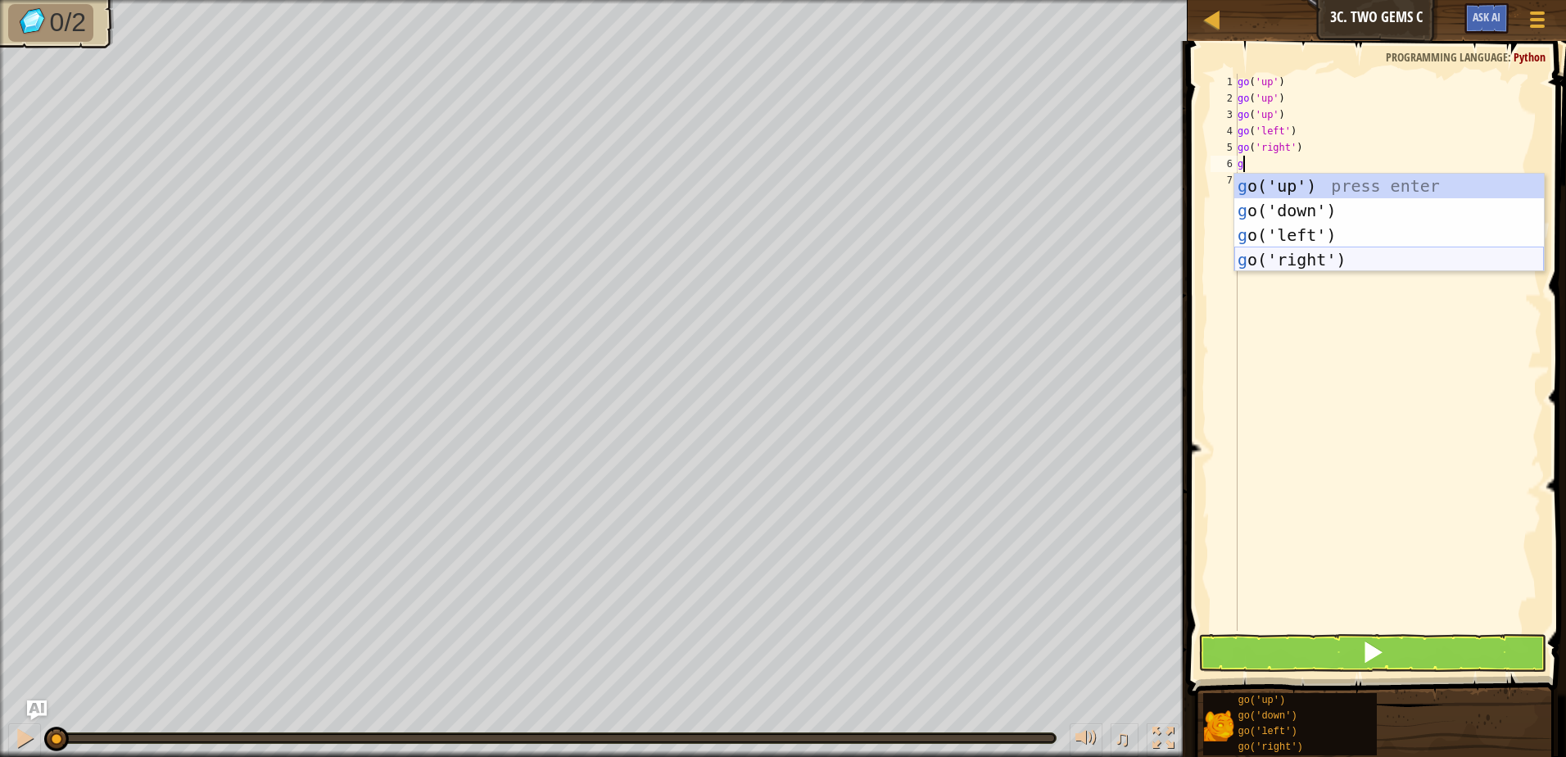
click at [1384, 270] on div "g o('up') press enter g o('down') press enter g o('left') press enter g o('righ…" at bounding box center [1390, 247] width 310 height 147
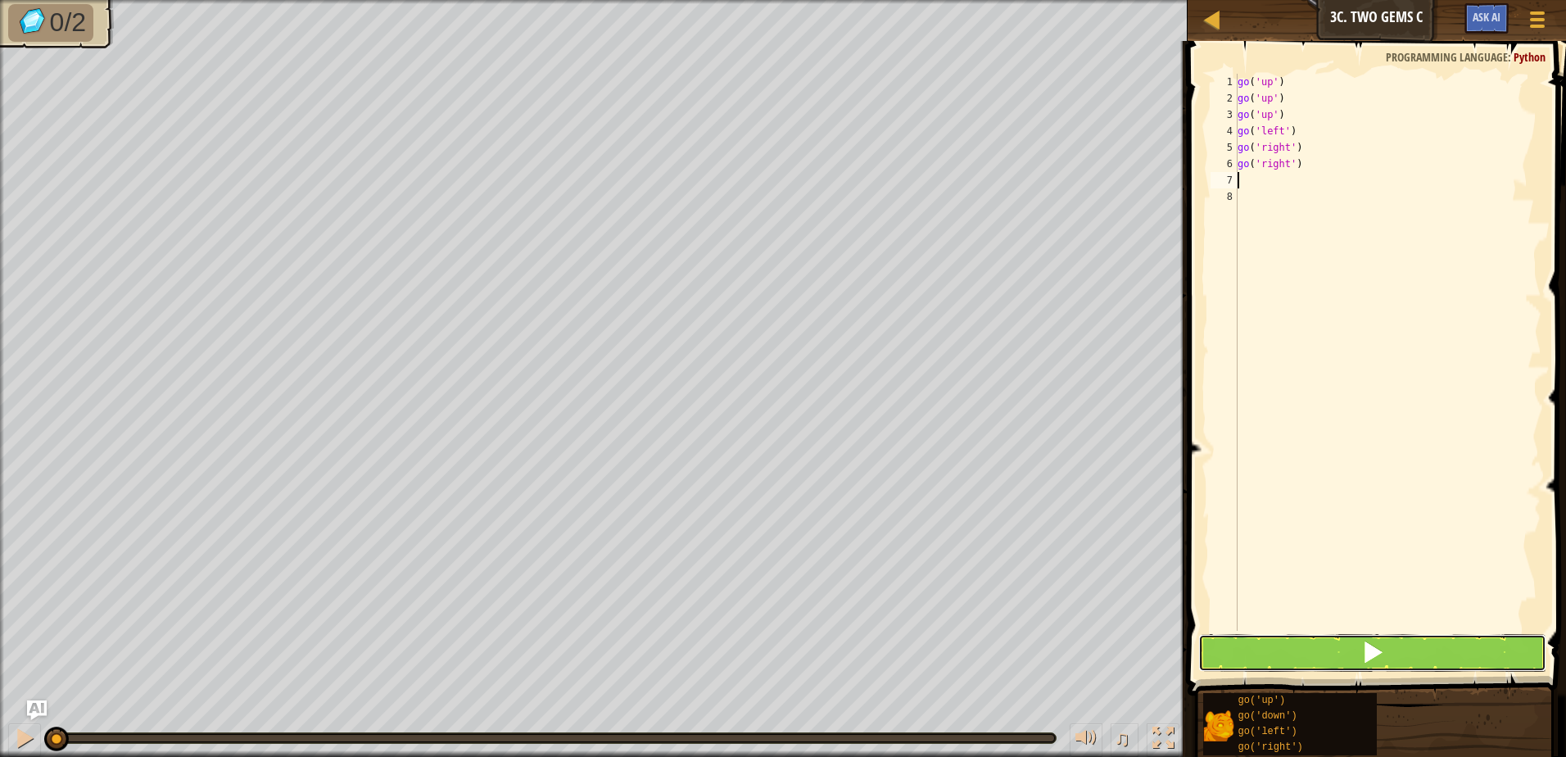
click at [1306, 652] on button at bounding box center [1373, 653] width 348 height 38
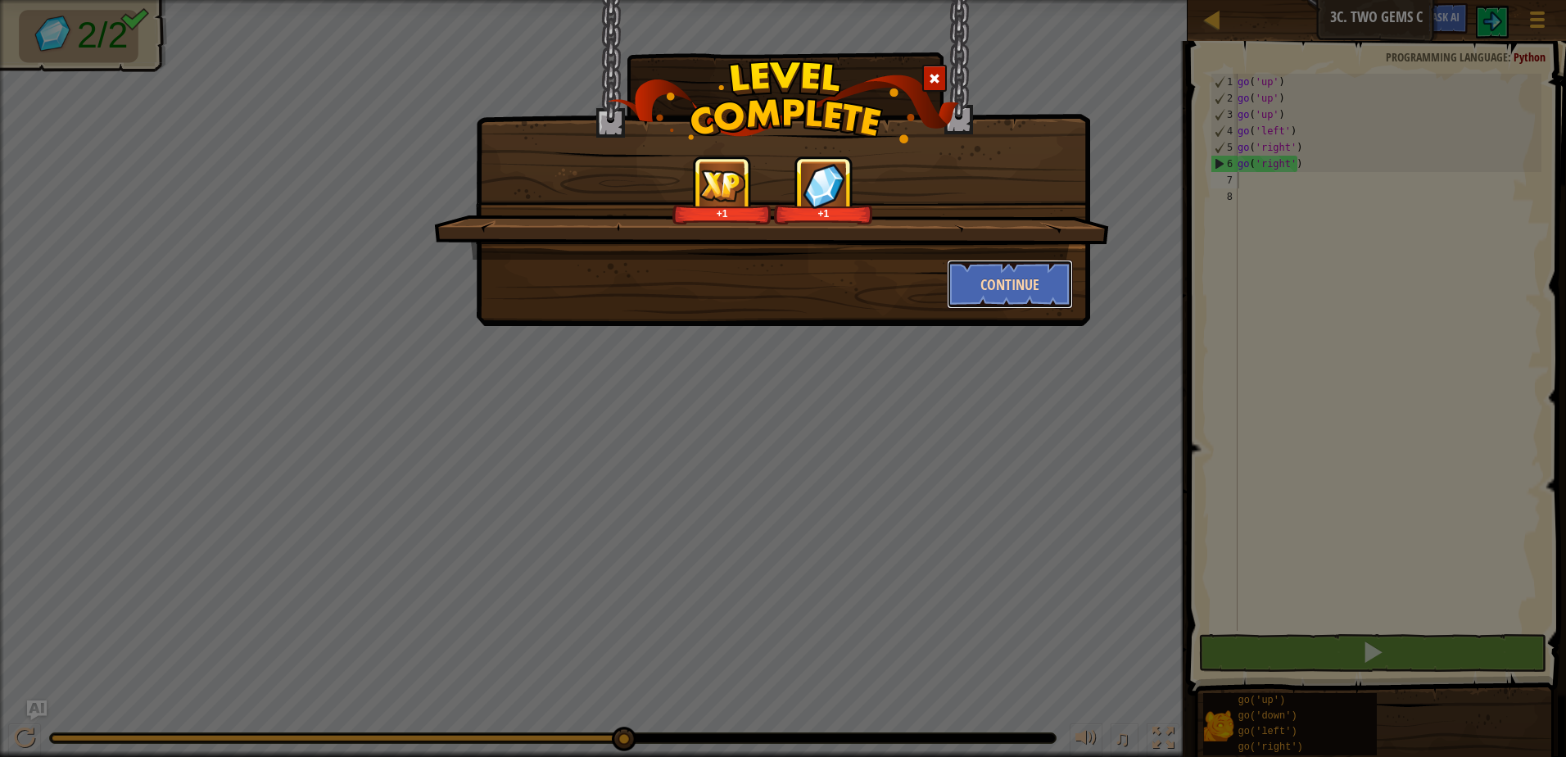
click at [1026, 296] on button "Continue" at bounding box center [1010, 284] width 127 height 49
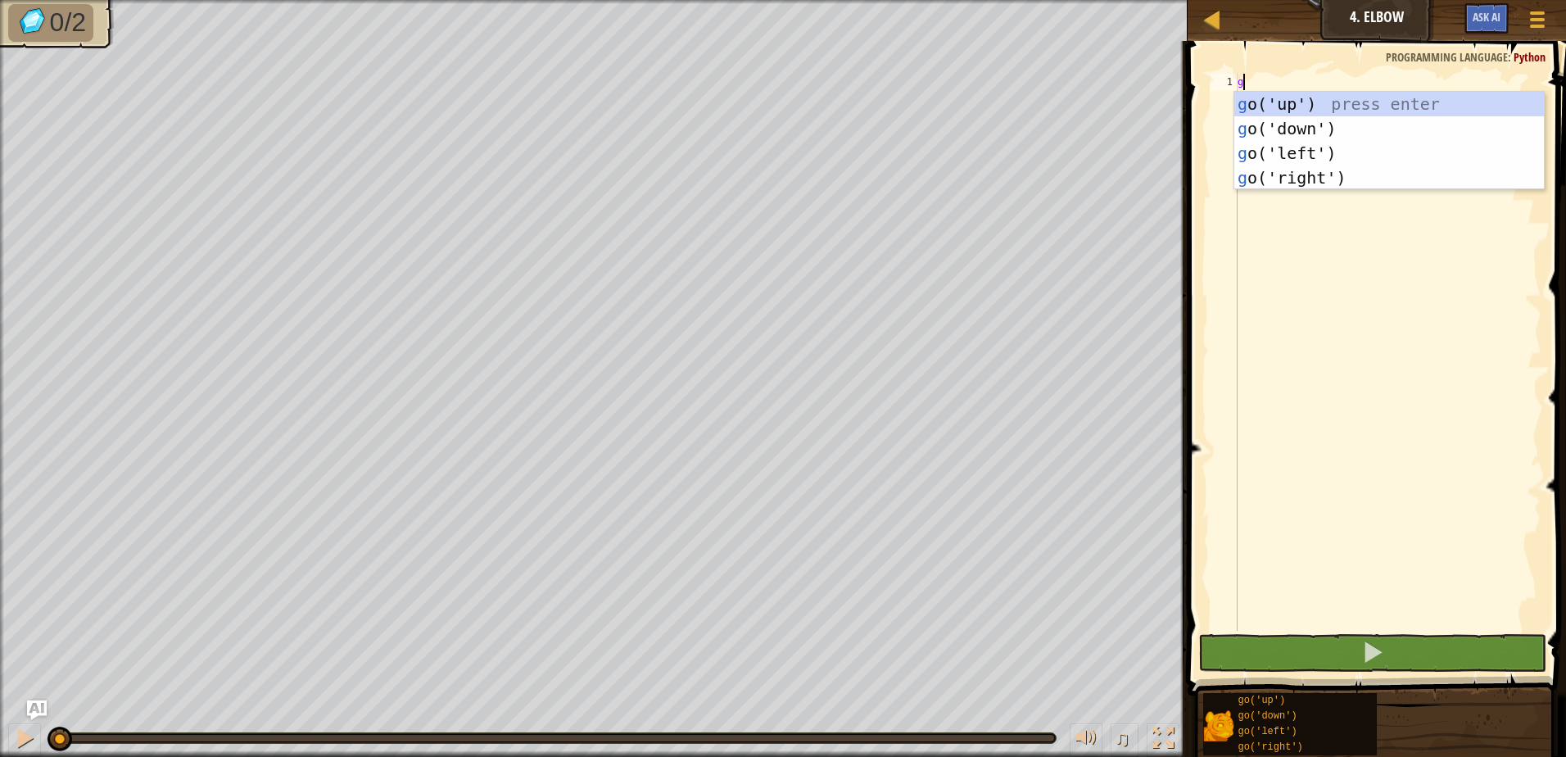
scroll to position [7, 0]
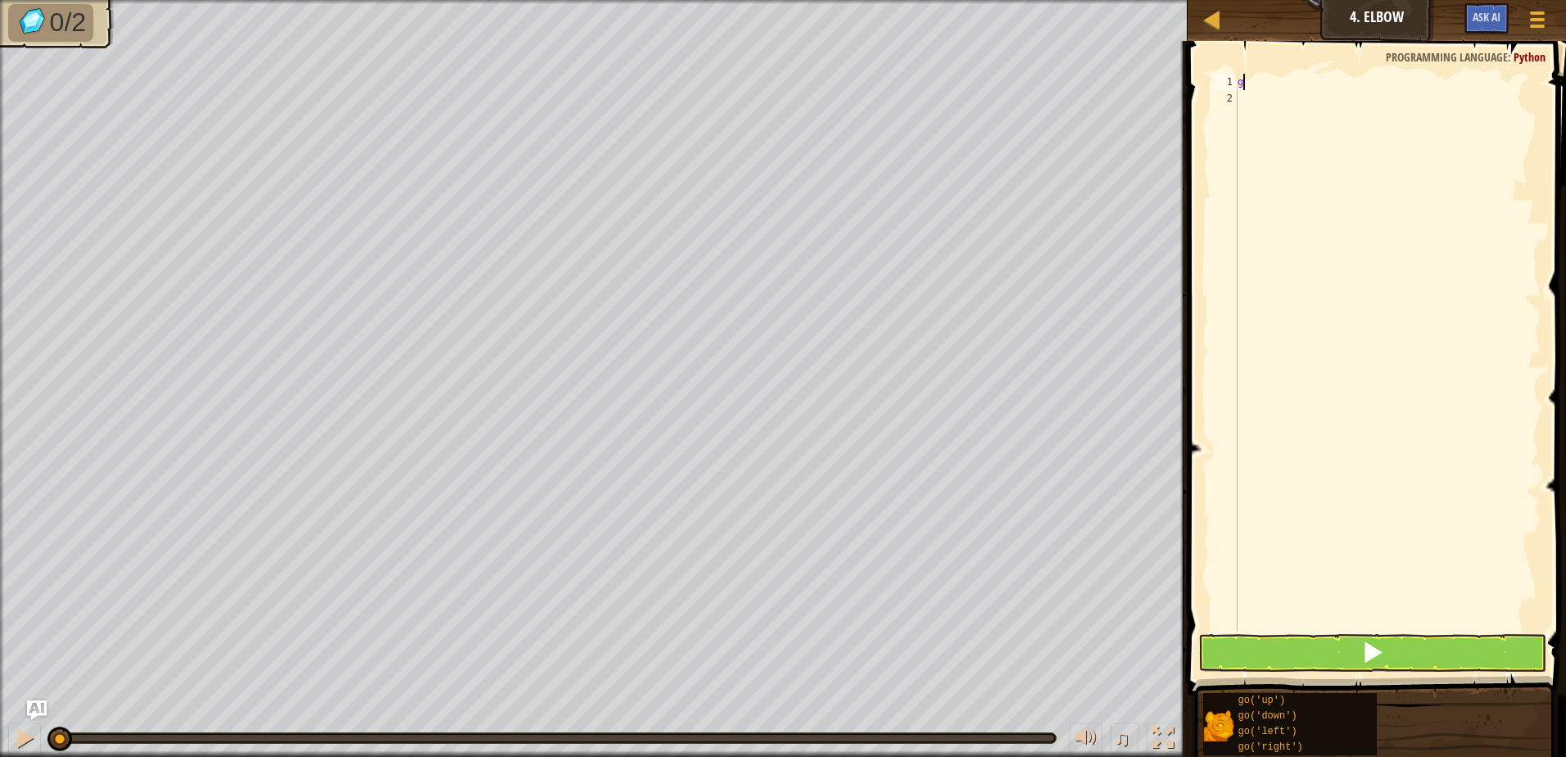
type textarea "go"
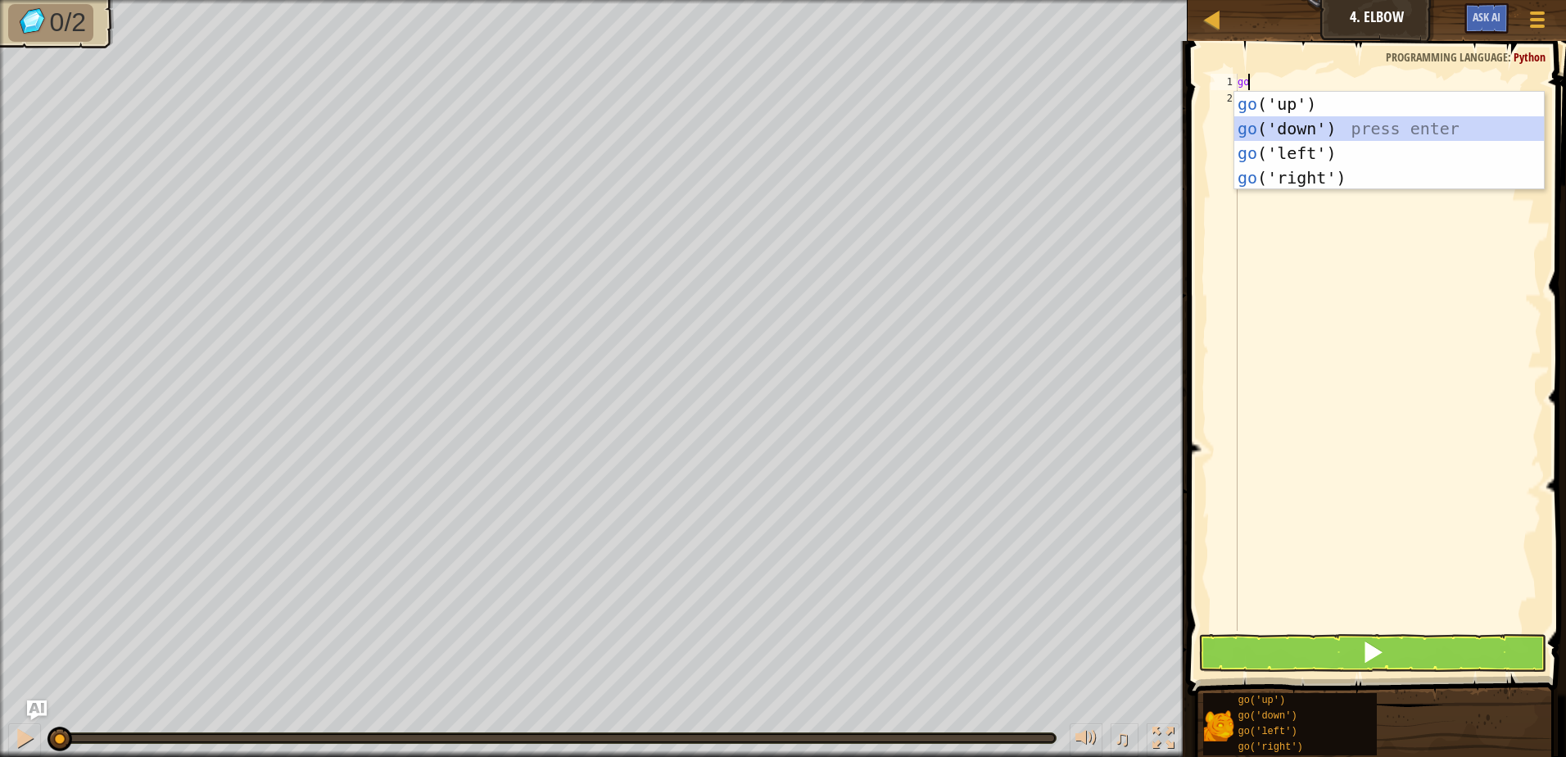
click at [1305, 130] on div "go ('up') press enter go ('down') press enter go ('left') press enter go ('righ…" at bounding box center [1390, 165] width 310 height 147
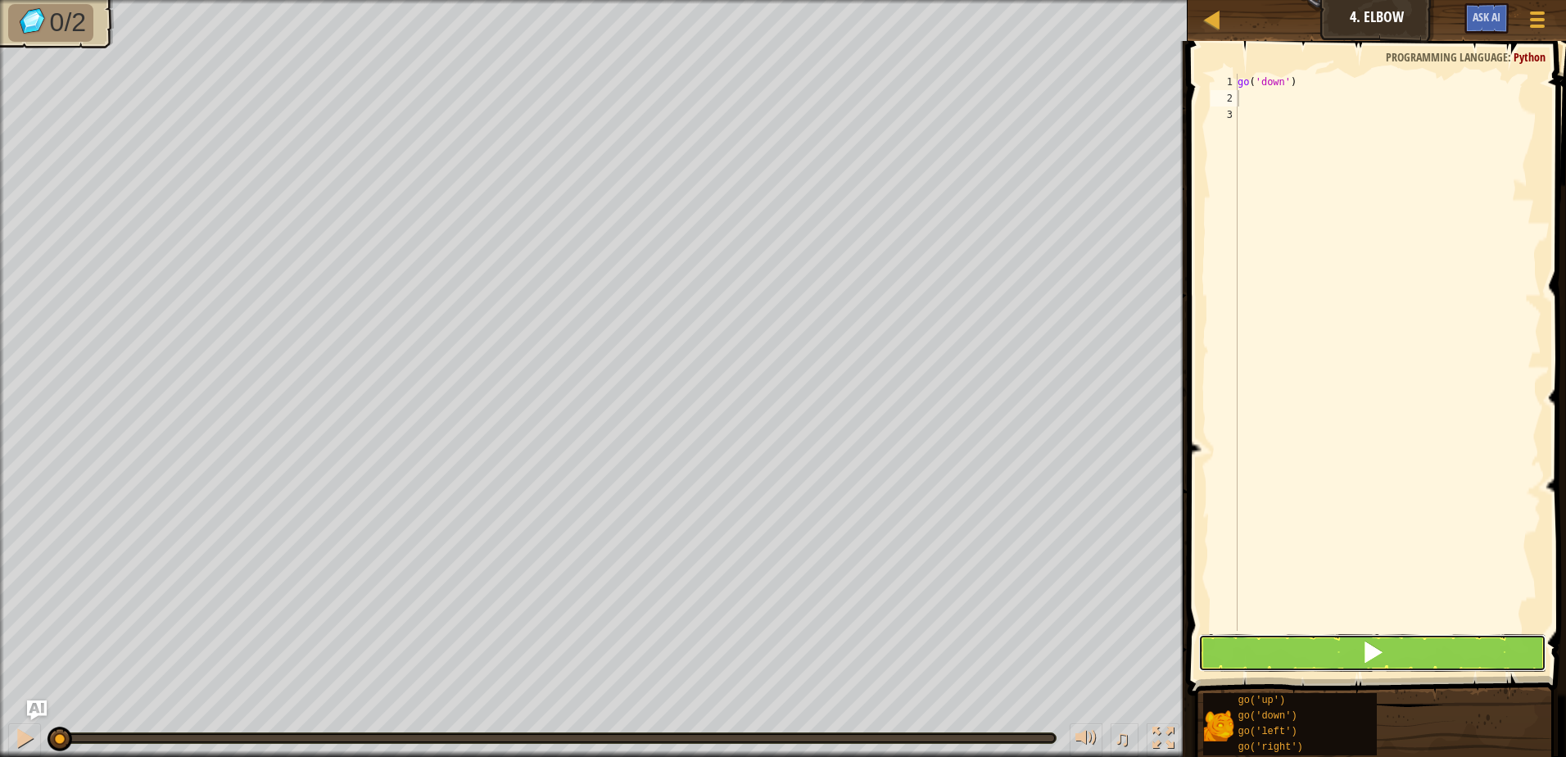
click at [1345, 642] on button at bounding box center [1373, 653] width 348 height 38
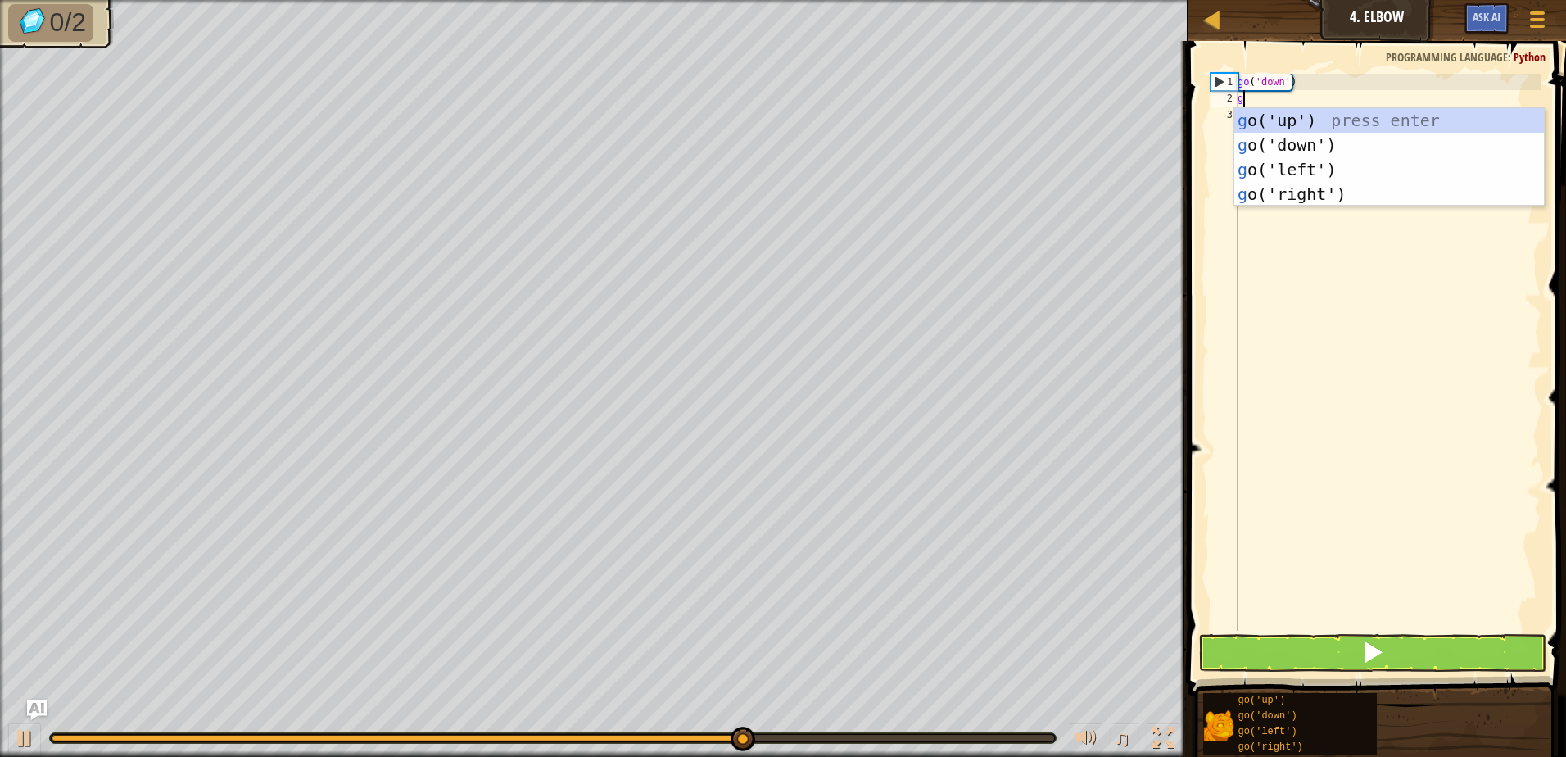
type textarea "go"
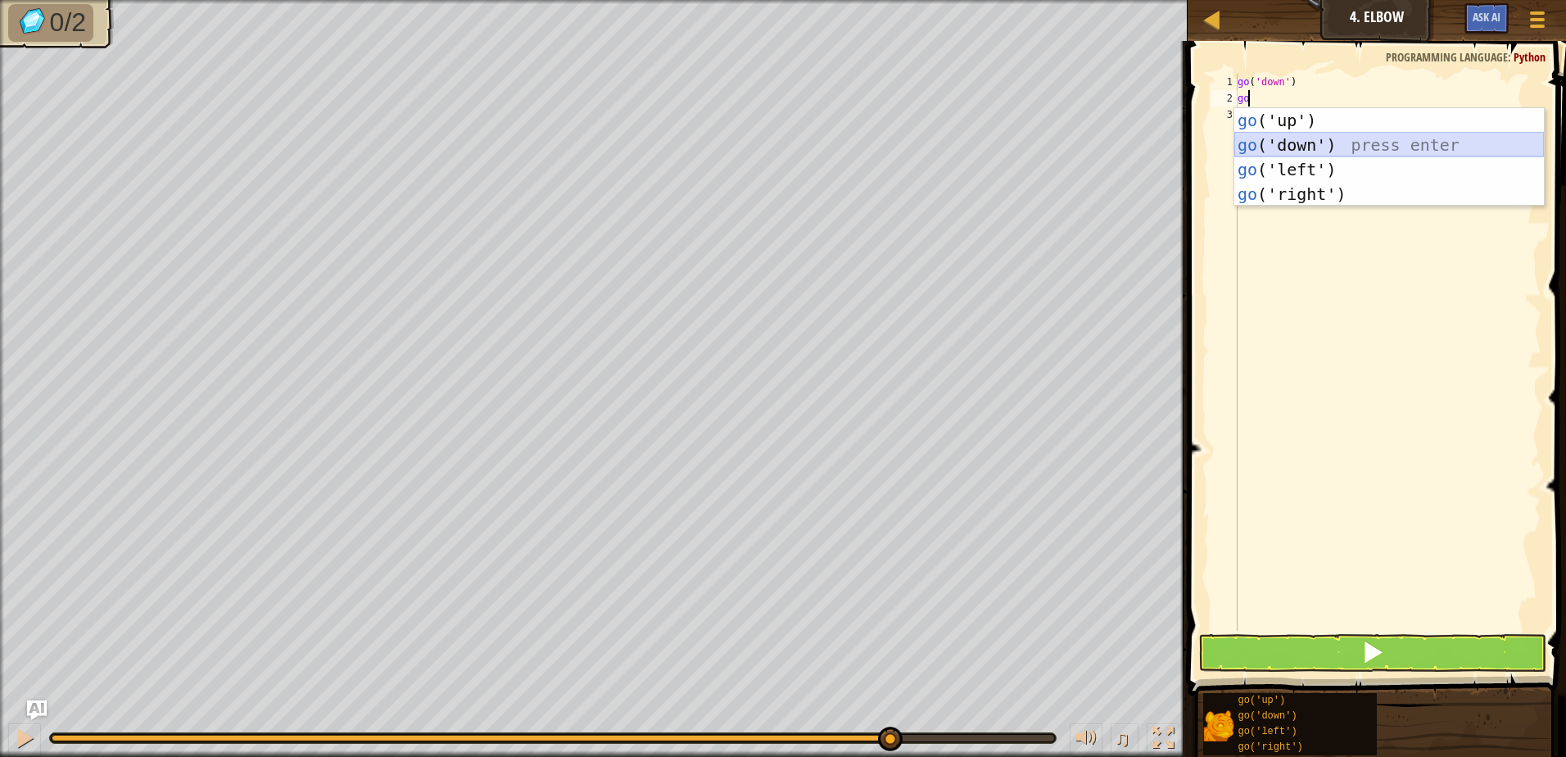
click at [1292, 137] on div "go ('up') press enter go ('down') press enter go ('left') press enter go ('righ…" at bounding box center [1390, 181] width 310 height 147
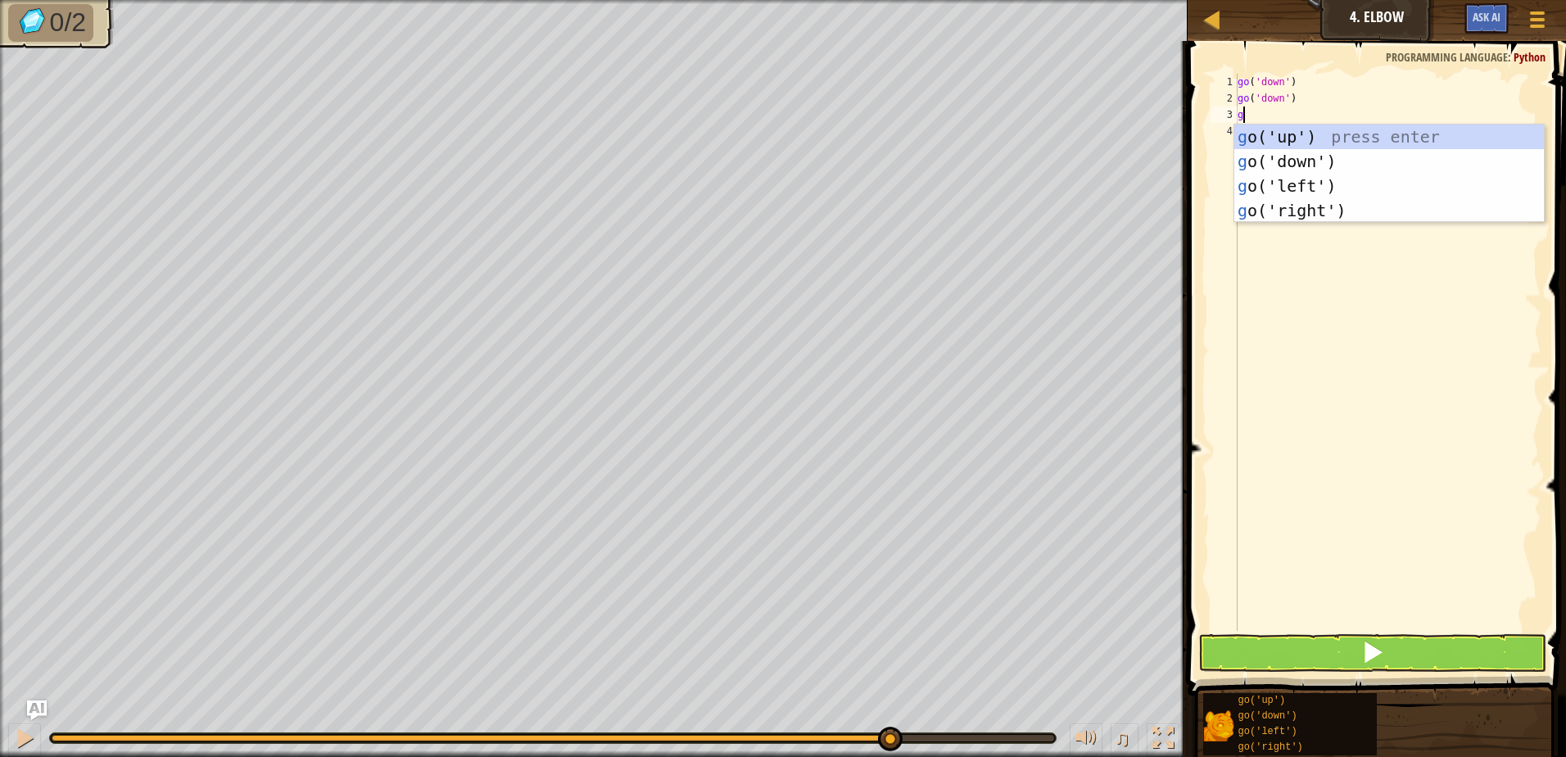
type textarea "go"
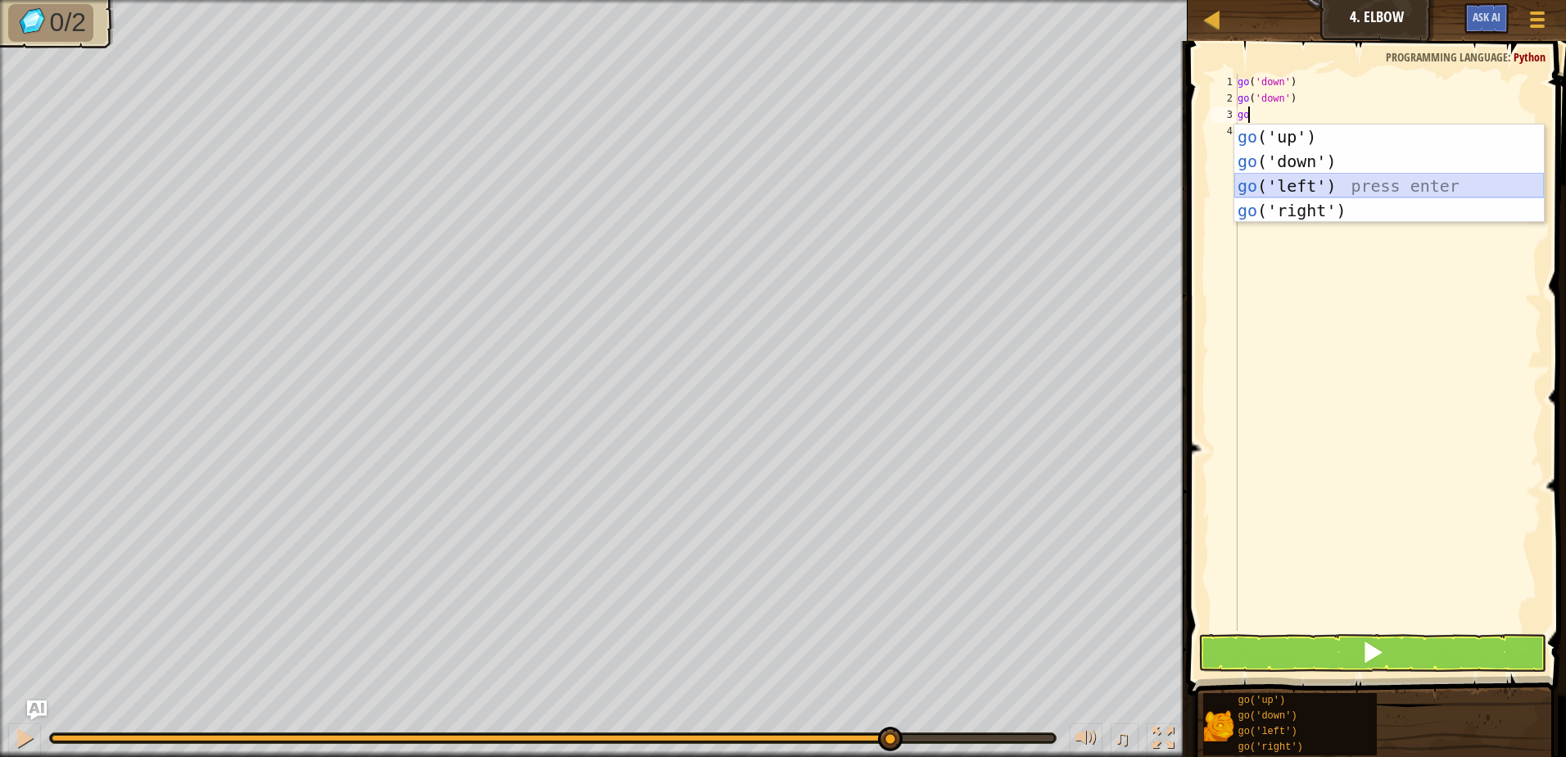
click at [1296, 186] on div "go ('up') press enter go ('down') press enter go ('left') press enter go ('righ…" at bounding box center [1390, 198] width 310 height 147
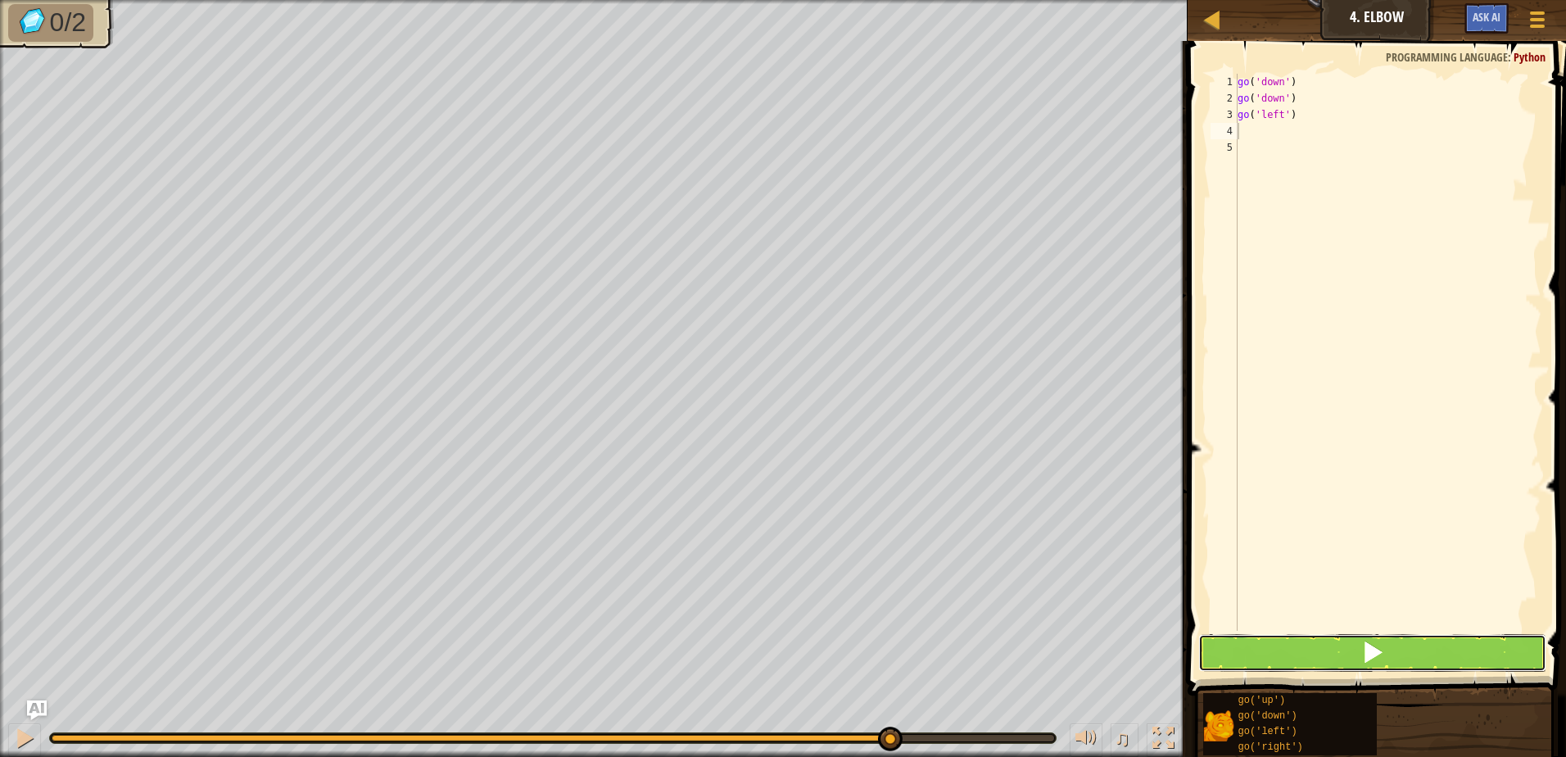
click at [1366, 664] on span at bounding box center [1373, 652] width 23 height 23
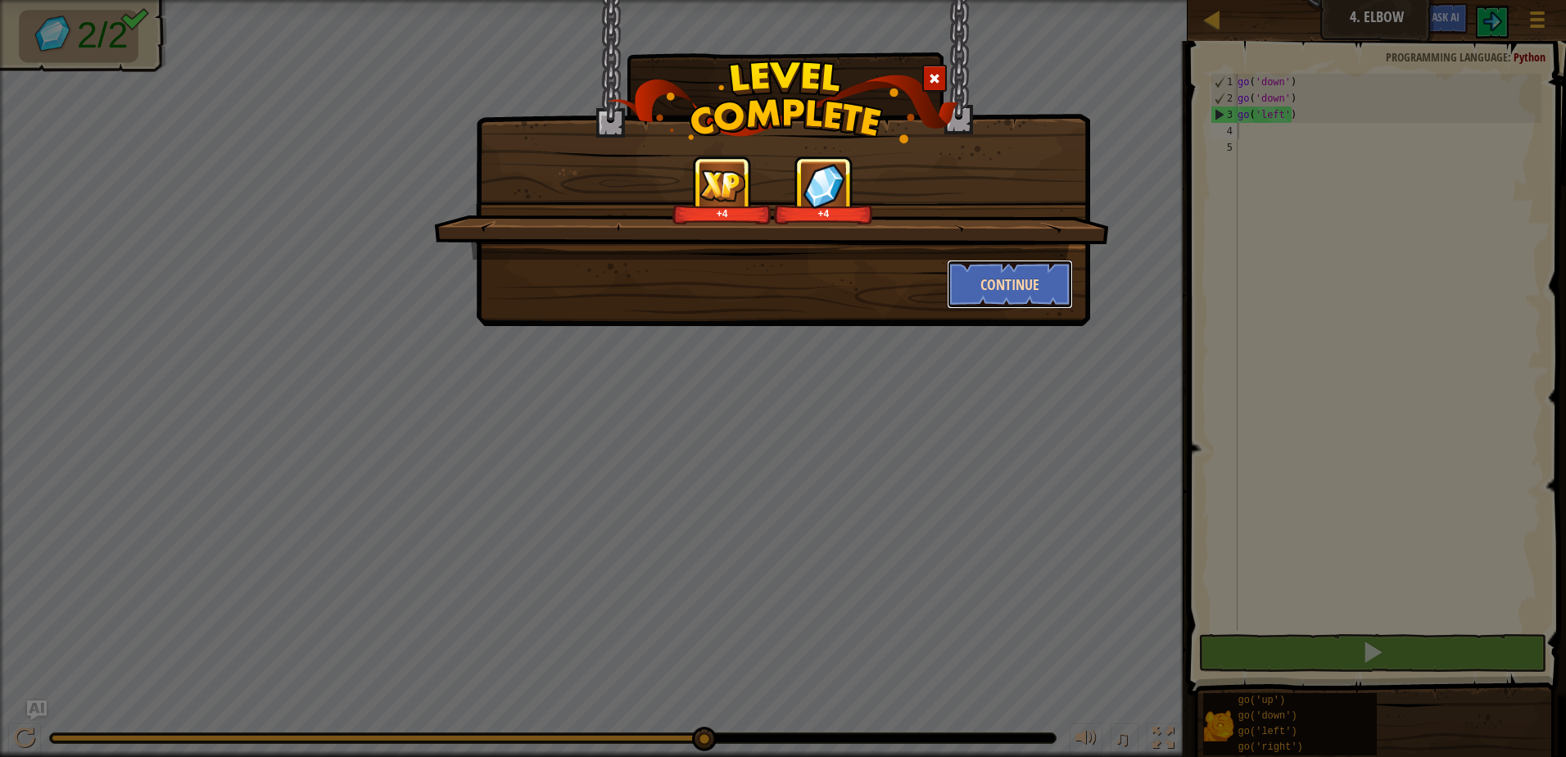
click at [1054, 293] on button "Continue" at bounding box center [1010, 284] width 127 height 49
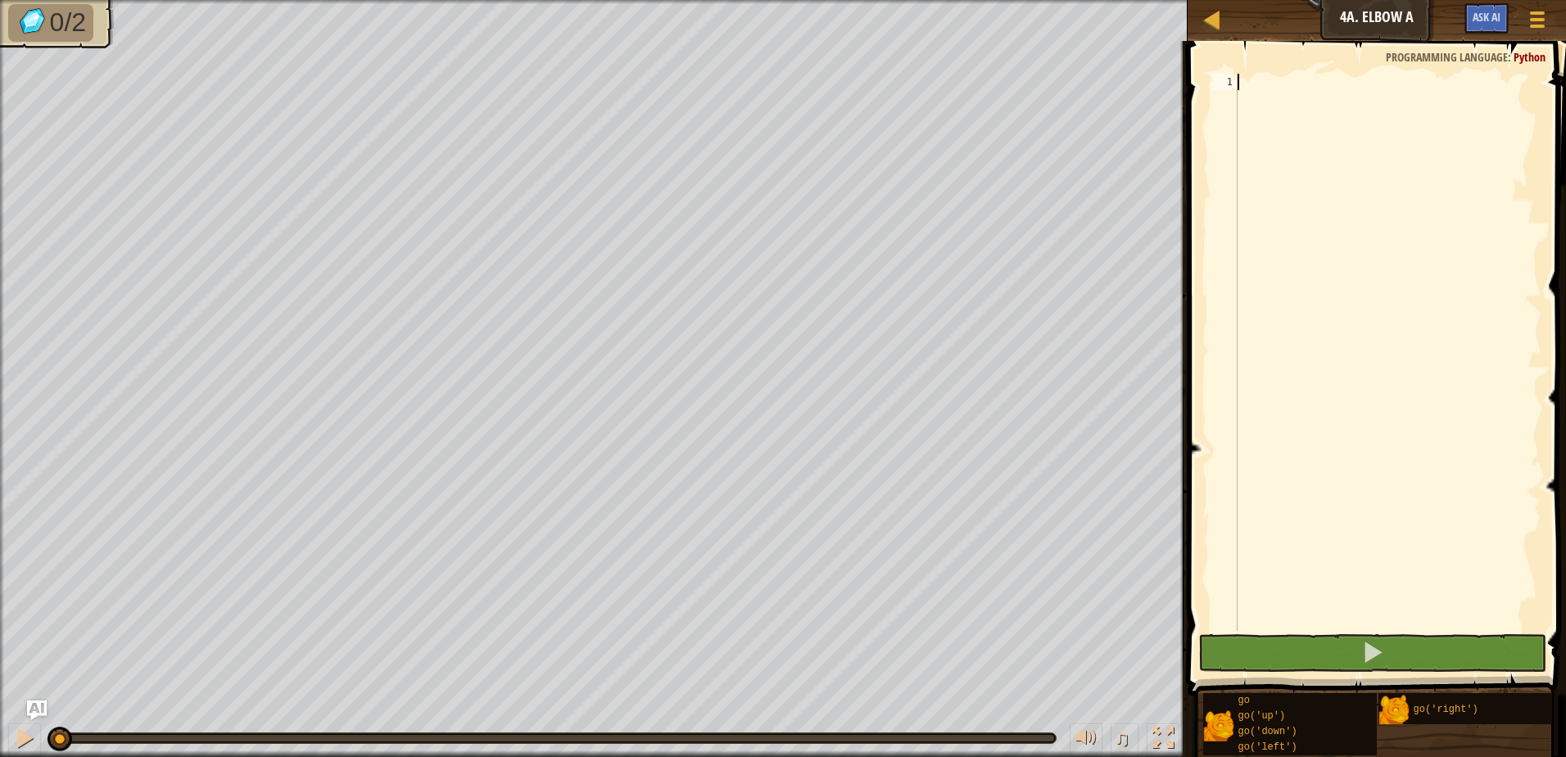
scroll to position [7, 0]
type textarea "go"
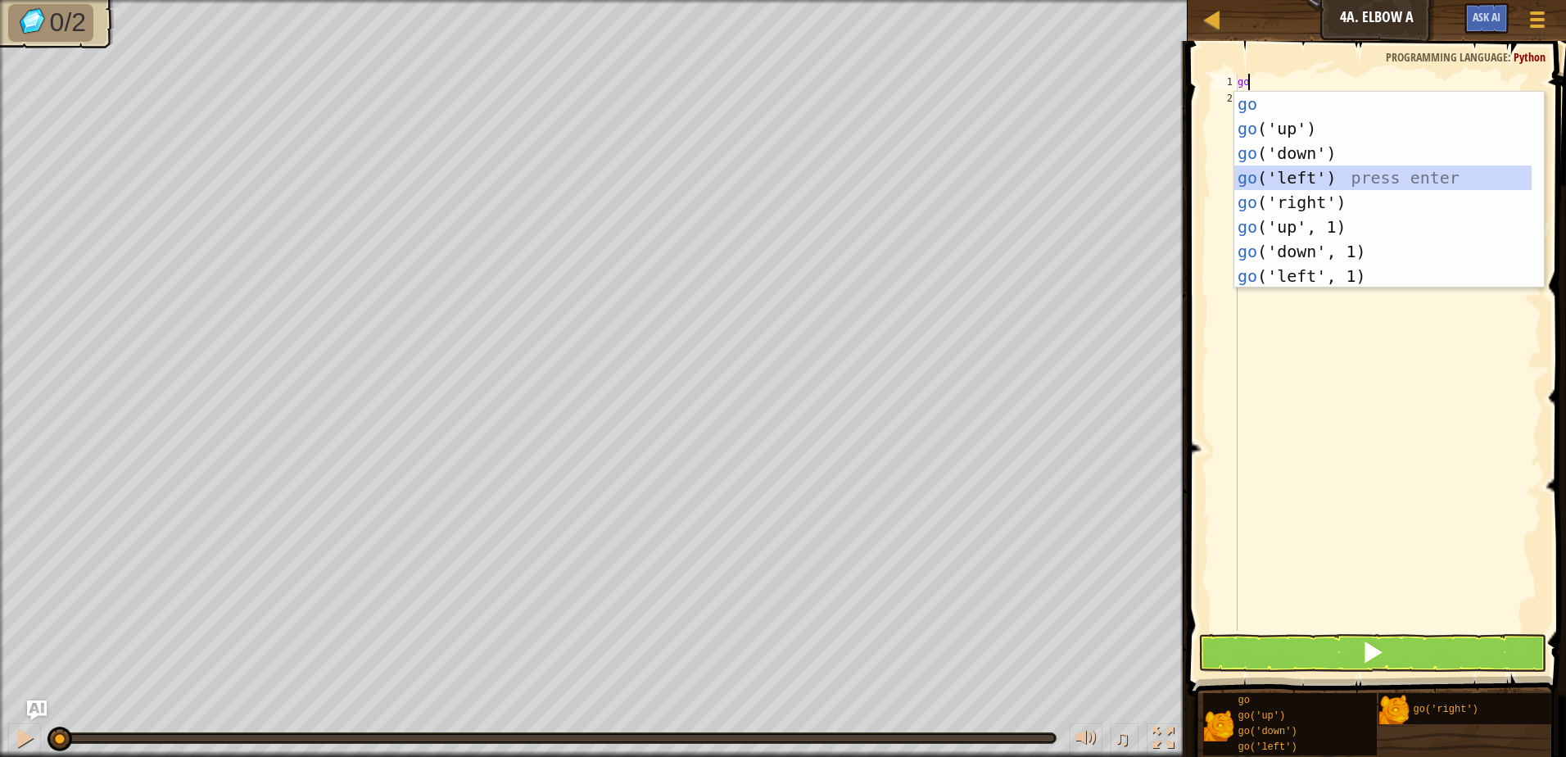
click at [1298, 185] on div "go press enter go ('up') press enter go ('down') press enter go ('left') press …" at bounding box center [1383, 215] width 297 height 246
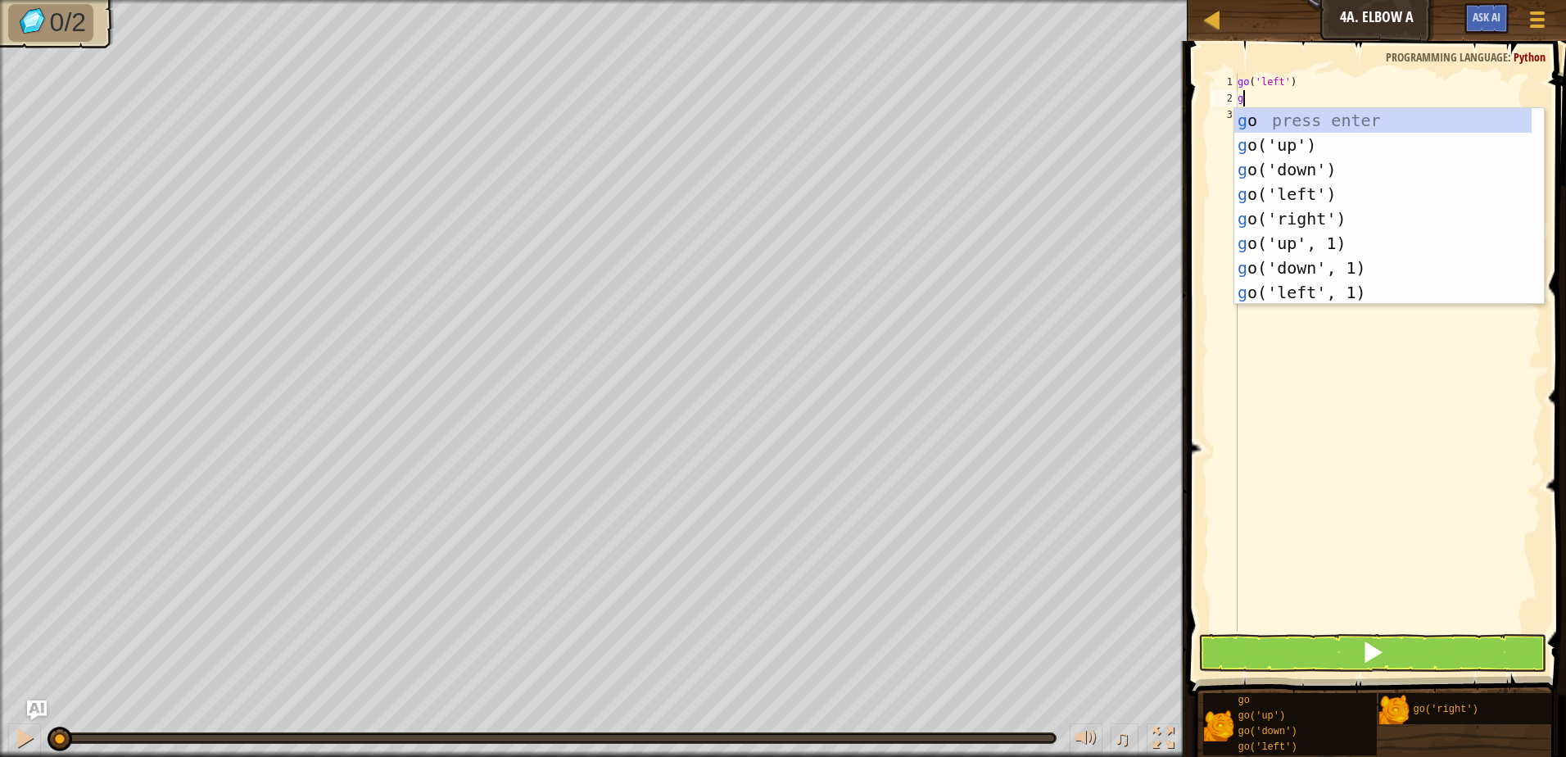
type textarea "go"
click at [1281, 195] on div "go press enter go ('up') press enter go ('down') press enter go ('left') press …" at bounding box center [1383, 231] width 297 height 246
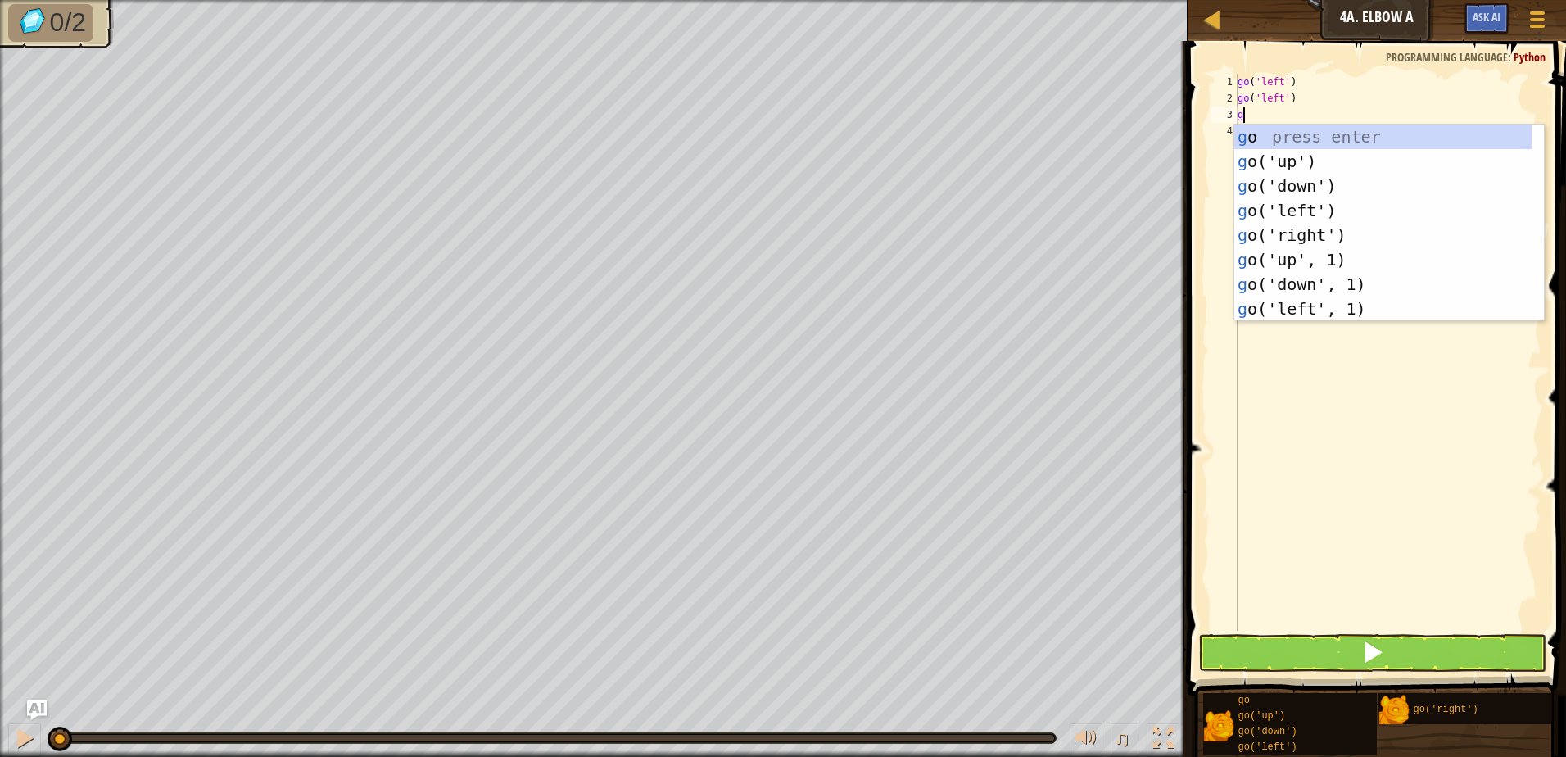
type textarea "go"
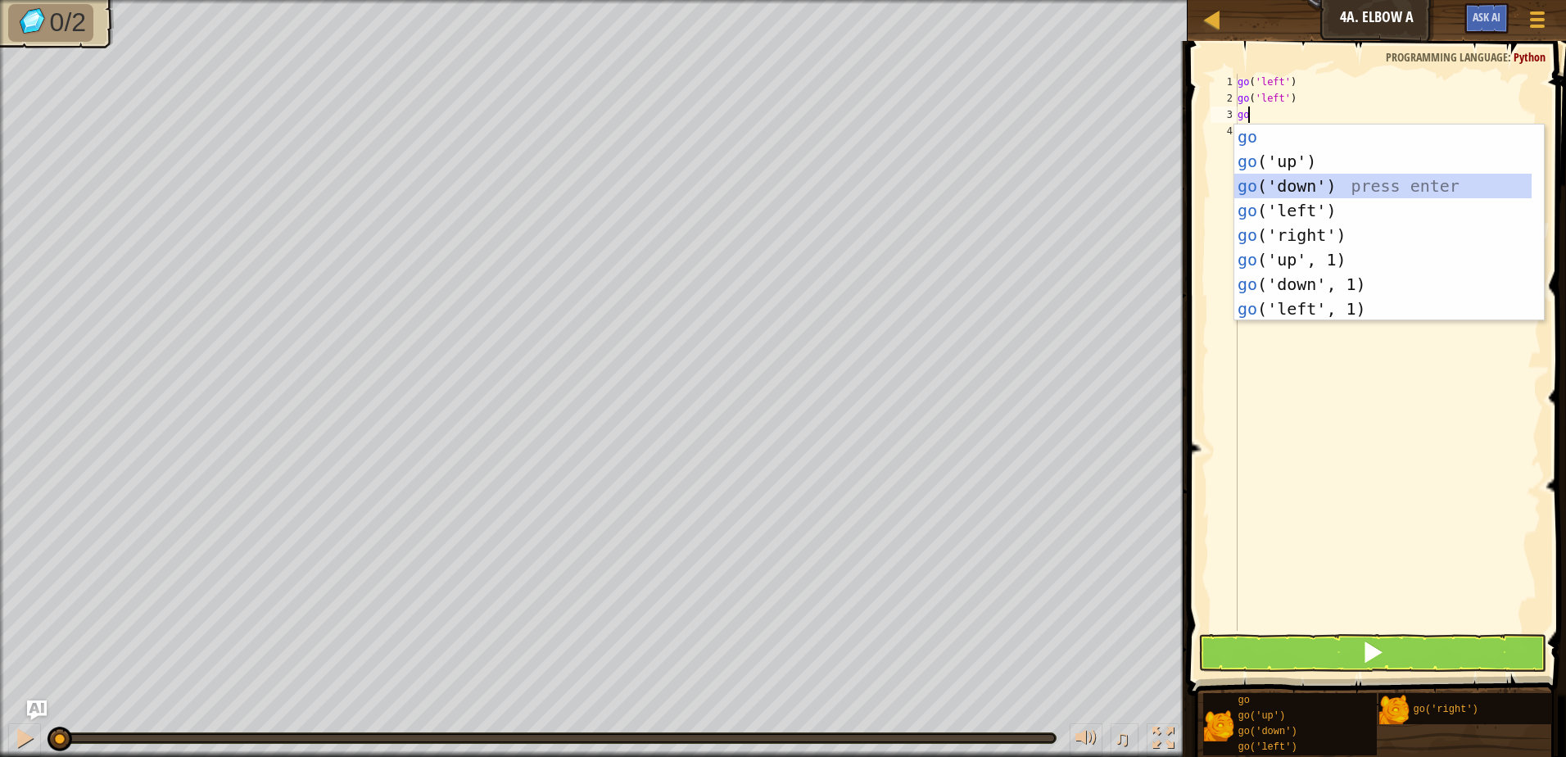
click at [1286, 181] on div "go press enter go ('up') press enter go ('down') press enter go ('left') press …" at bounding box center [1383, 248] width 297 height 246
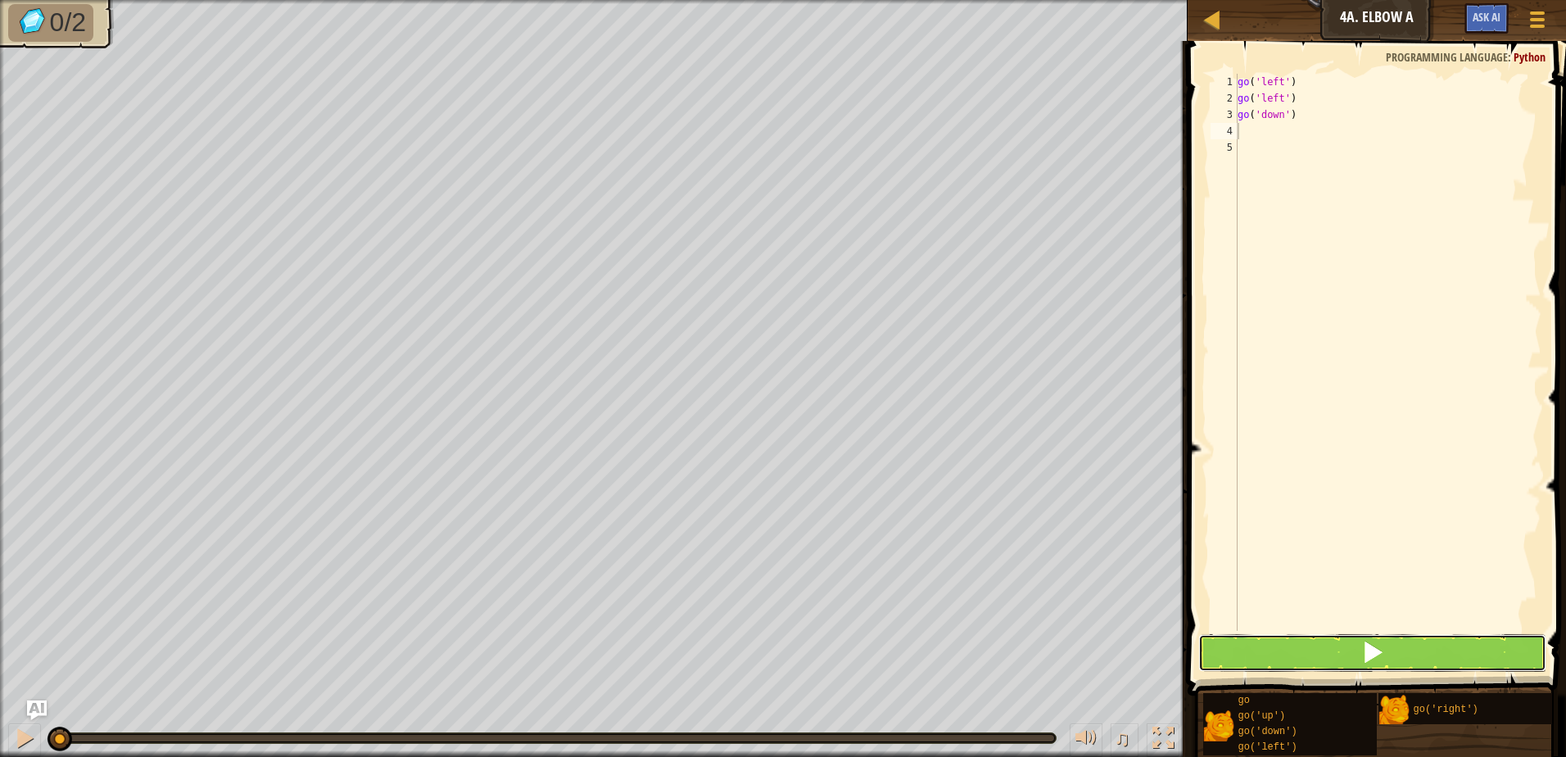
click at [1301, 653] on button at bounding box center [1373, 653] width 348 height 38
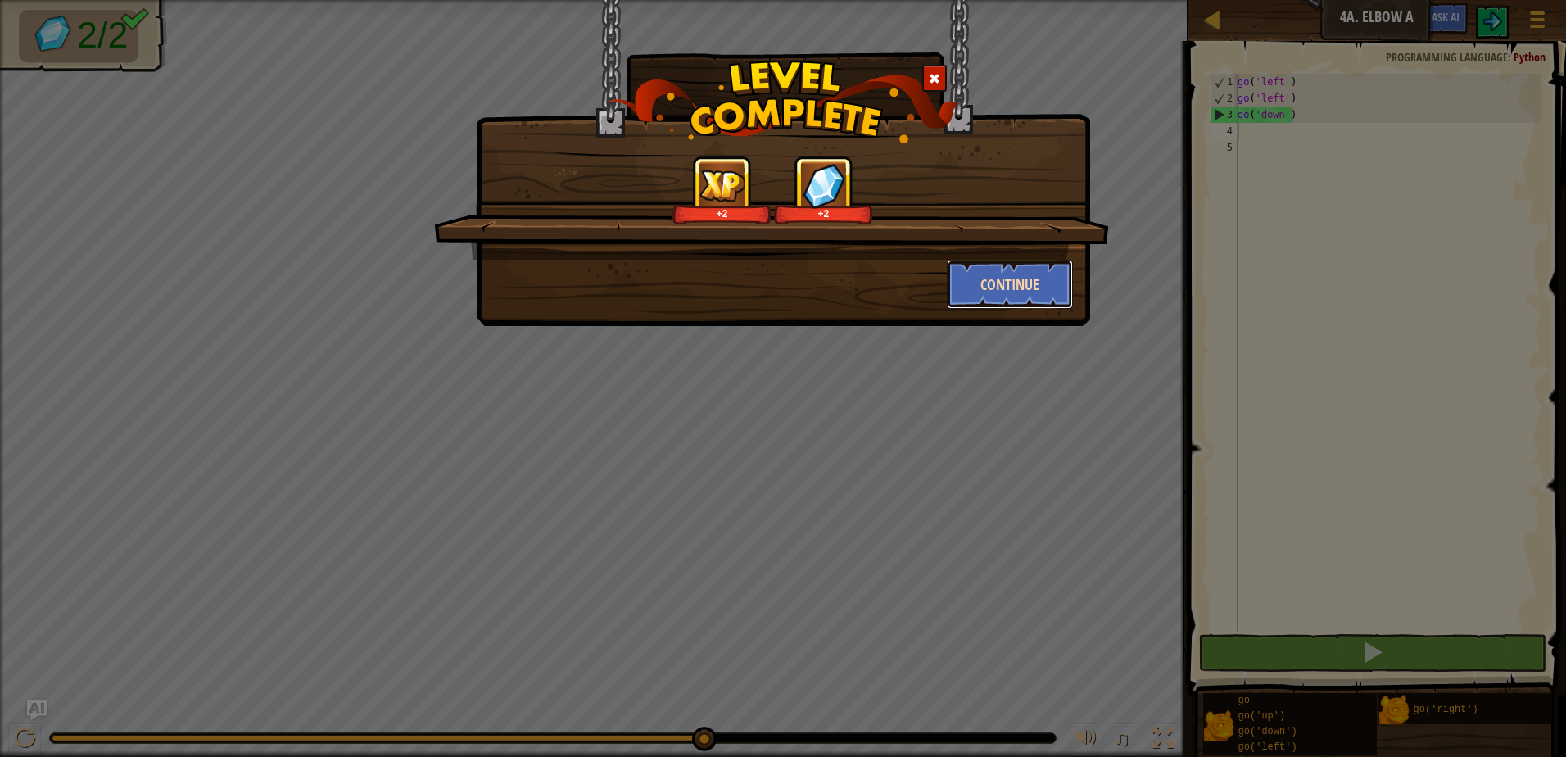
click at [1050, 282] on button "Continue" at bounding box center [1010, 284] width 127 height 49
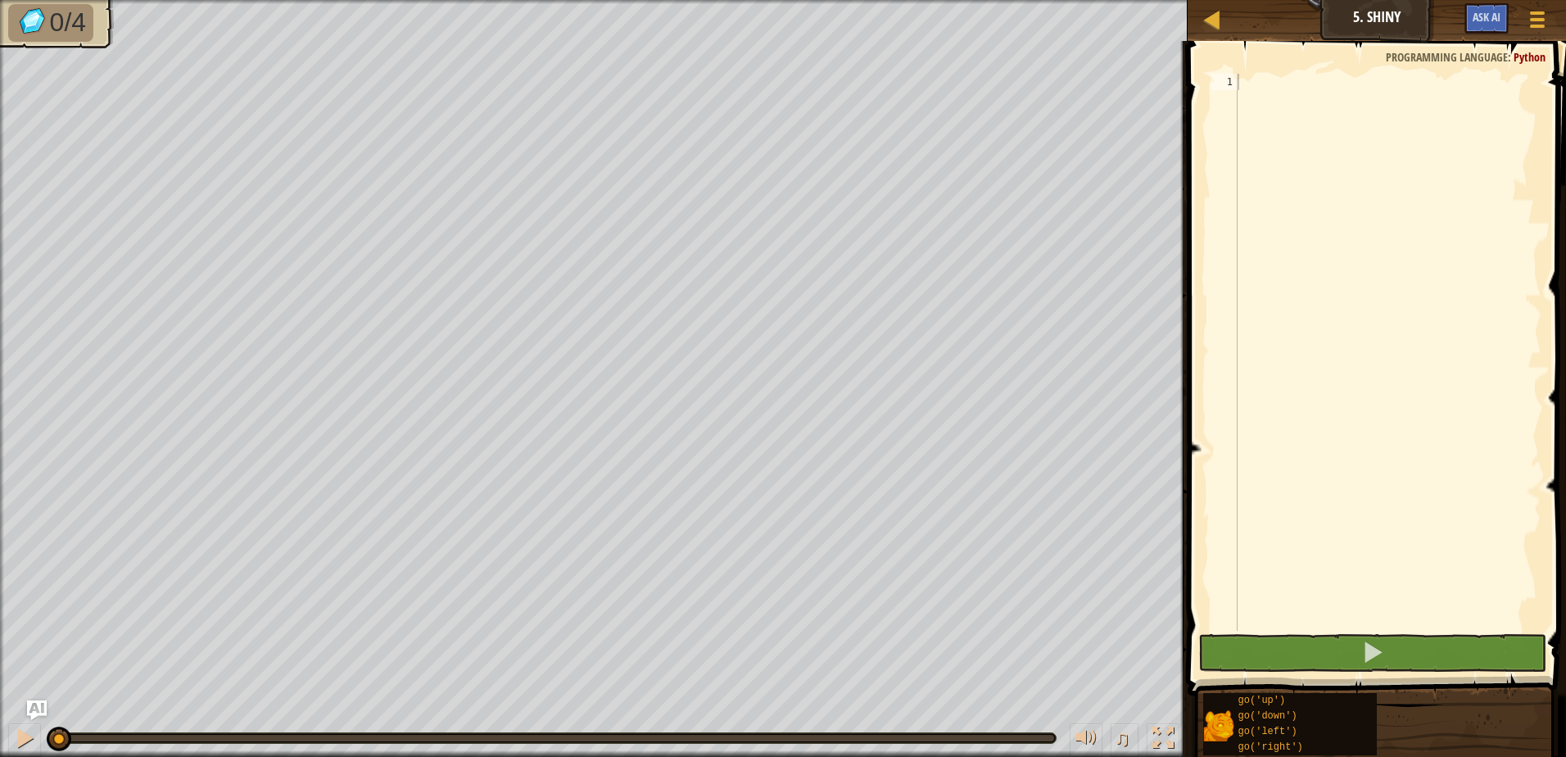
click at [1362, 18] on div "Map Junior 5. Shiny Game Menu Ask AI" at bounding box center [1377, 20] width 378 height 41
type textarea "go"
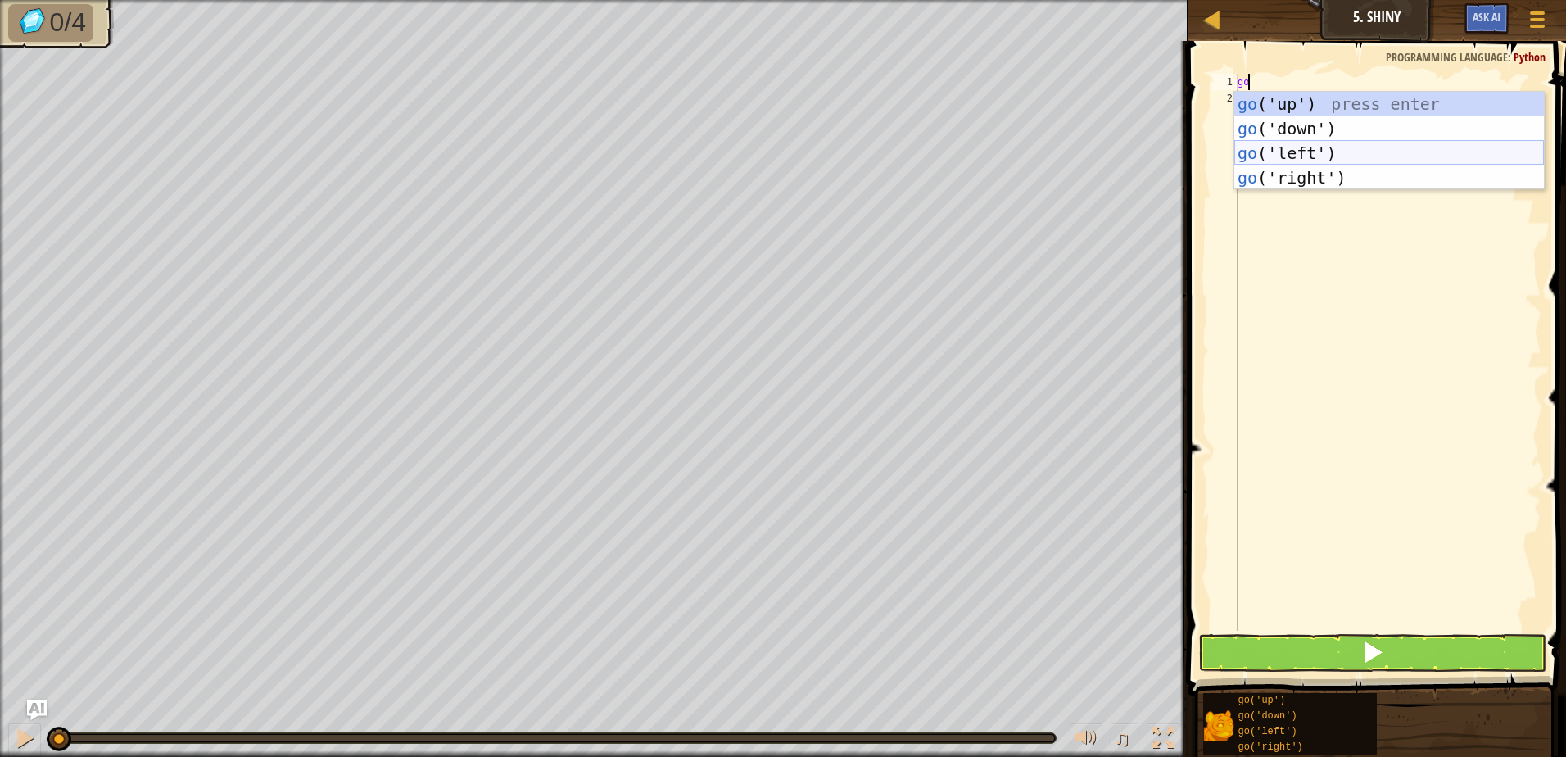
click at [1262, 155] on div "go ('up') press enter go ('down') press enter go ('left') press enter go ('righ…" at bounding box center [1390, 165] width 310 height 147
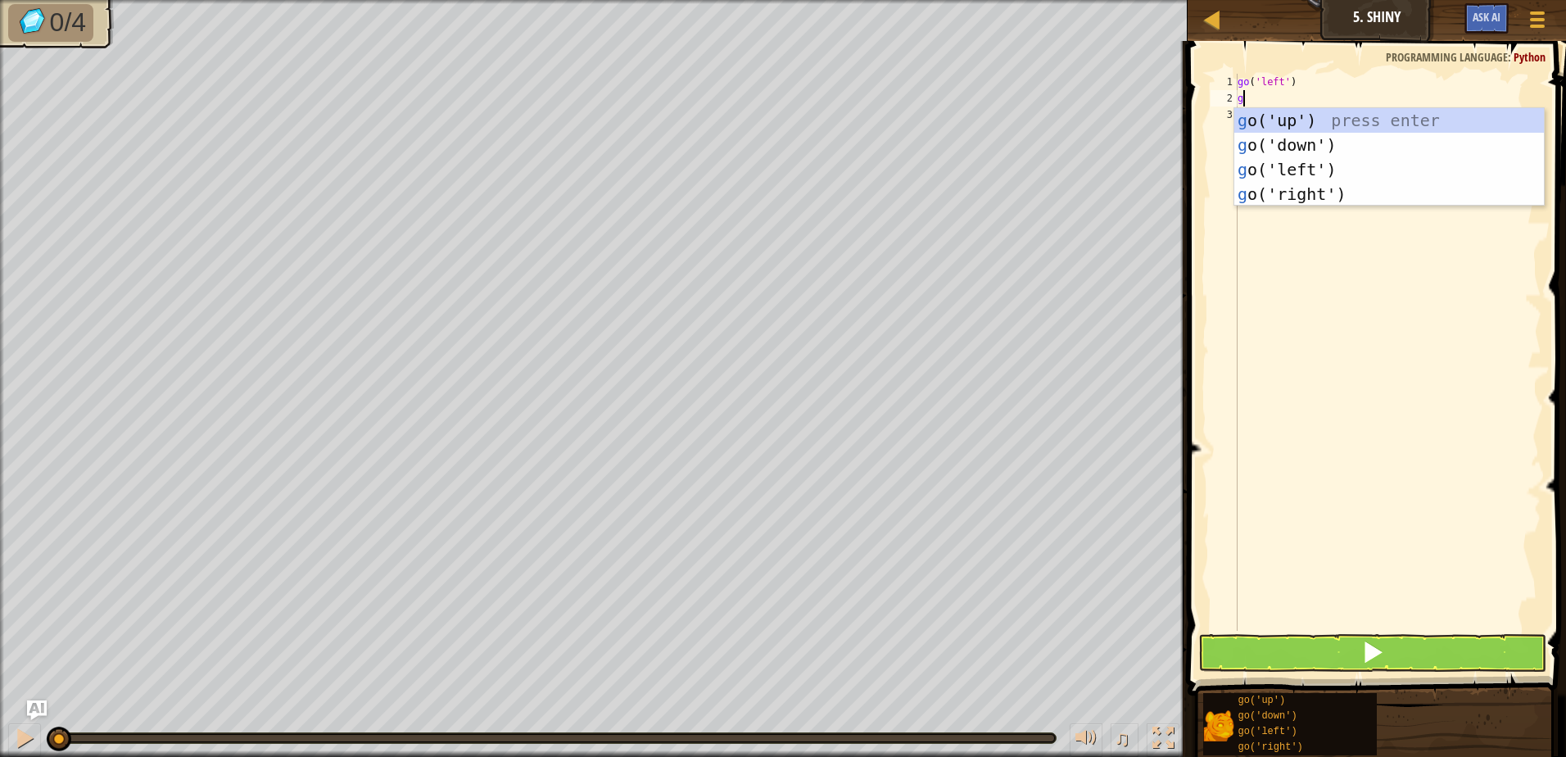
type textarea "go"
click at [1247, 176] on div "go ('up') press enter go ('down') press enter go ('left') press enter go ('righ…" at bounding box center [1390, 181] width 310 height 147
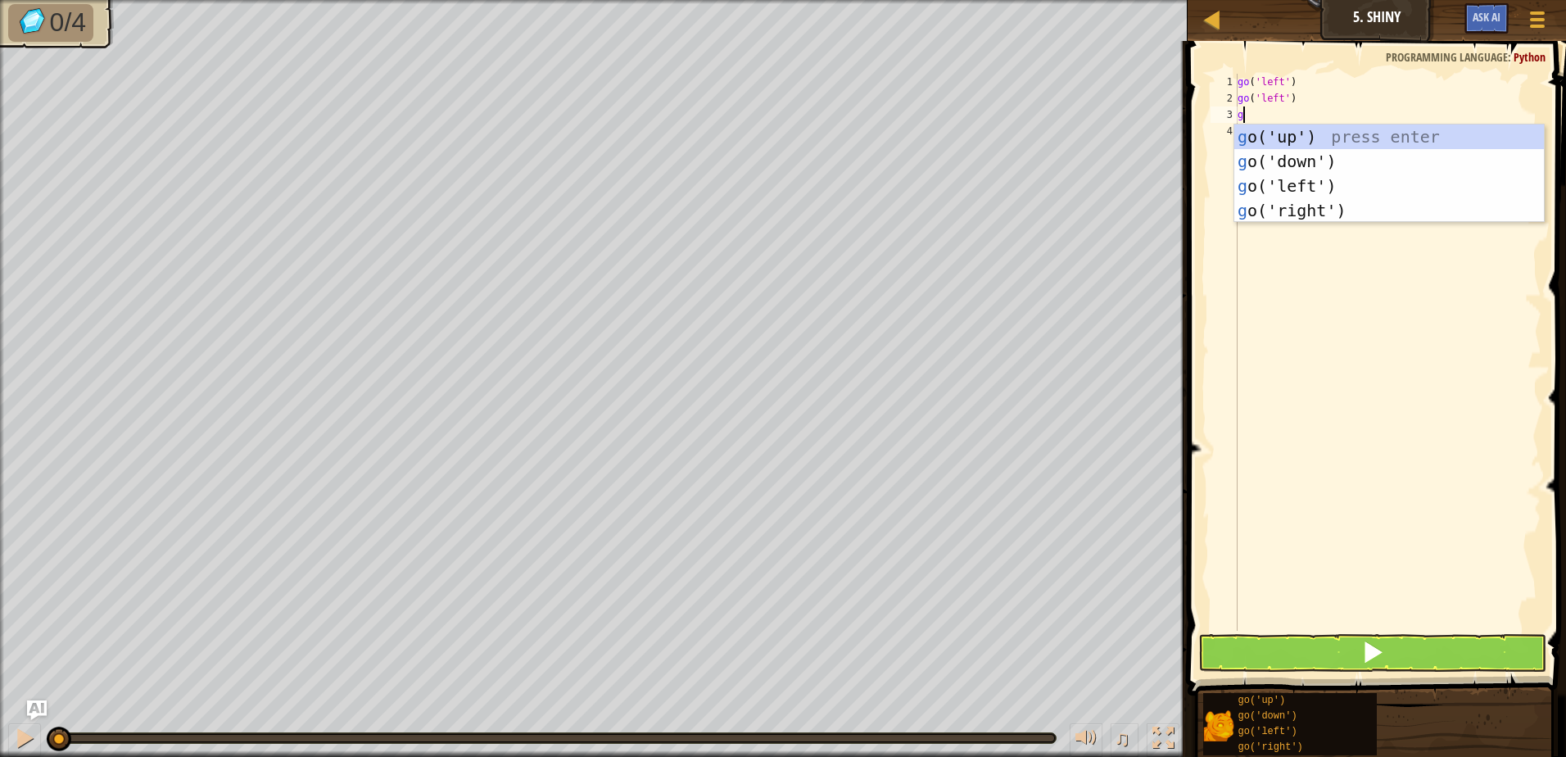
type textarea "go"
click at [1425, 163] on div "go ('up') press enter go ('down') press enter go ('left') press enter go ('righ…" at bounding box center [1390, 198] width 310 height 147
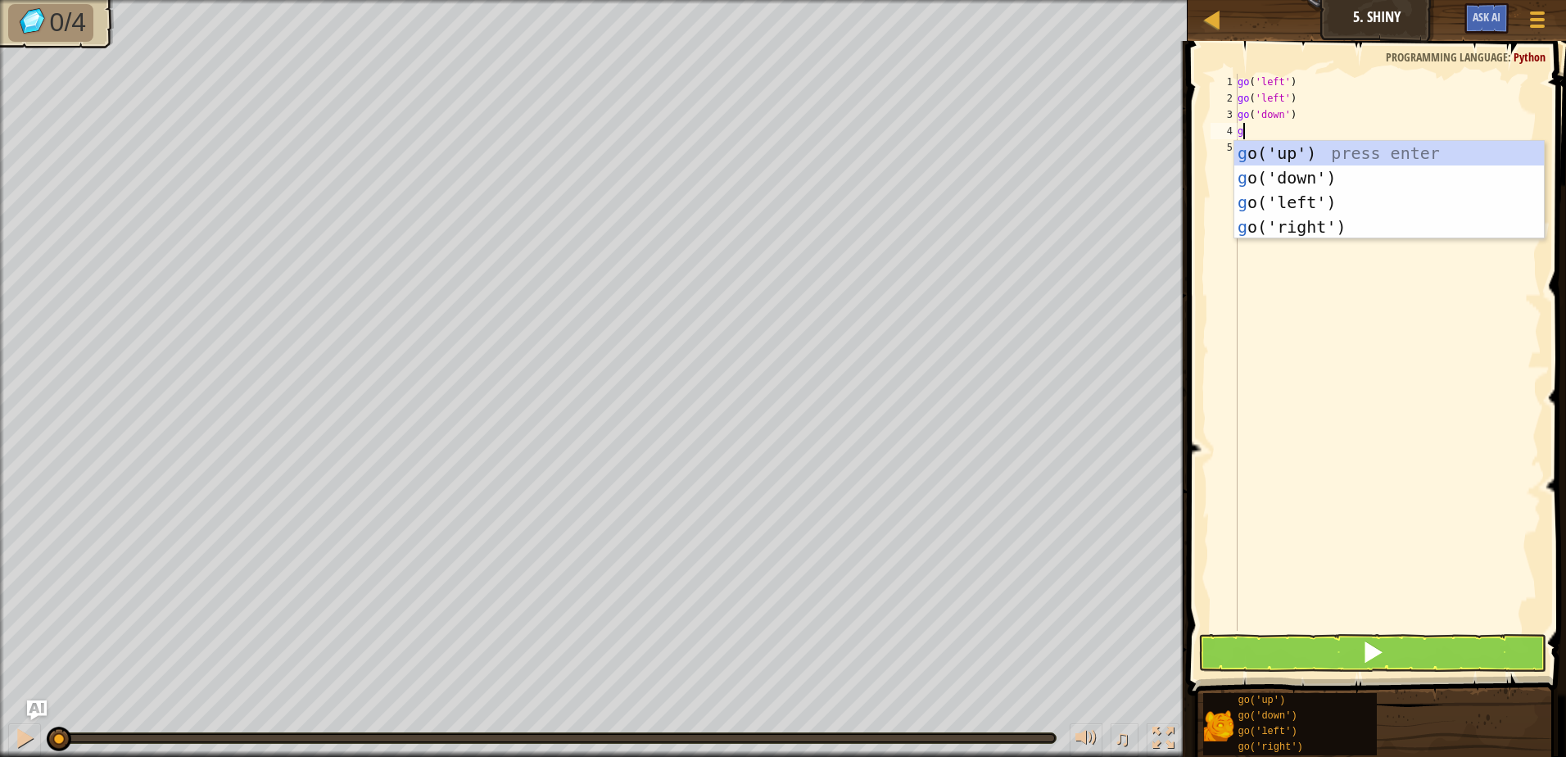
type textarea "go"
click at [1382, 225] on div "go ('up') press enter go ('down') press enter go ('left') press enter go ('righ…" at bounding box center [1390, 214] width 310 height 147
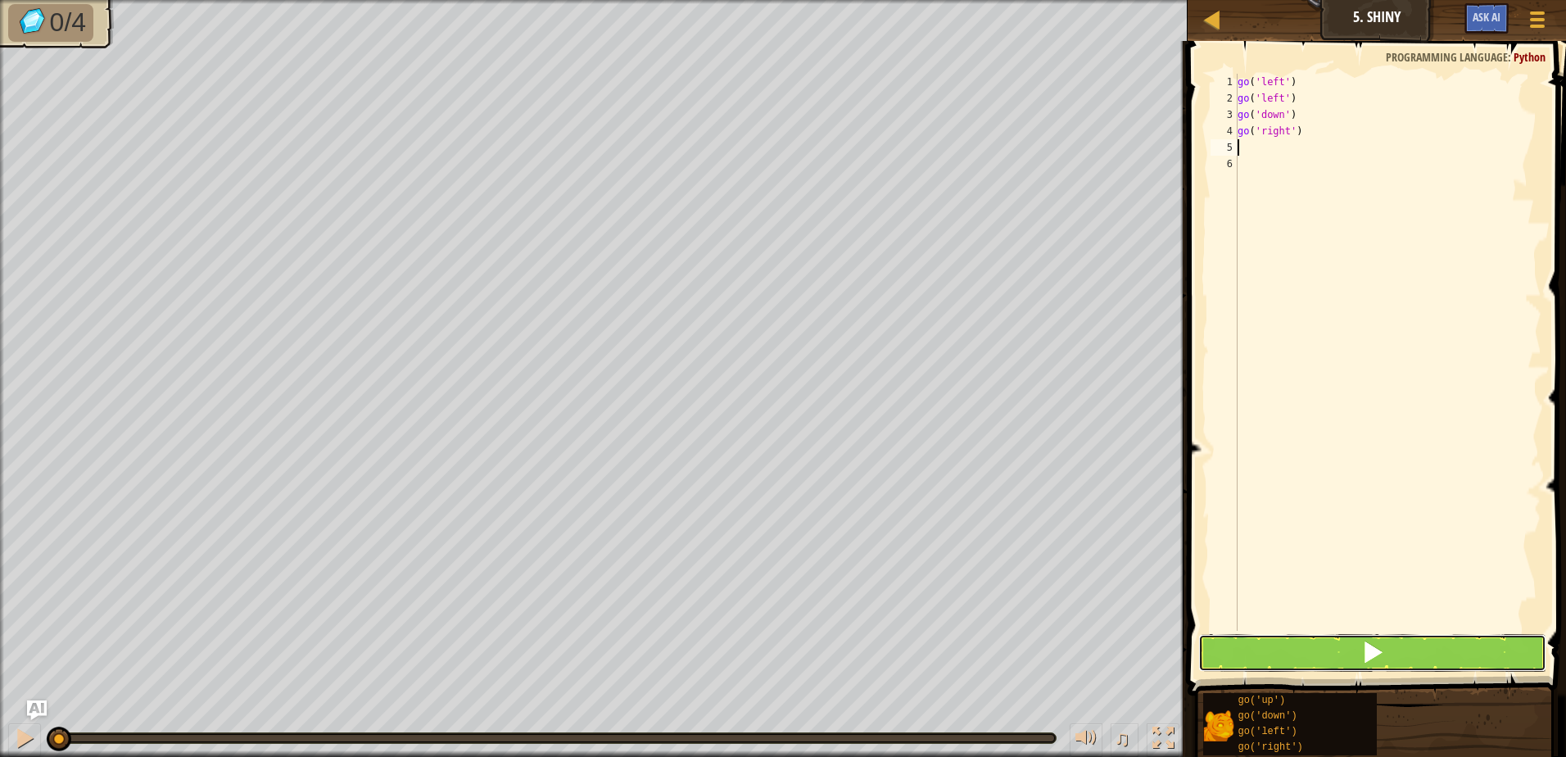
click at [1355, 659] on button at bounding box center [1373, 653] width 348 height 38
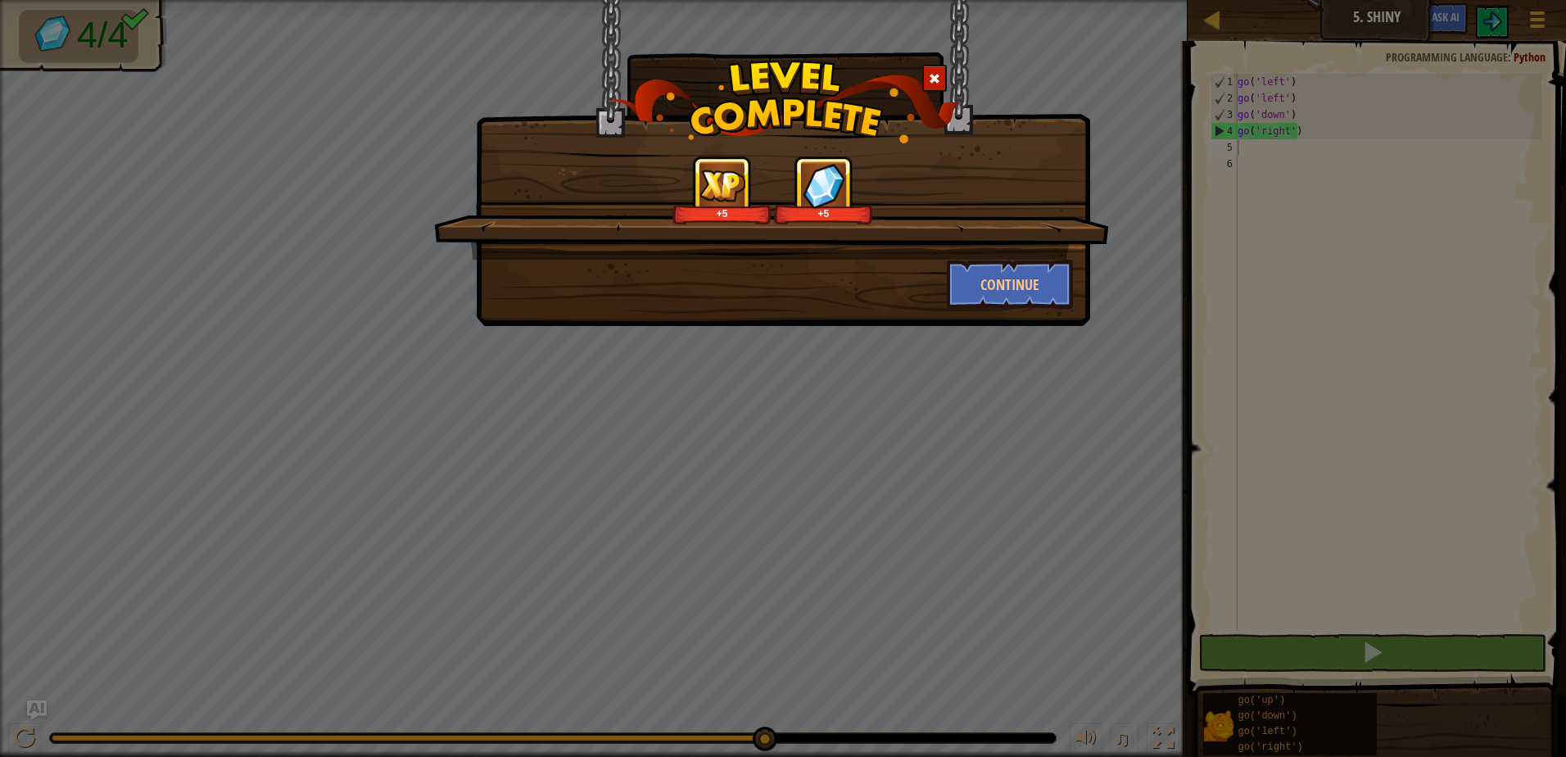
click at [1099, 310] on div "+5 +5 Continue" at bounding box center [783, 378] width 1566 height 757
click at [1045, 317] on div "+5 +5 Continue" at bounding box center [783, 163] width 614 height 326
click at [1047, 283] on button "Continue" at bounding box center [1010, 284] width 127 height 49
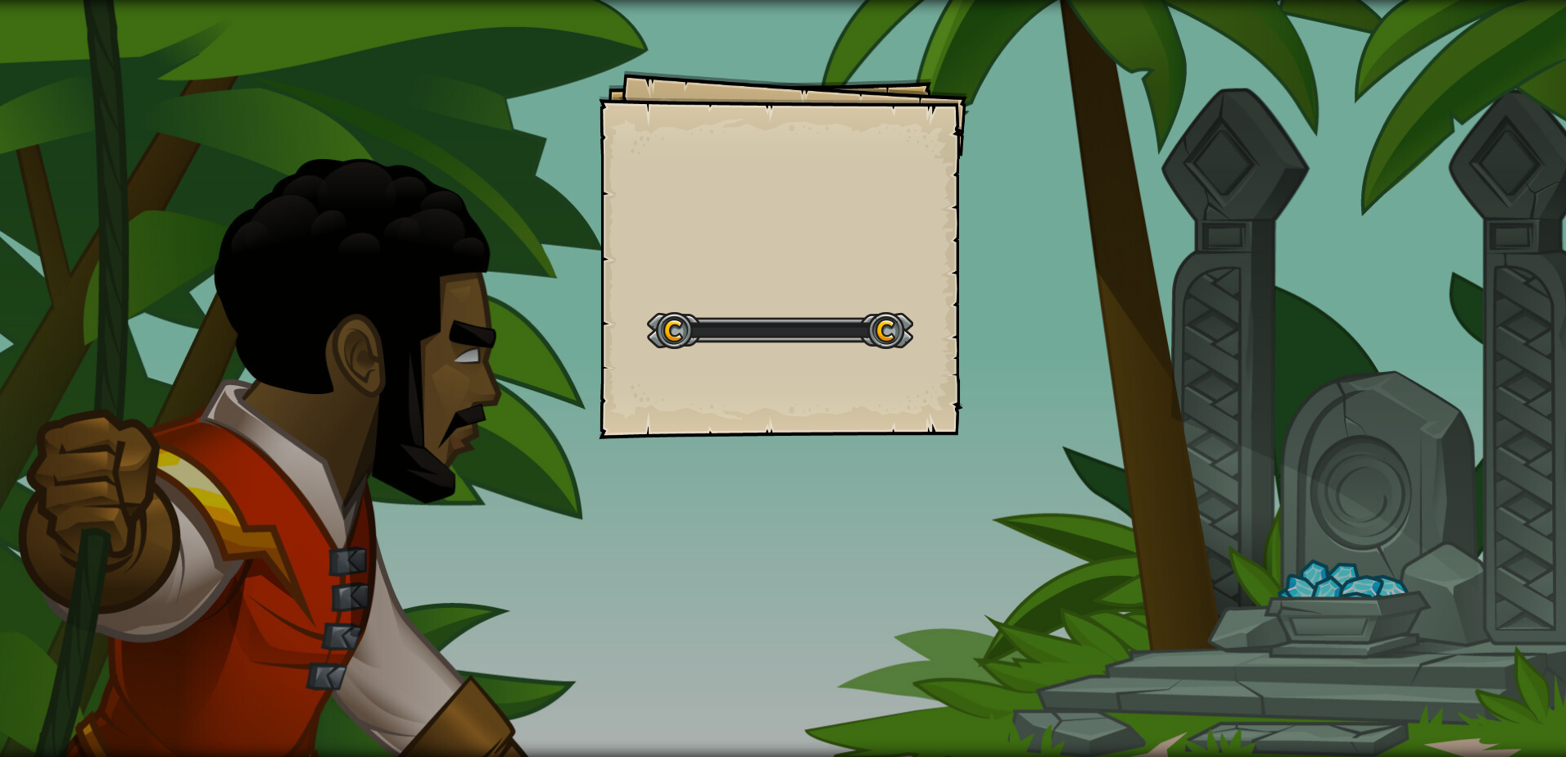
click at [1047, 283] on div "Goals Start Level Error loading from server. Try refreshing the page. You'll ne…" at bounding box center [783, 378] width 1566 height 757
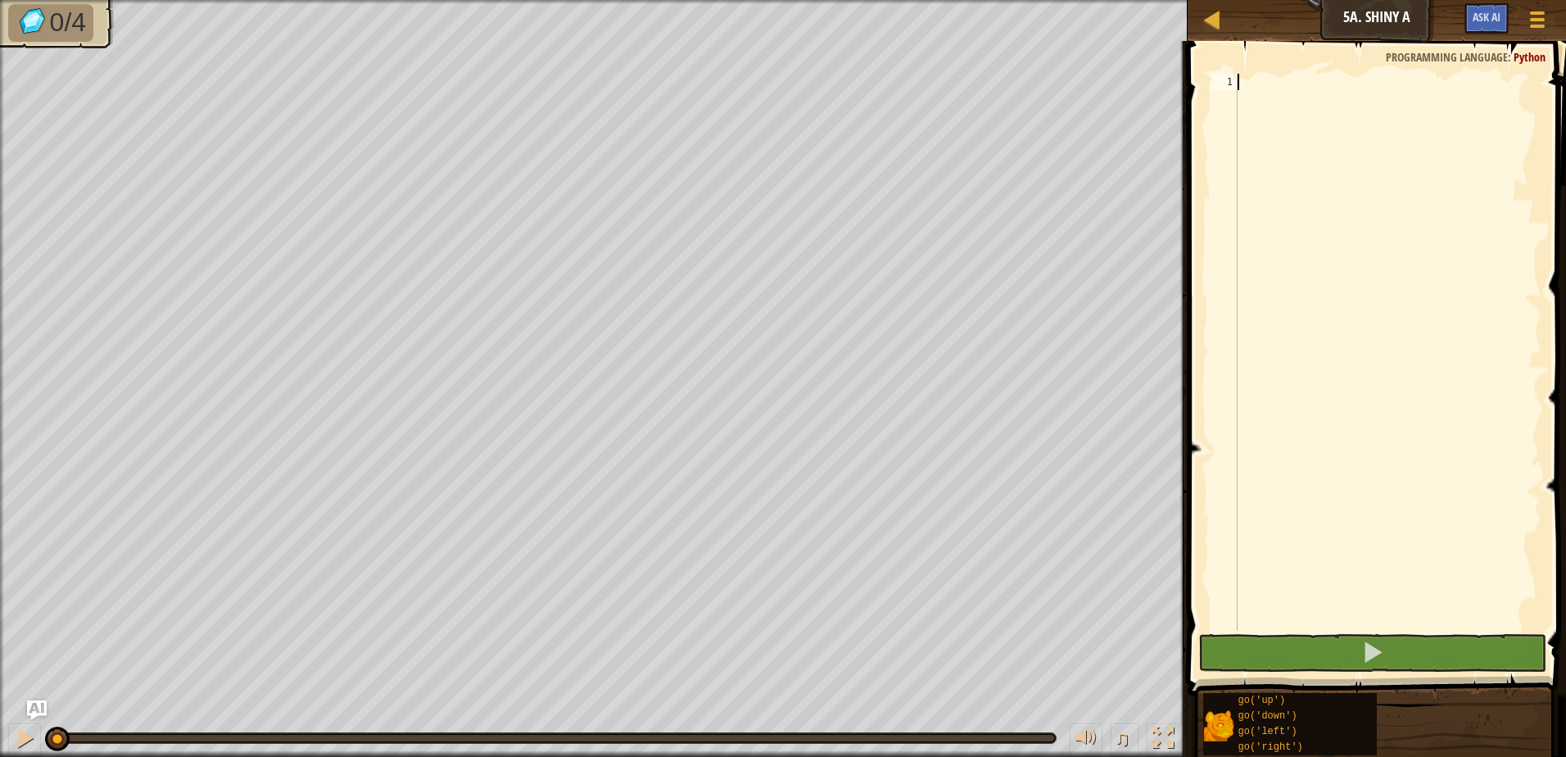
scroll to position [7, 0]
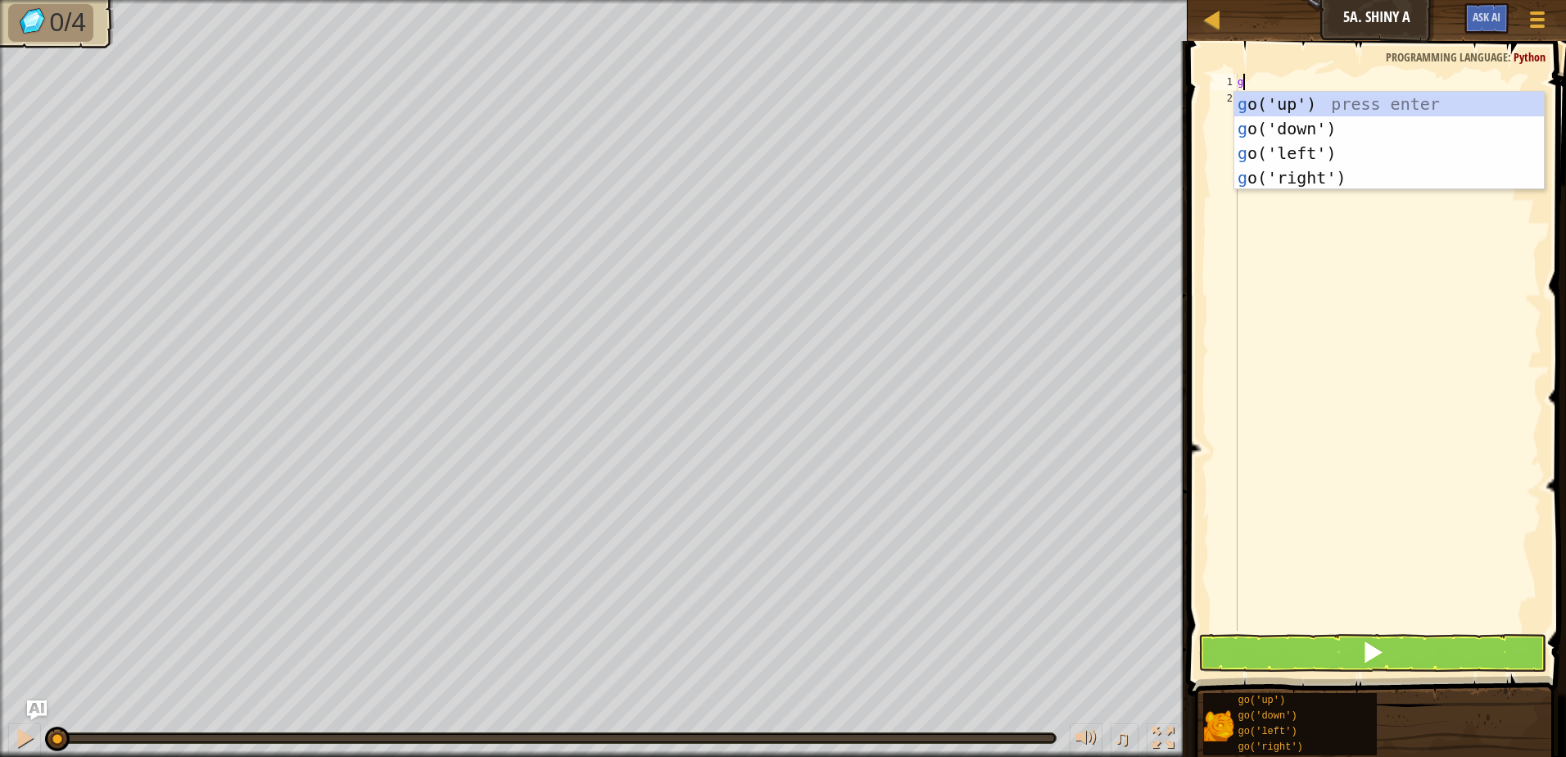
type textarea "go"
click at [1303, 100] on div "go ('up') press enter go ('down') press enter go ('left') press enter go ('righ…" at bounding box center [1390, 165] width 310 height 147
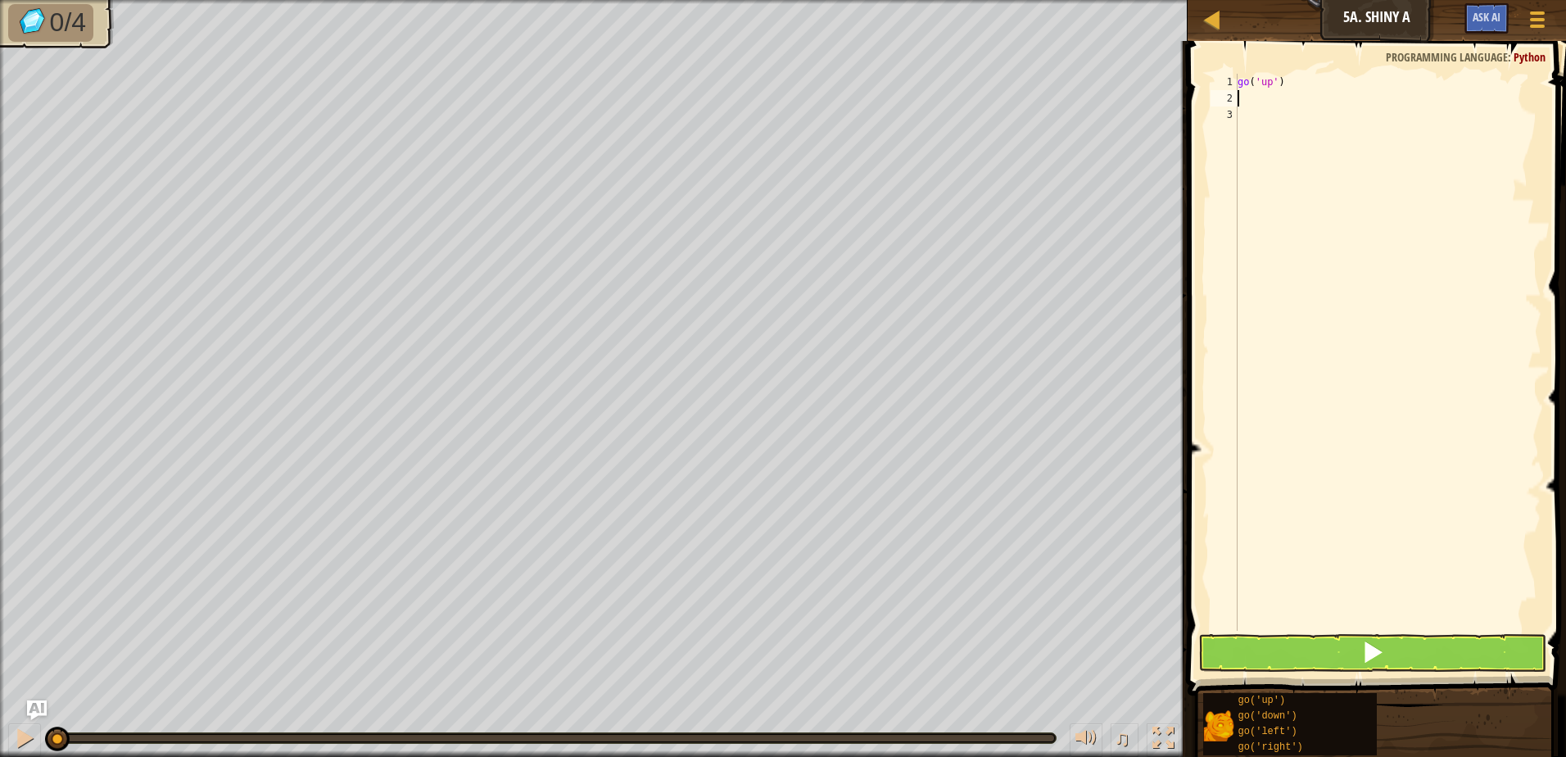
type textarea "go"
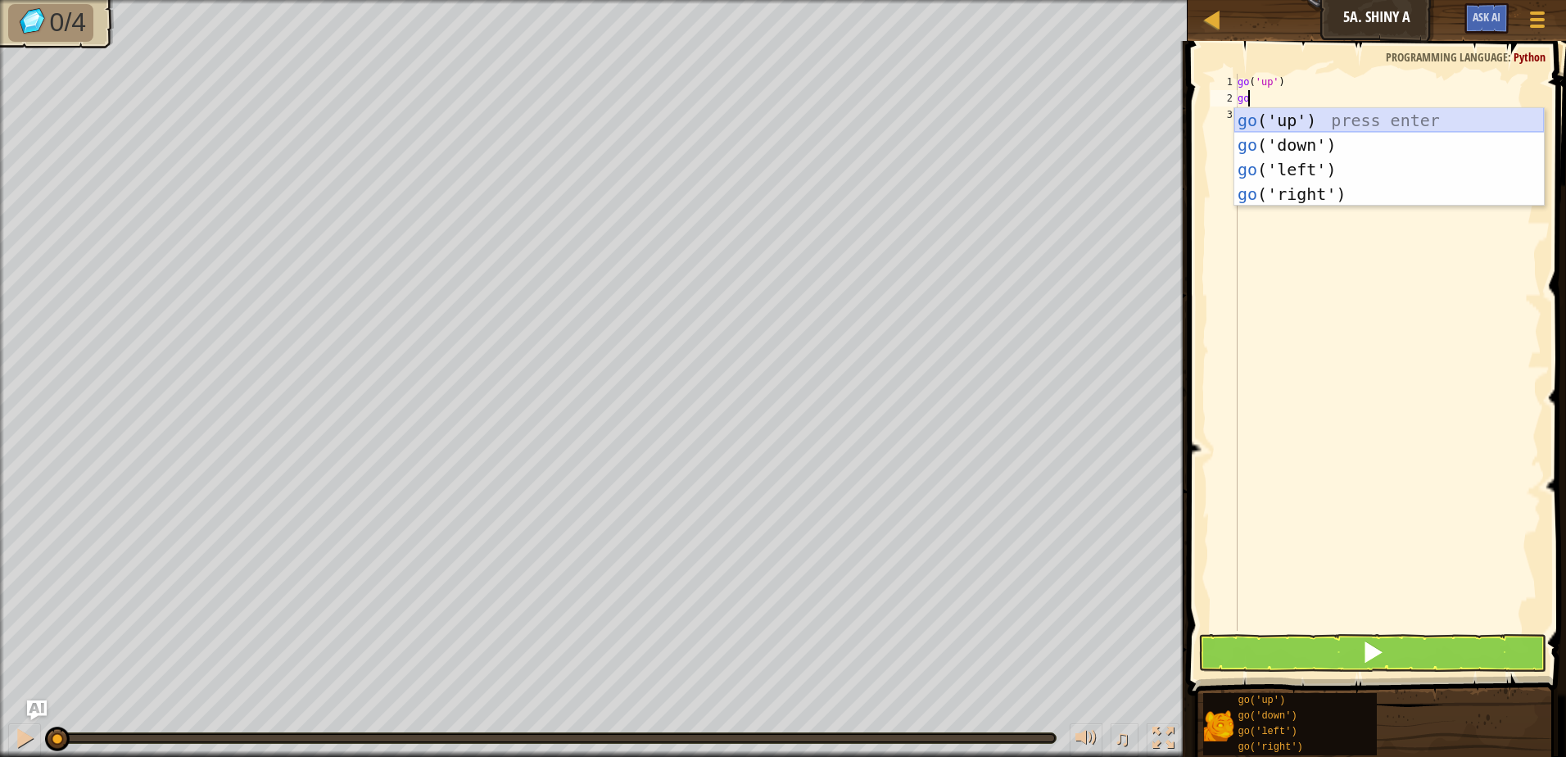
click at [1362, 121] on div "go ('up') press enter go ('down') press enter go ('left') press enter go ('righ…" at bounding box center [1390, 181] width 310 height 147
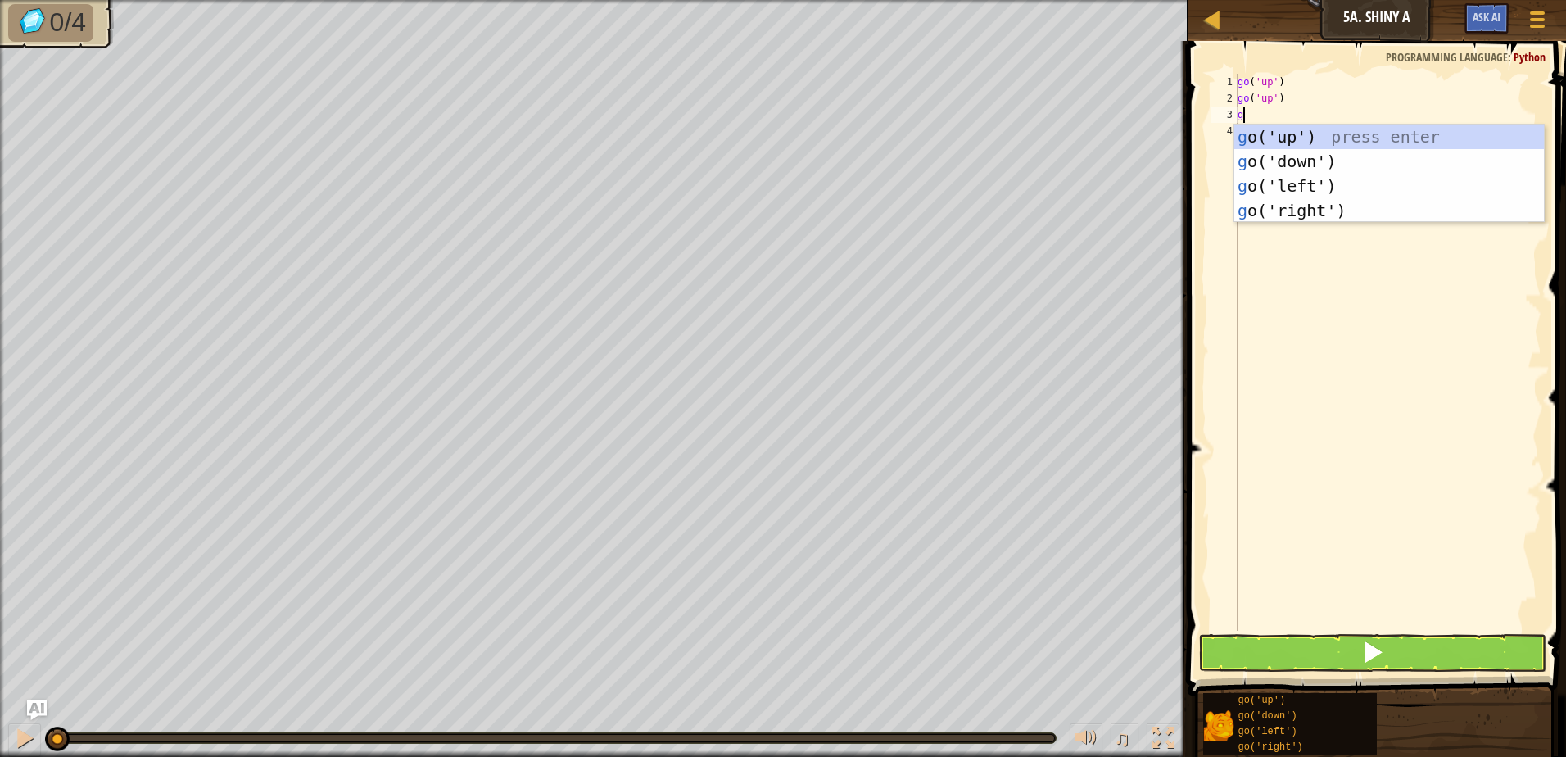
type textarea "go"
click at [1257, 199] on div "go ('up') press enter go ('down') press enter go ('left') press enter go ('righ…" at bounding box center [1390, 198] width 310 height 147
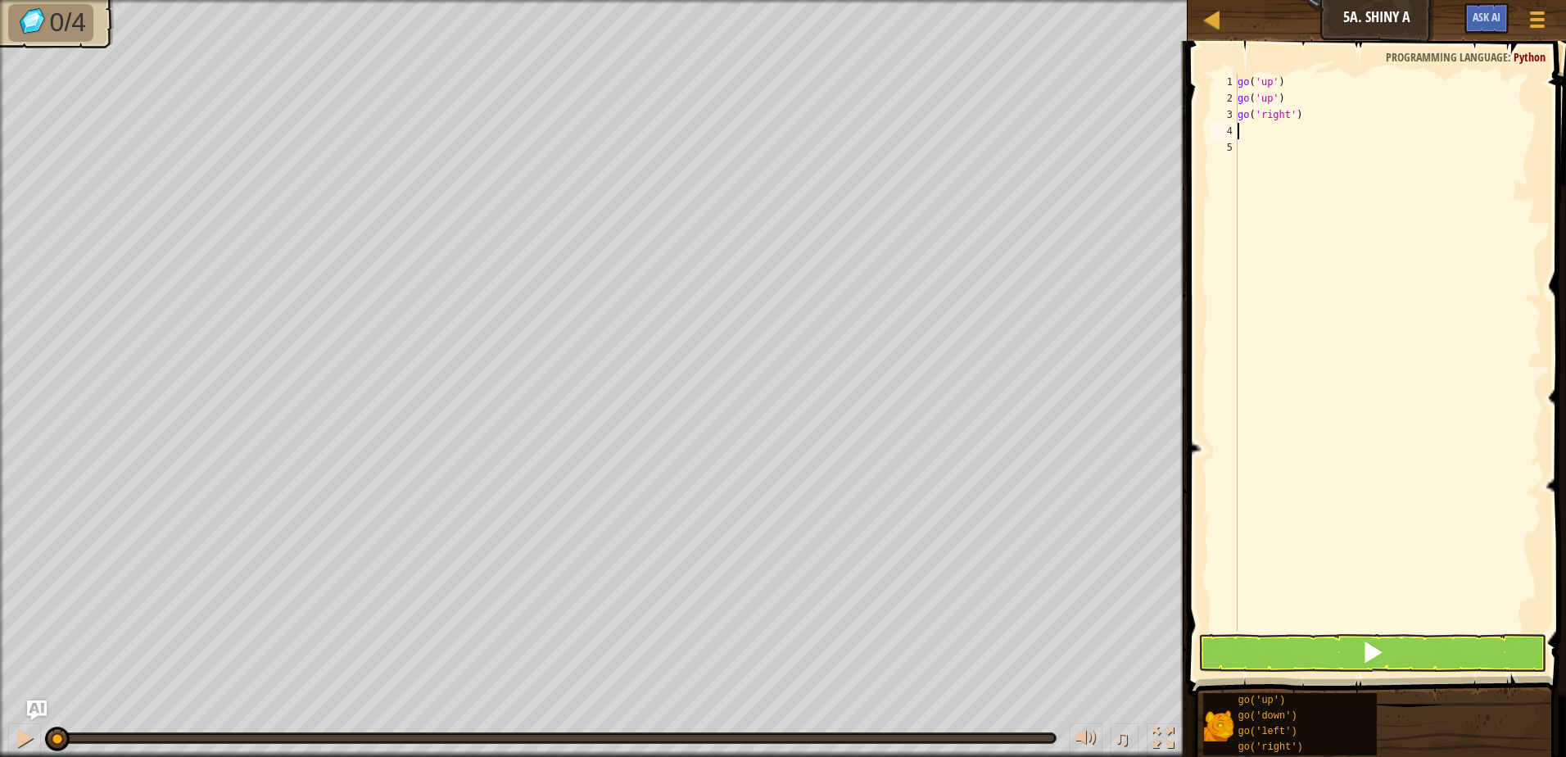
type textarea "go"
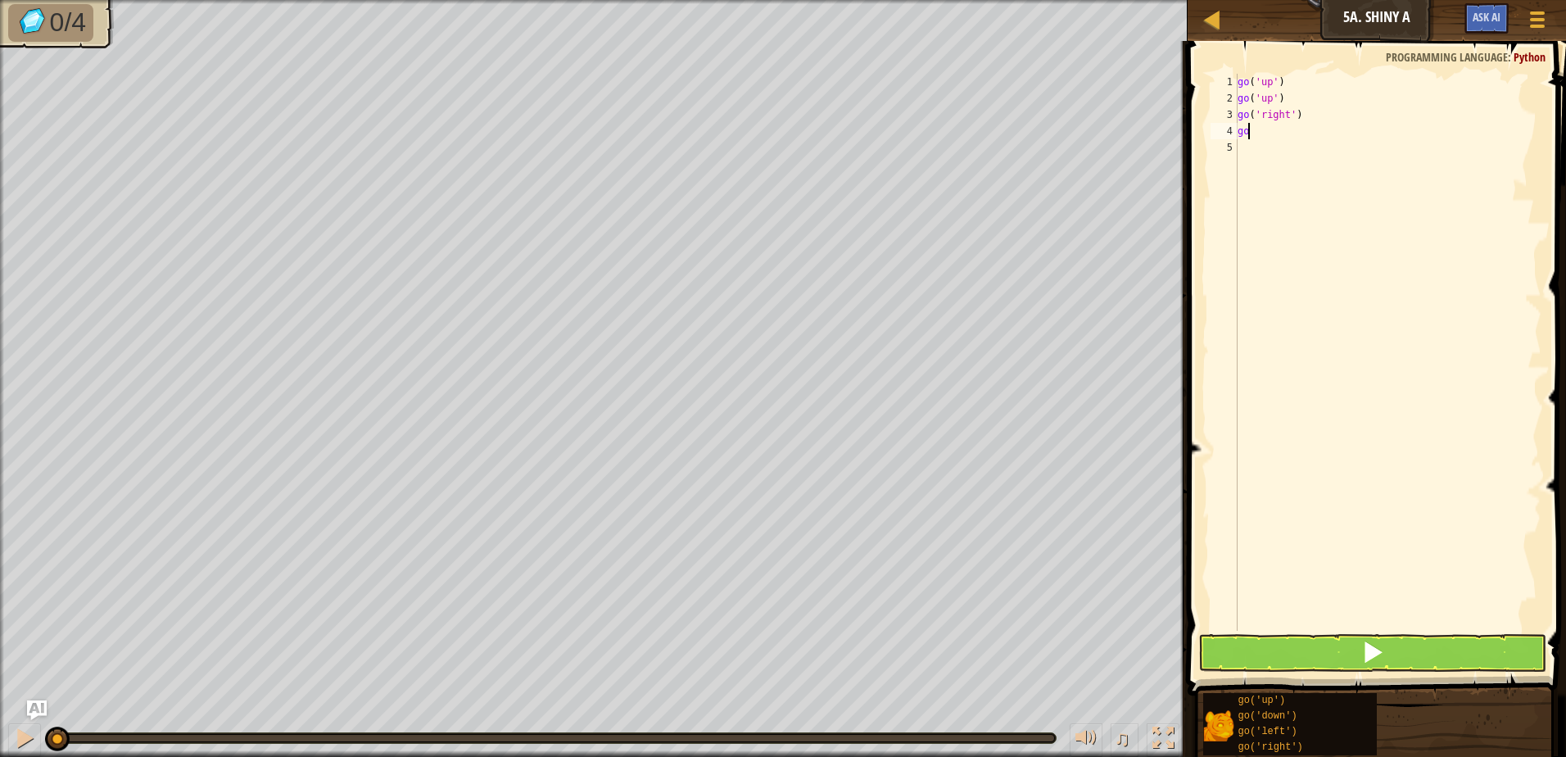
click at [1249, 129] on div "go ( 'up' ) go ( 'up' ) go ( 'right' ) go" at bounding box center [1388, 369] width 307 height 590
type textarea "[DEMOGRAPHIC_DATA]"
click at [1311, 153] on div "go (' d own') press enter" at bounding box center [1390, 178] width 310 height 74
click at [1418, 641] on button at bounding box center [1373, 653] width 348 height 38
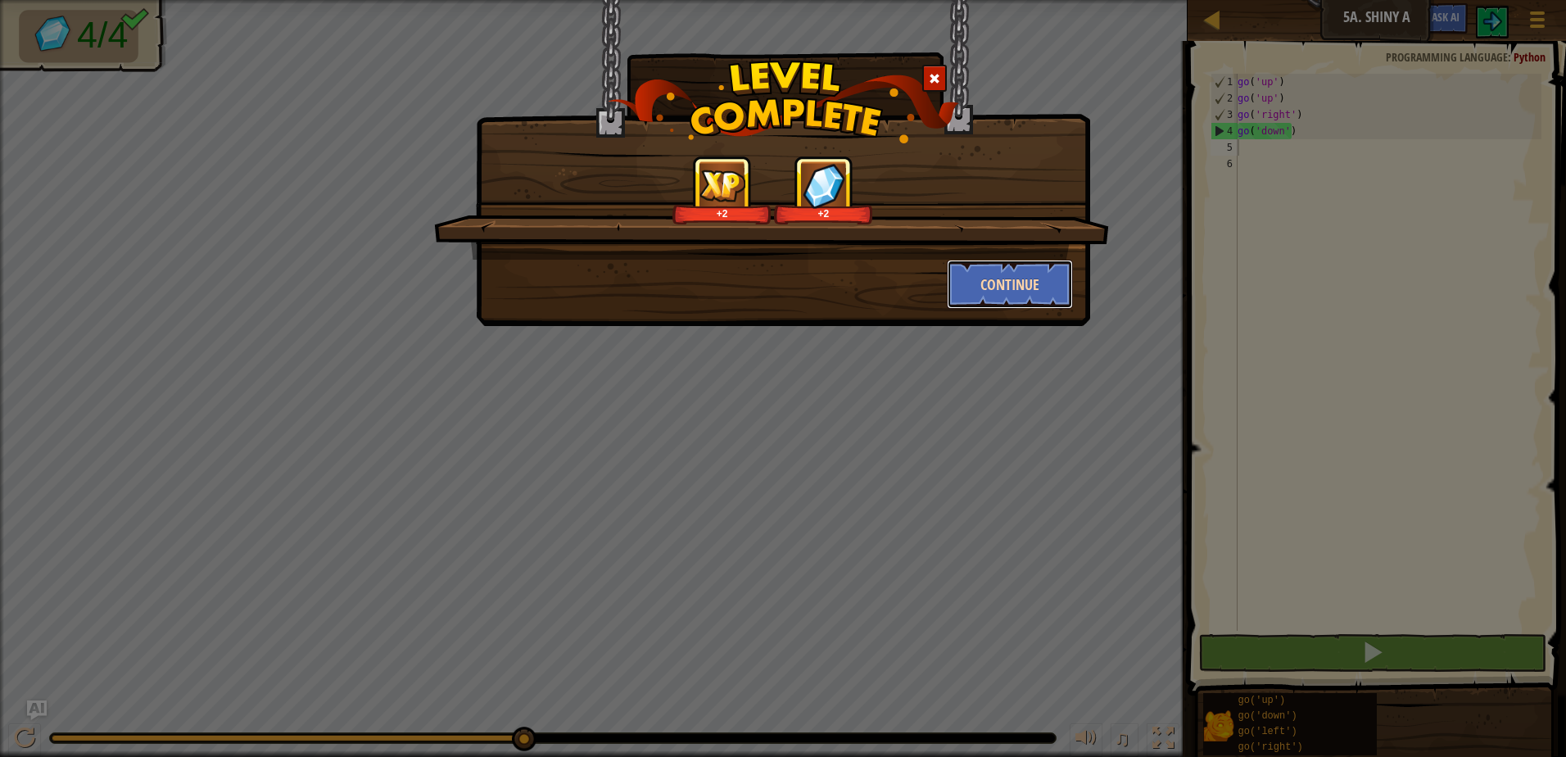
click at [1017, 285] on button "Continue" at bounding box center [1010, 284] width 127 height 49
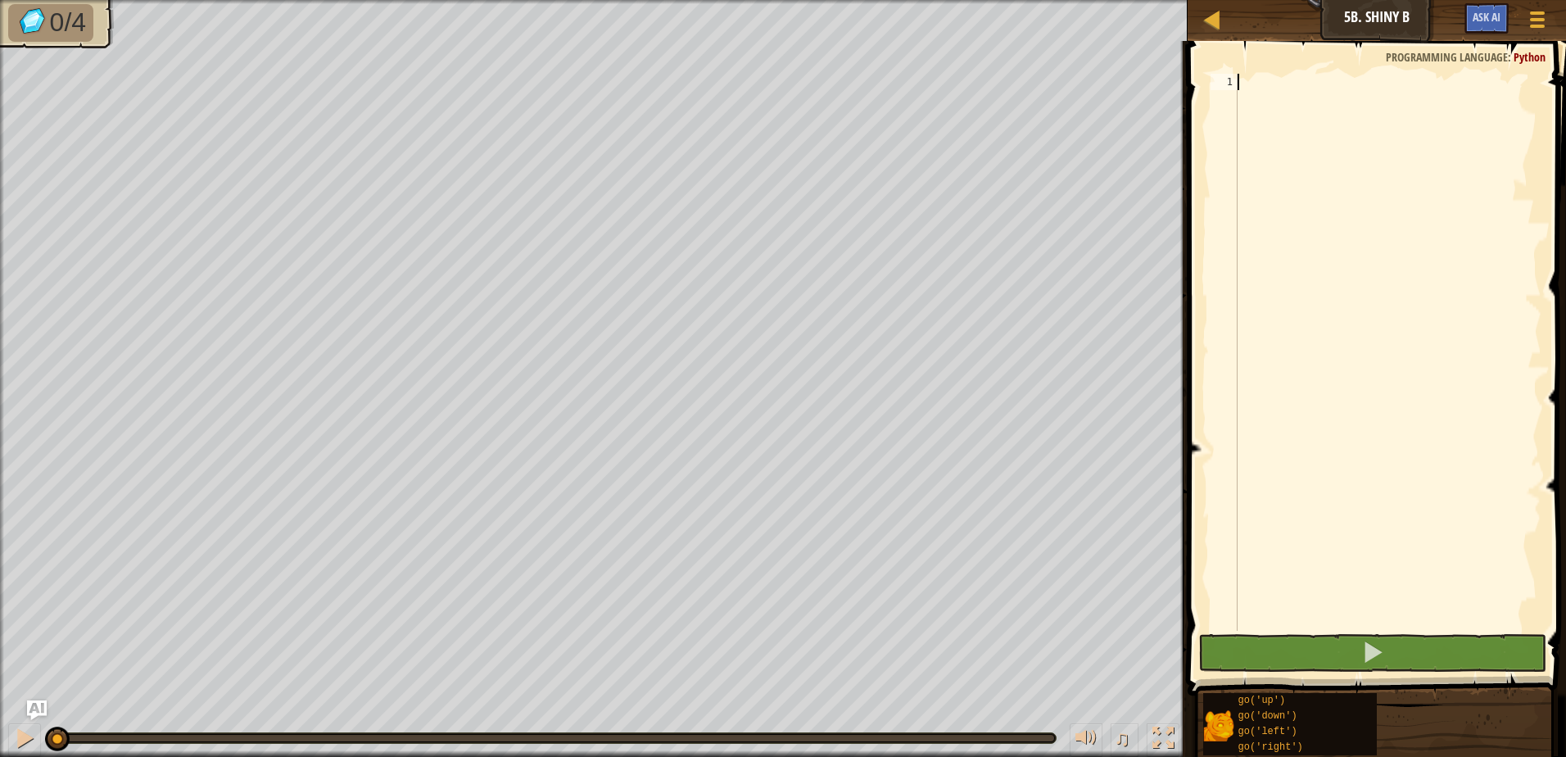
scroll to position [7, 0]
type textarea "go"
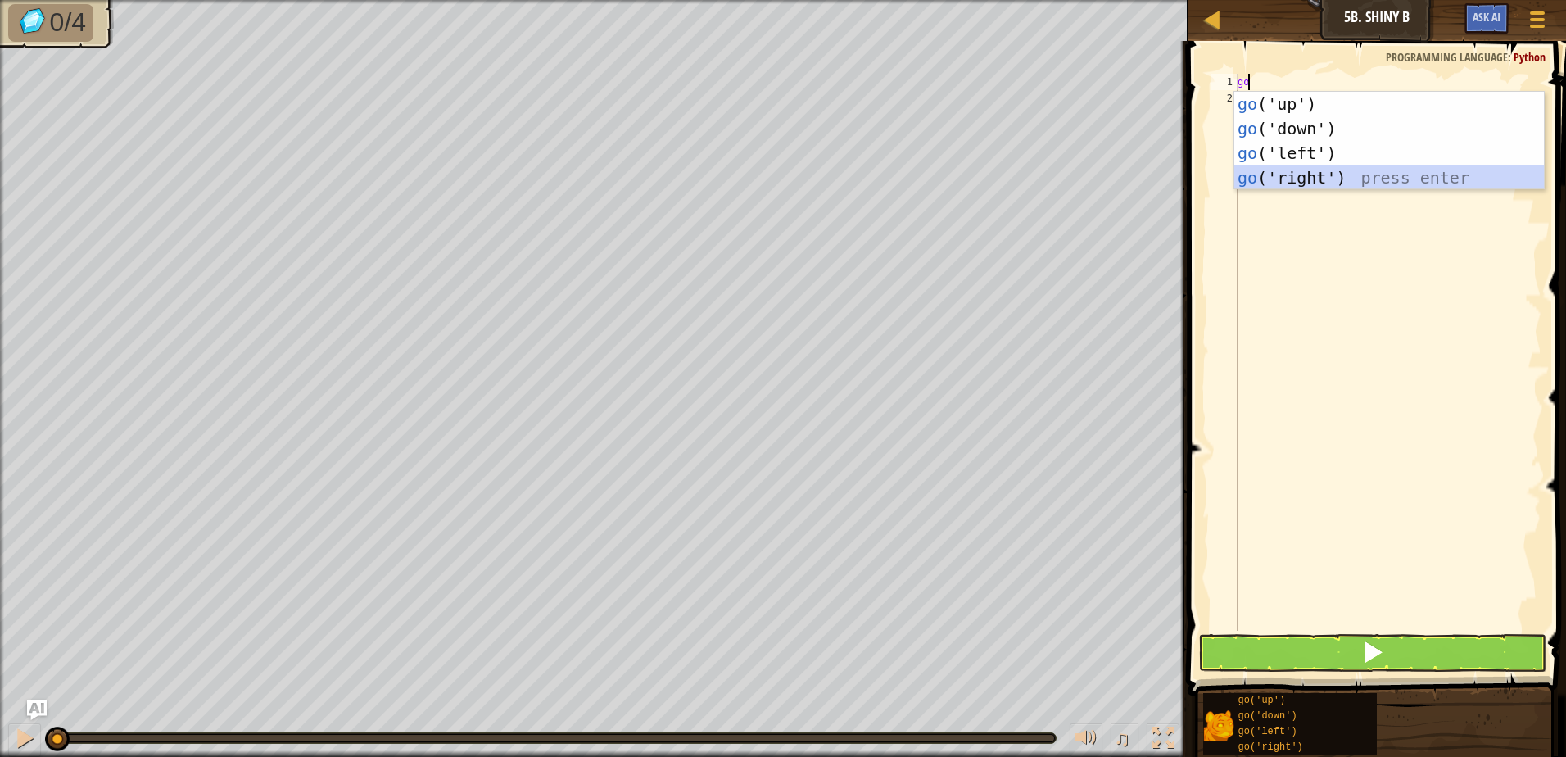
click at [1354, 179] on div "go ('up') press enter go ('down') press enter go ('left') press enter go ('righ…" at bounding box center [1390, 165] width 310 height 147
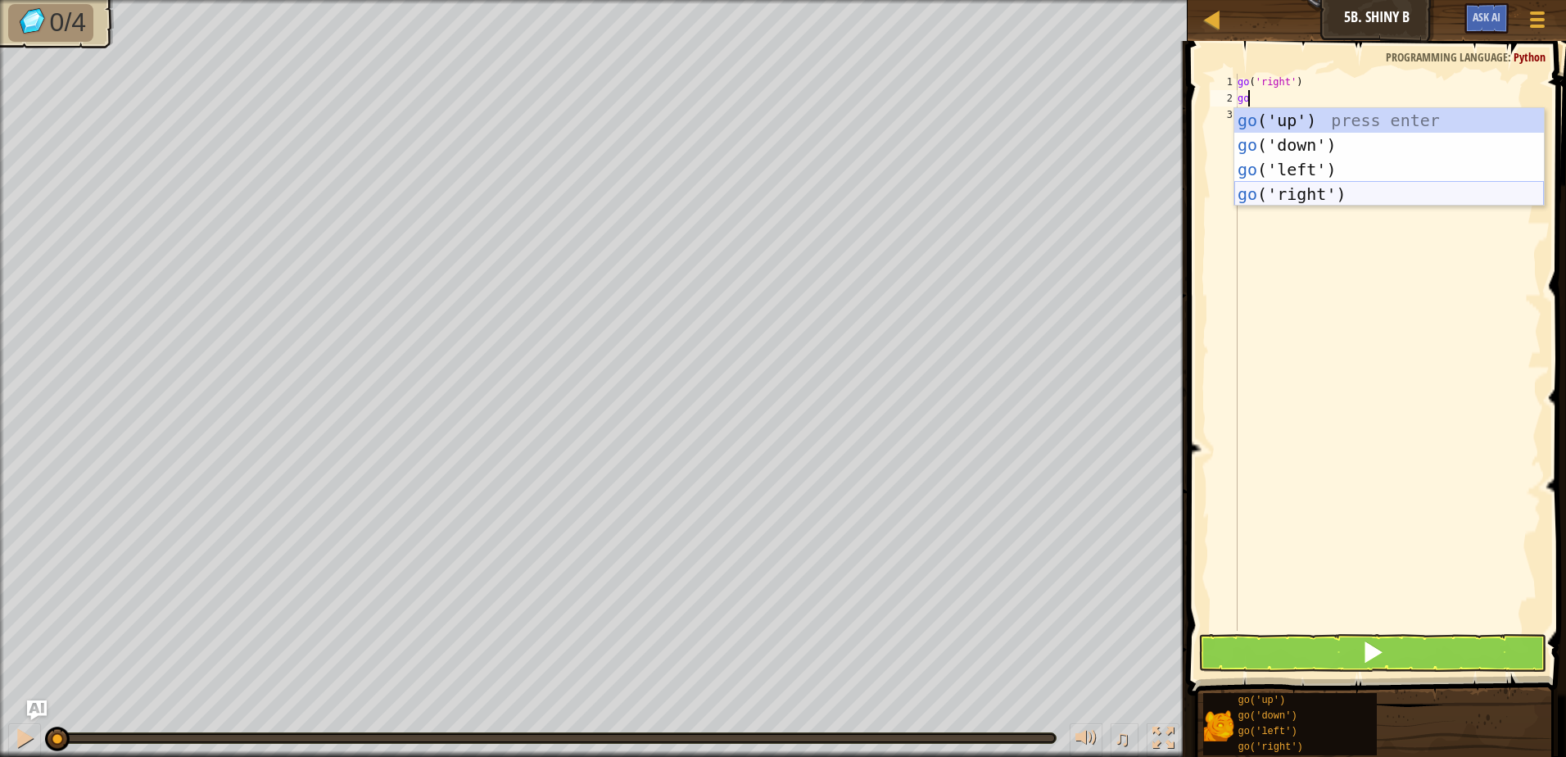
type textarea "[DEMOGRAPHIC_DATA]"
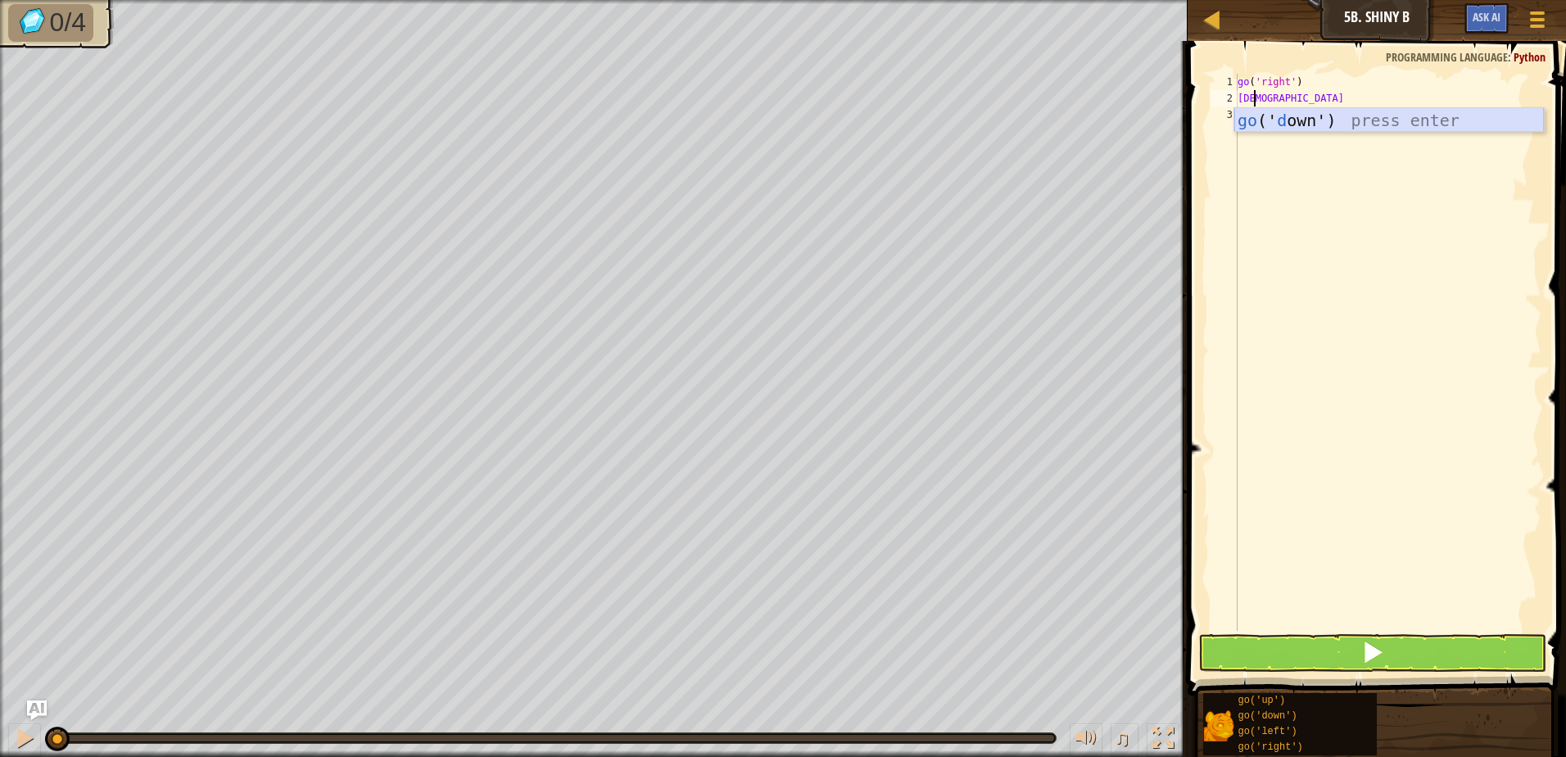
click at [1314, 114] on div "go (' d own') press enter" at bounding box center [1390, 145] width 310 height 74
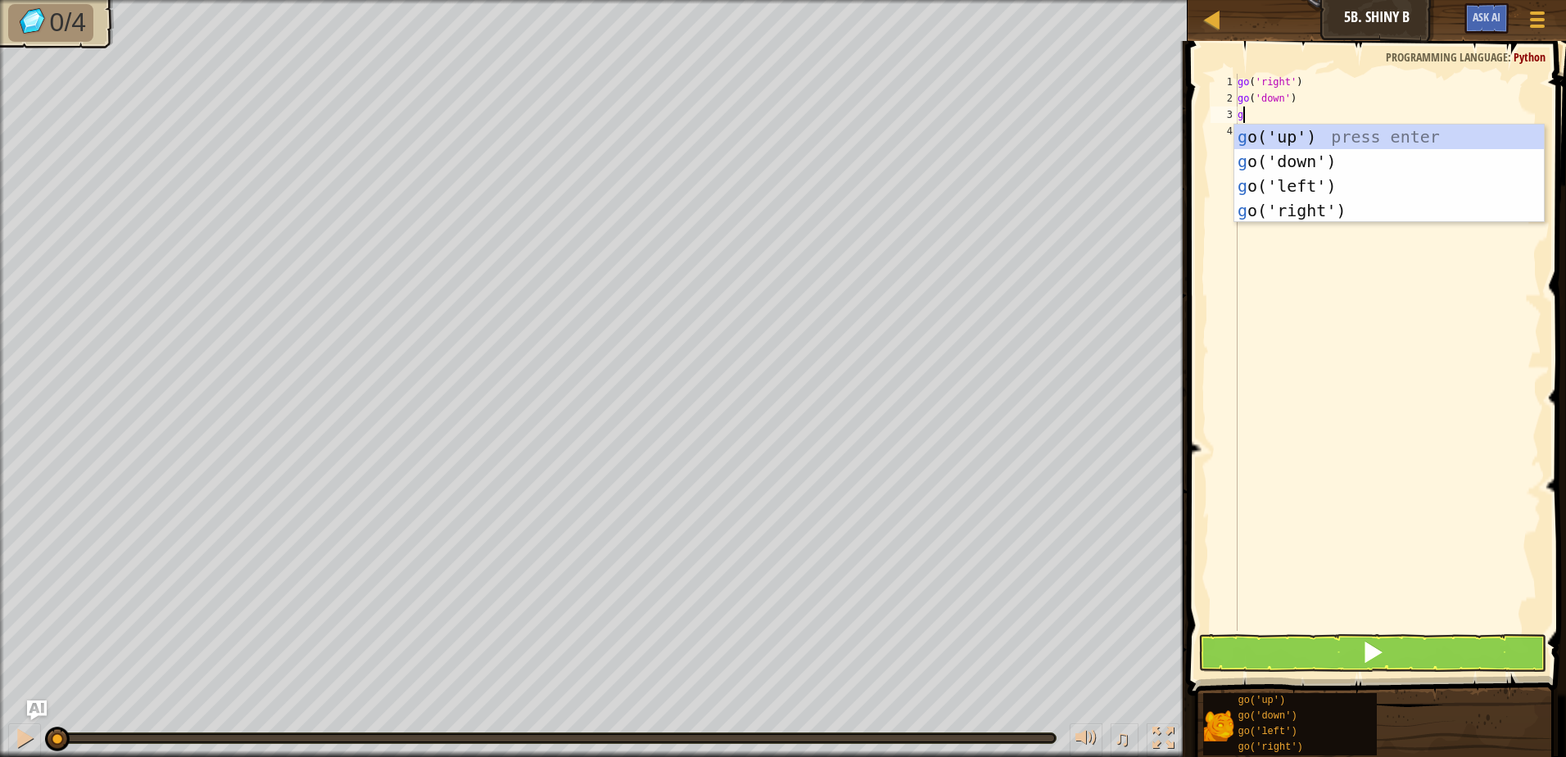
type textarea "go"
click at [1301, 212] on div "go ('up') press enter go ('down') press enter go ('left') press enter go ('righ…" at bounding box center [1390, 198] width 310 height 147
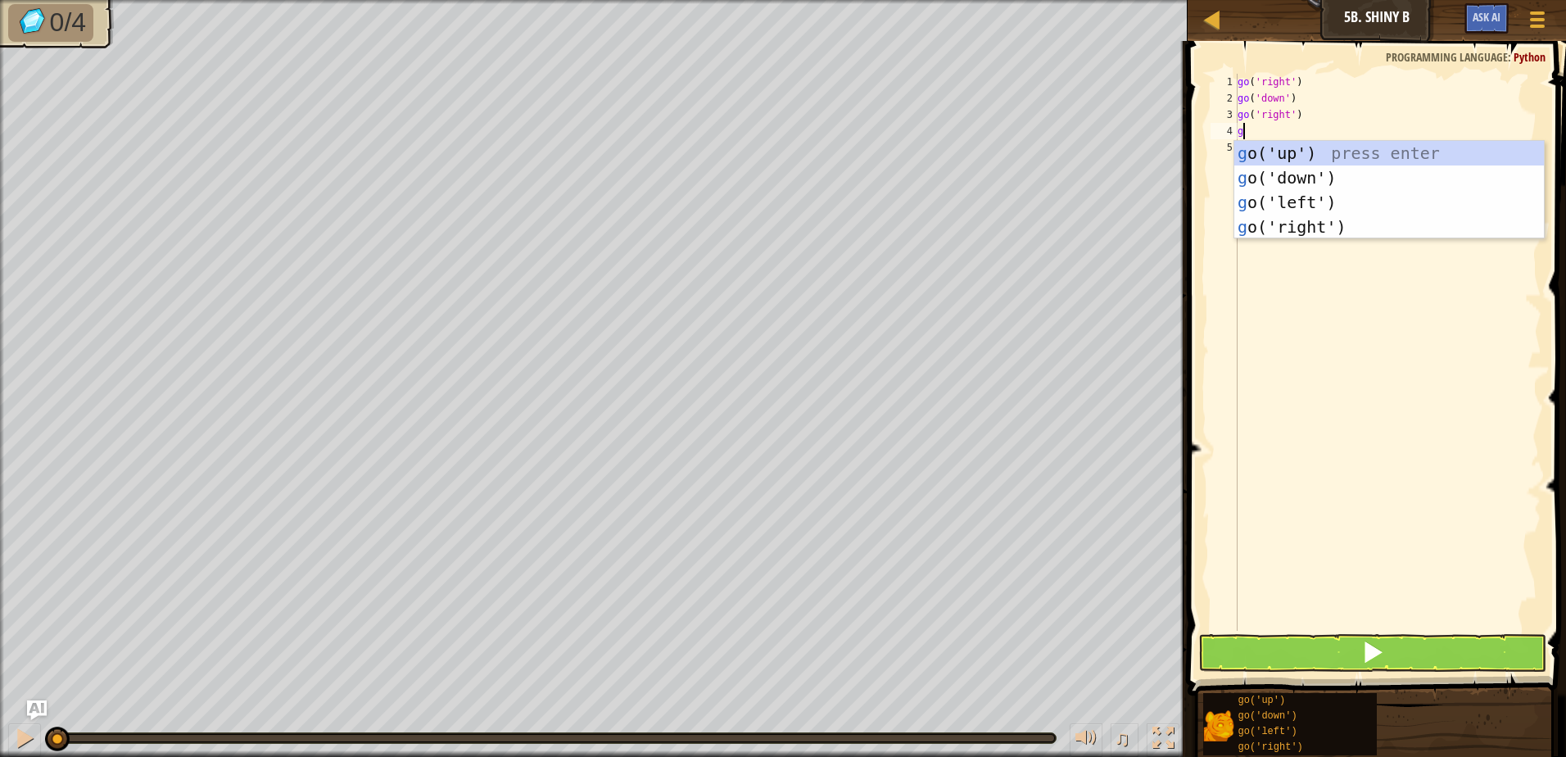
type textarea "go"
click at [1293, 148] on div "go ('up') press enter go ('down') press enter go ('left') press enter go ('righ…" at bounding box center [1390, 214] width 310 height 147
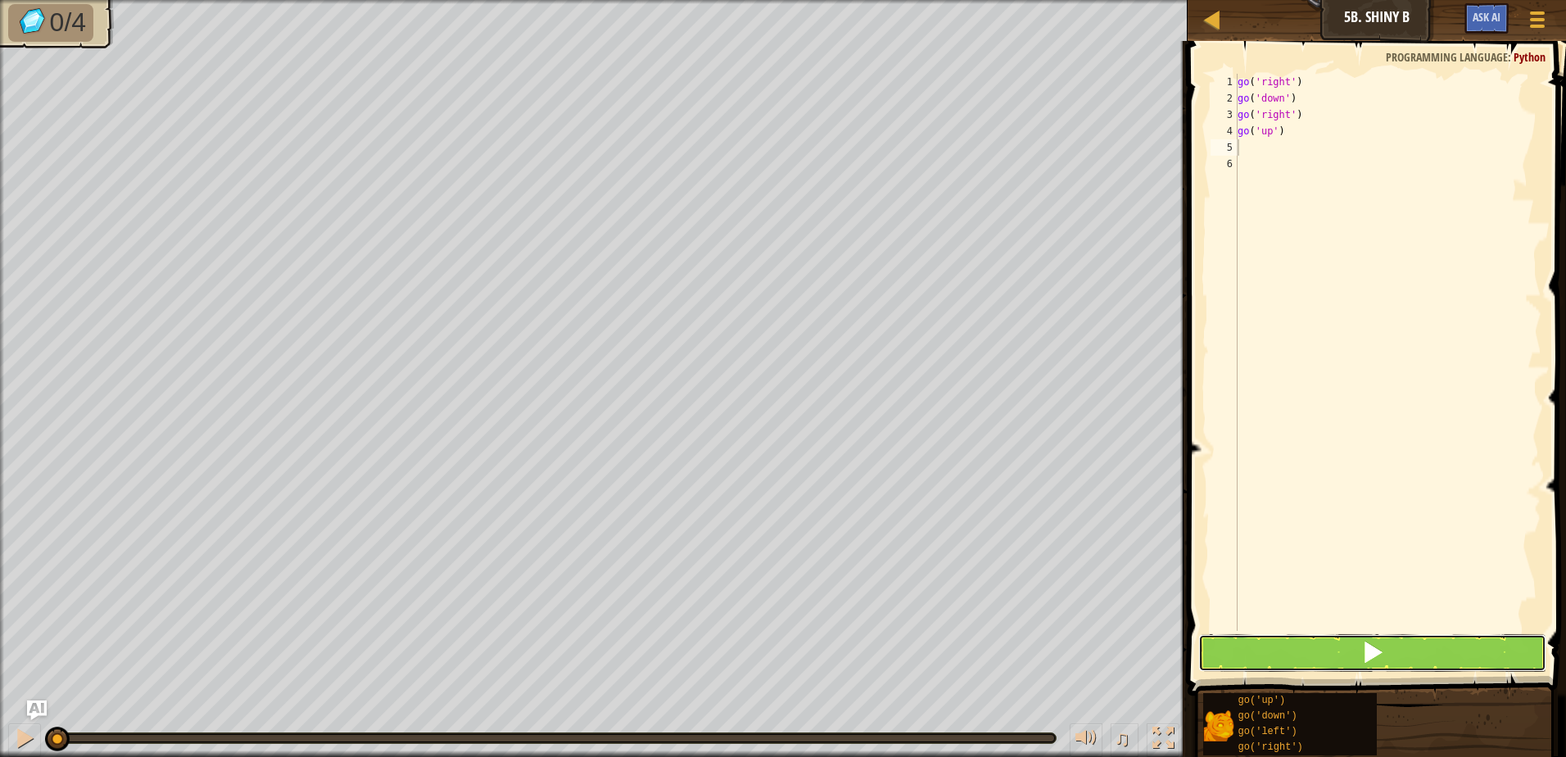
click at [1273, 642] on button at bounding box center [1373, 653] width 348 height 38
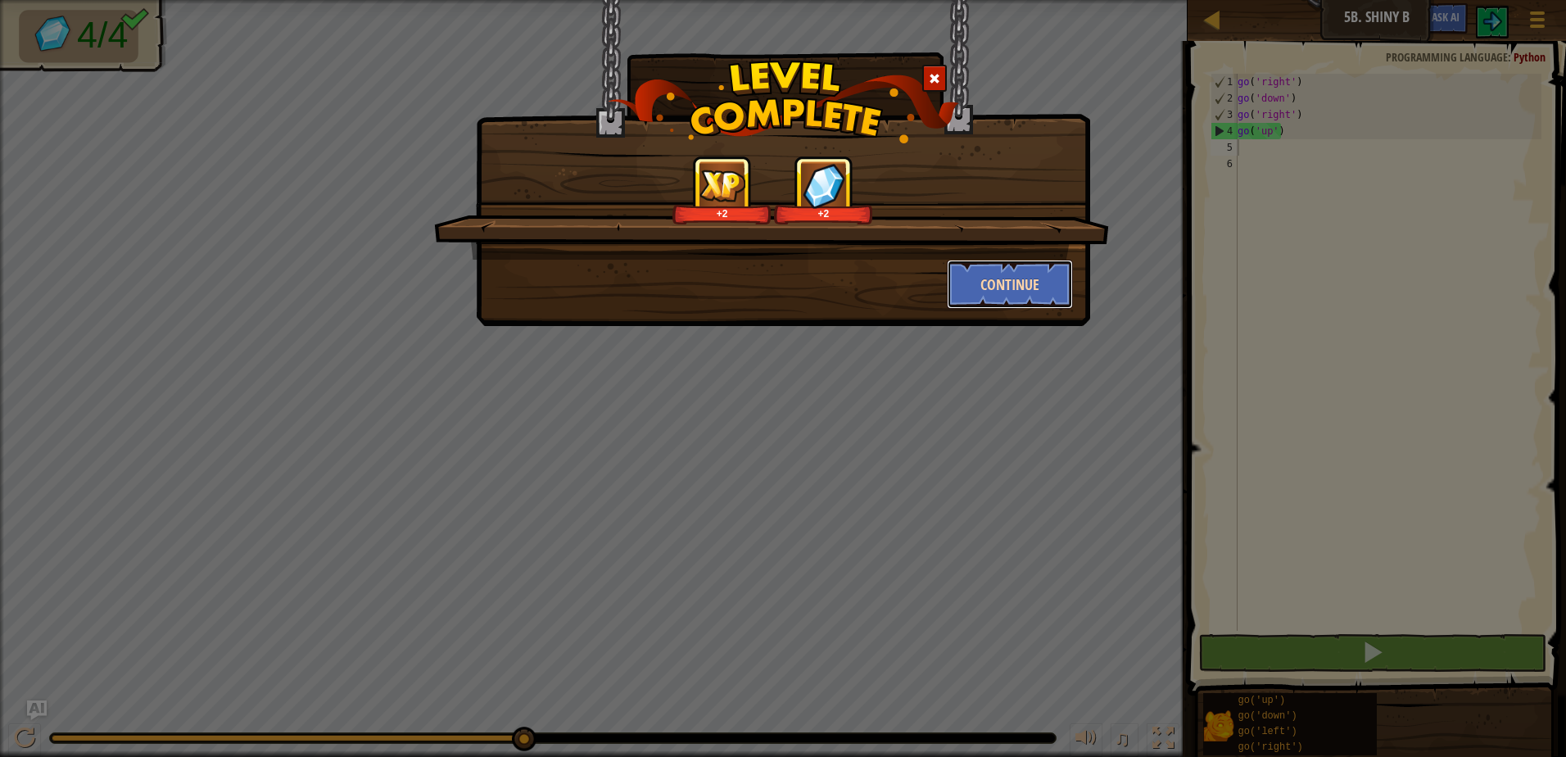
click at [1016, 291] on button "Continue" at bounding box center [1010, 284] width 127 height 49
